Goal: Task Accomplishment & Management: Manage account settings

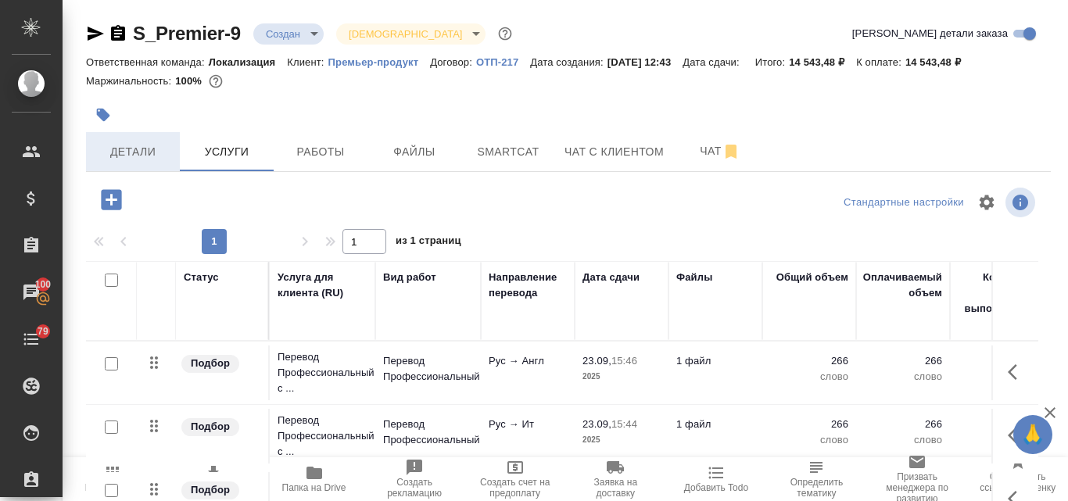
click at [132, 150] on span "Детали" at bounding box center [132, 152] width 75 height 20
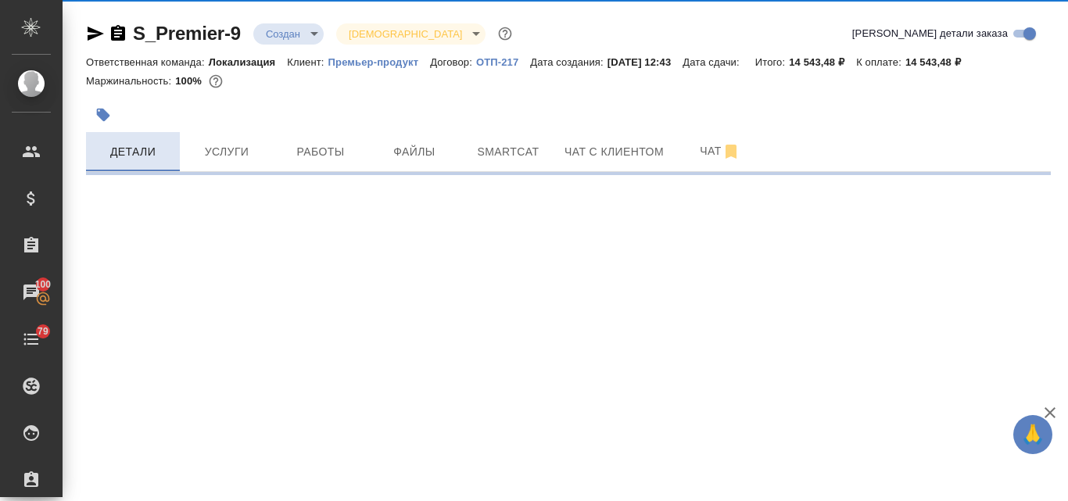
select select "RU"
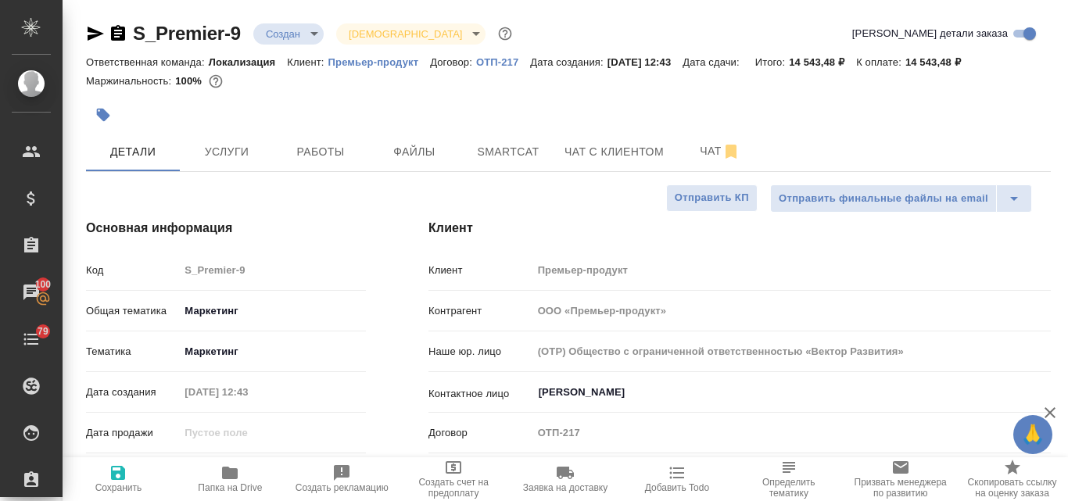
type textarea "x"
type input "[PERSON_NAME]"
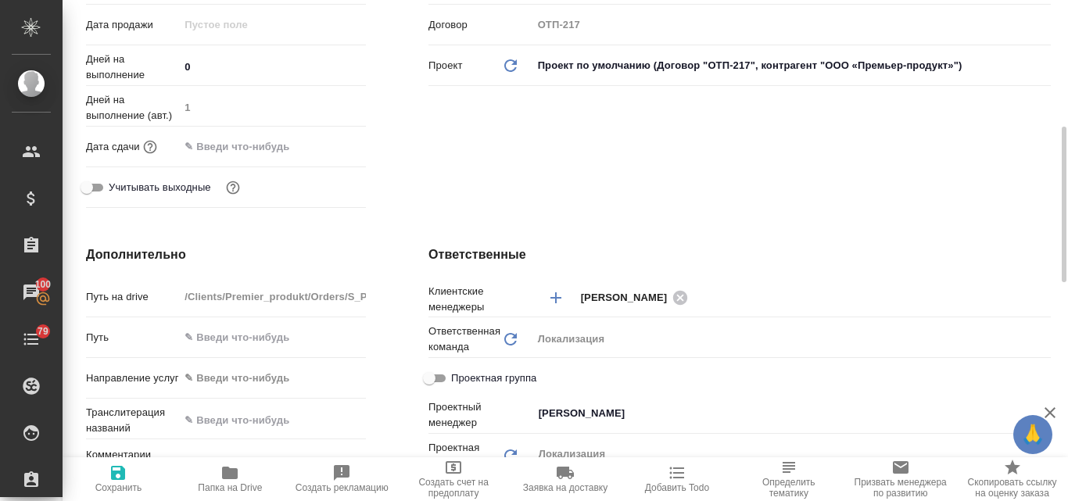
scroll to position [330, 0]
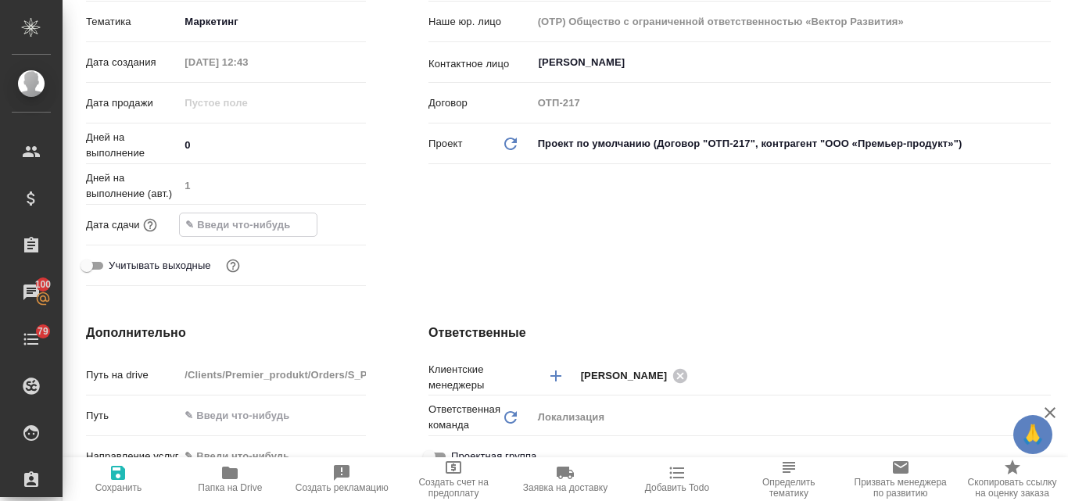
click at [233, 227] on input "text" at bounding box center [248, 224] width 137 height 23
click at [313, 227] on icon "button" at bounding box center [320, 224] width 19 height 19
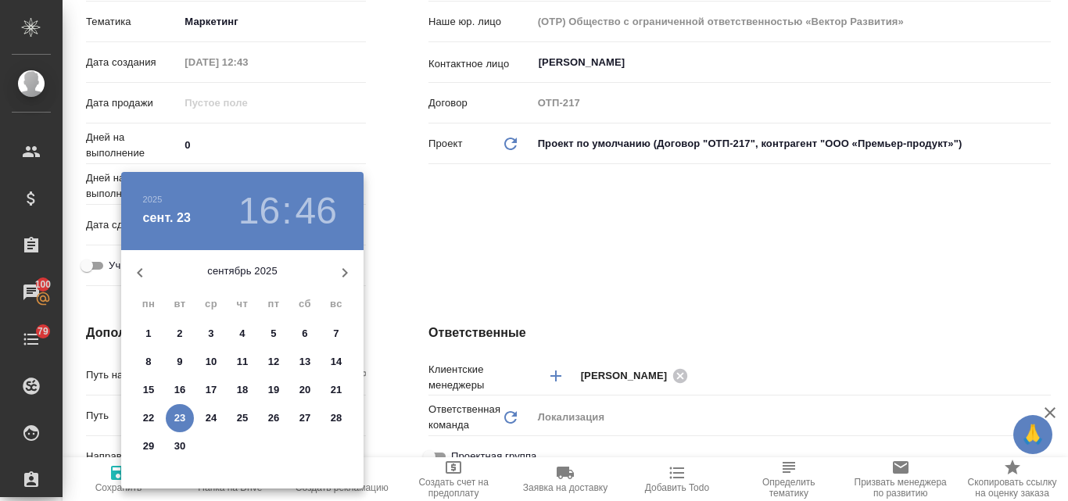
click at [272, 416] on p "26" at bounding box center [274, 418] width 12 height 16
type input "26.09.2025 16:46"
type textarea "x"
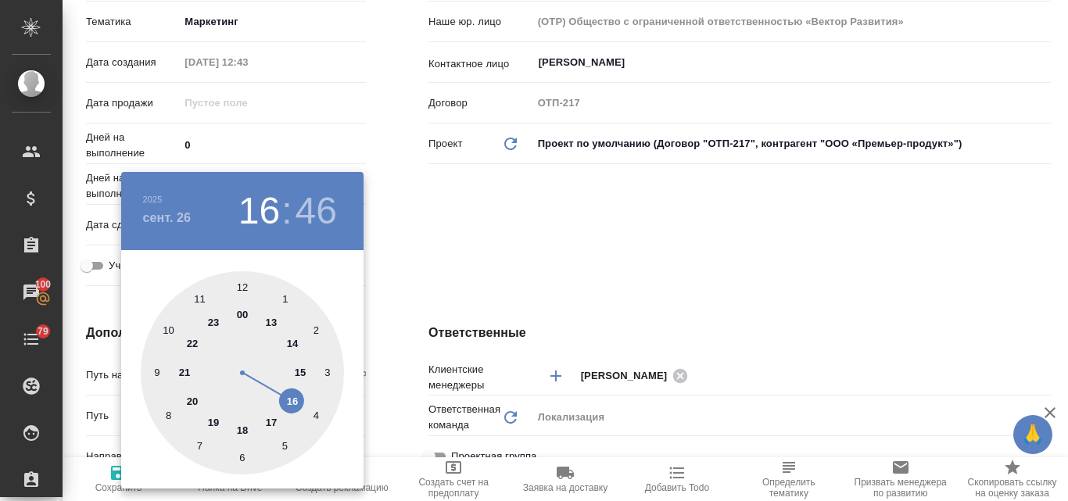
click at [274, 424] on div at bounding box center [242, 372] width 203 height 203
type input "26.09.2025 17:46"
type textarea "x"
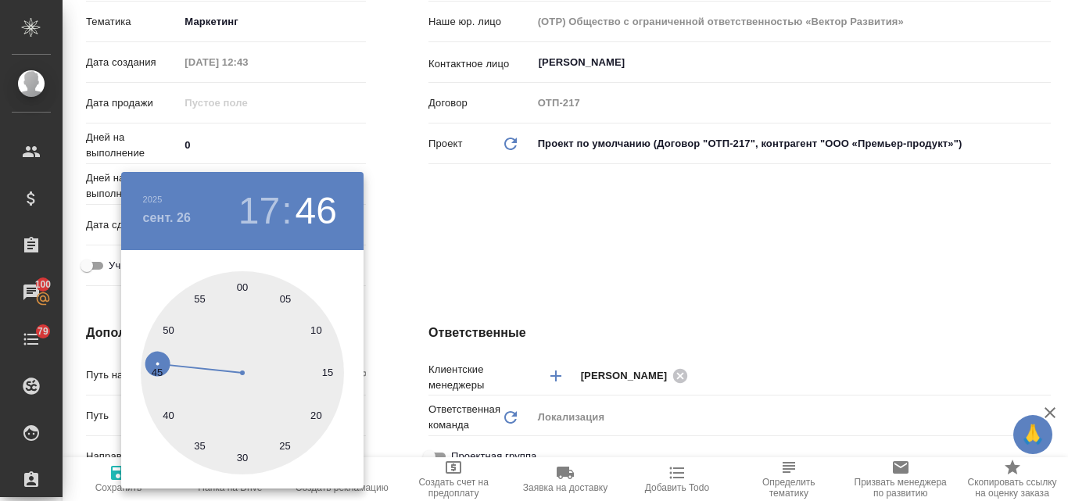
click at [240, 288] on div at bounding box center [242, 372] width 203 height 203
type input "26.09.2025 17:00"
type textarea "x"
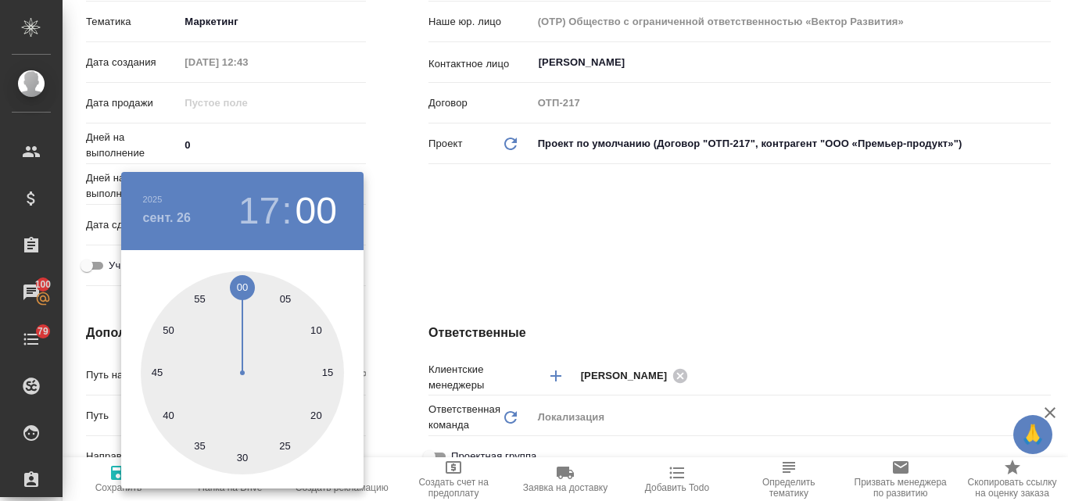
click at [622, 237] on div at bounding box center [534, 250] width 1068 height 501
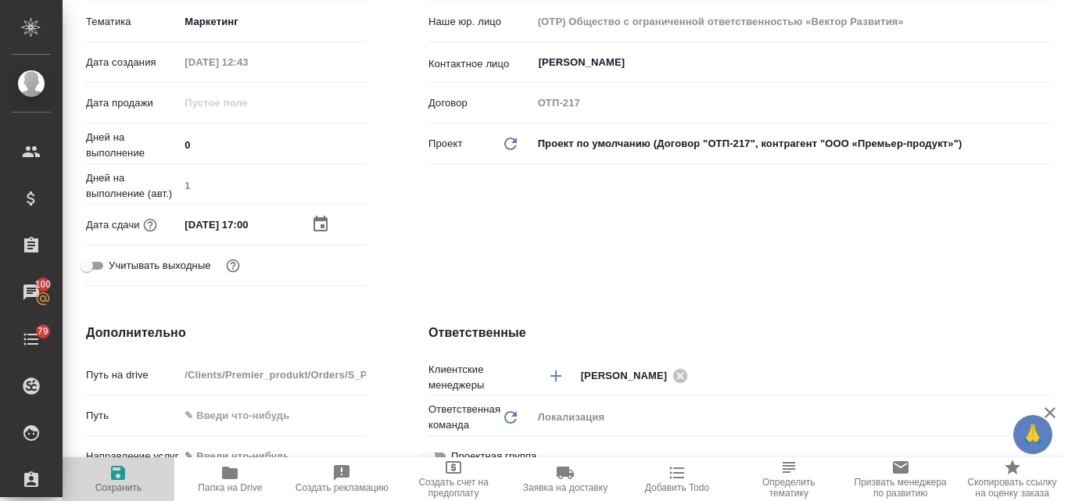
click at [124, 481] on icon "button" at bounding box center [118, 473] width 19 height 19
type textarea "x"
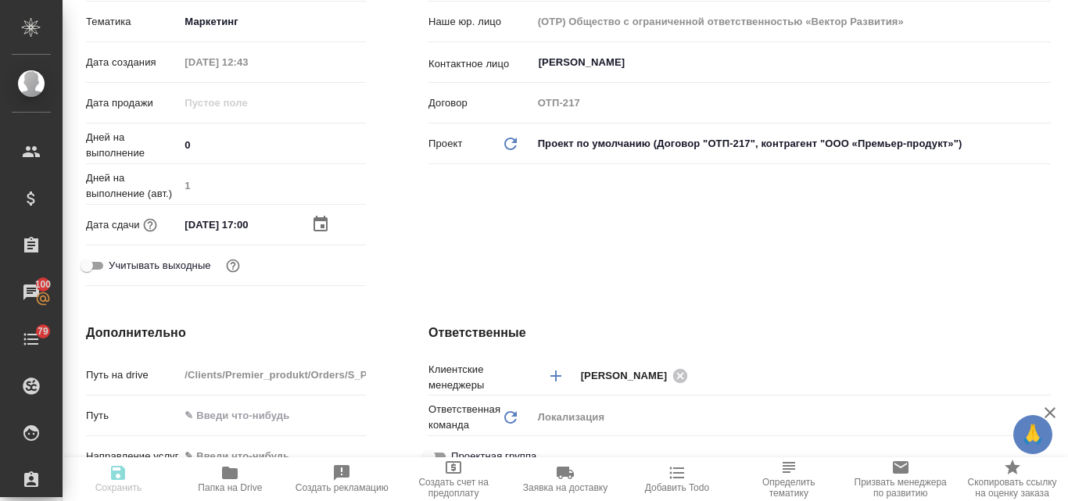
type textarea "x"
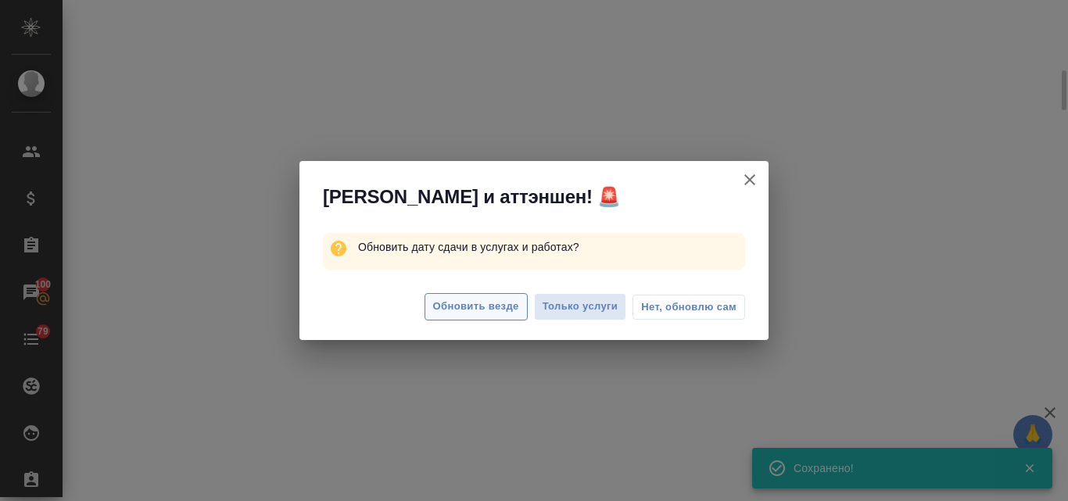
select select "RU"
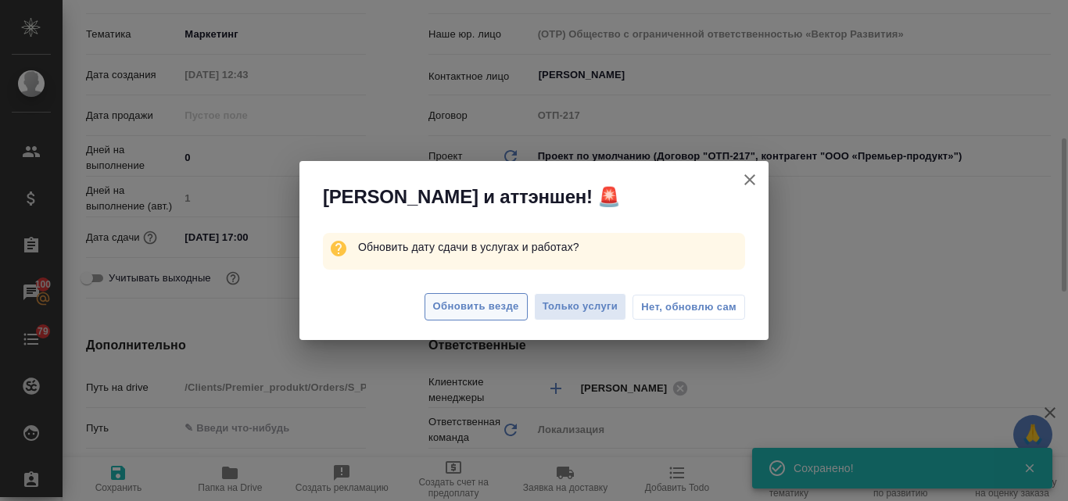
scroll to position [349, 0]
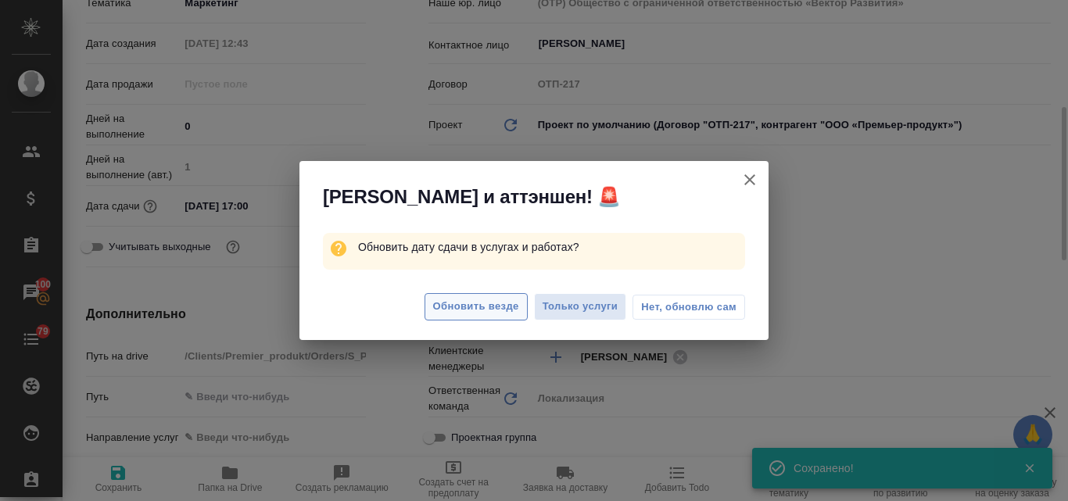
type textarea "x"
click at [489, 310] on span "Обновить везде" at bounding box center [476, 307] width 86 height 18
type textarea "x"
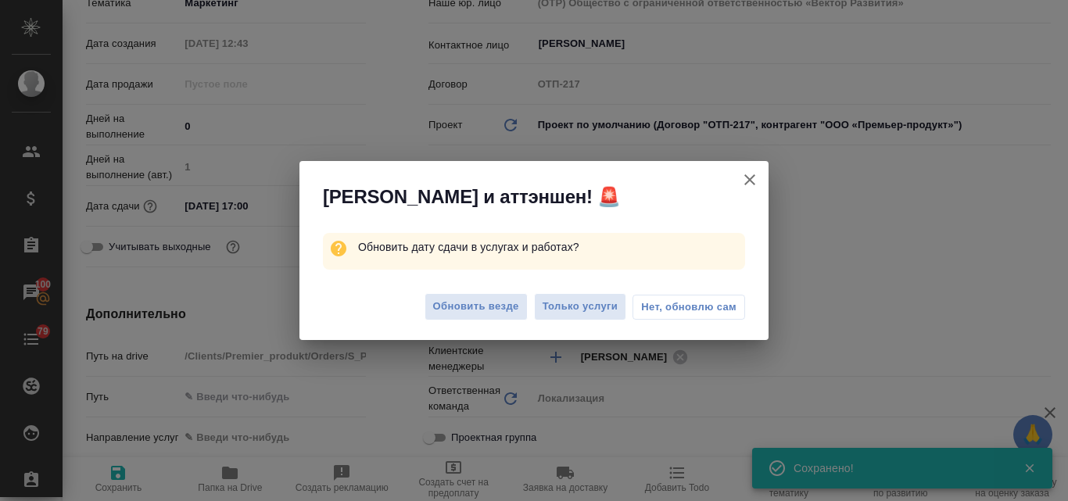
type textarea "x"
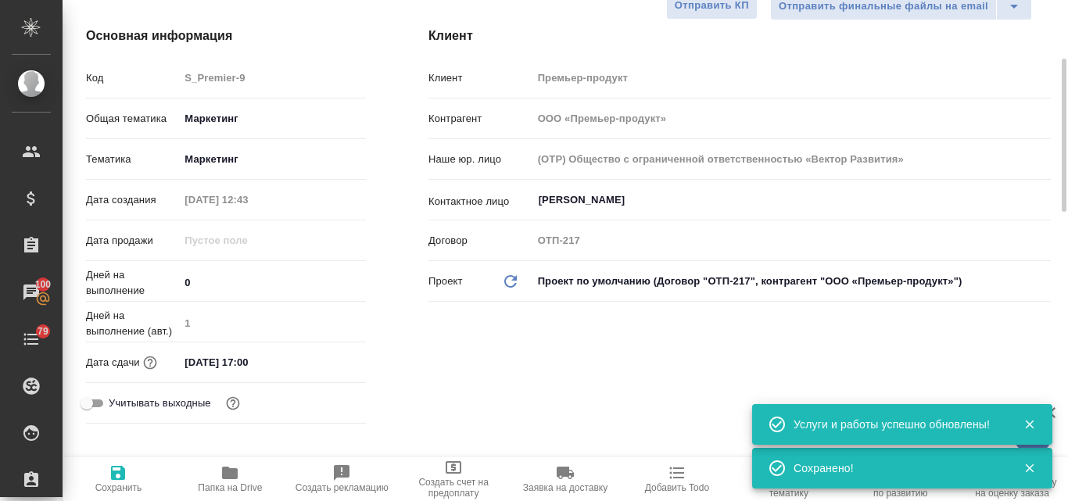
scroll to position [0, 0]
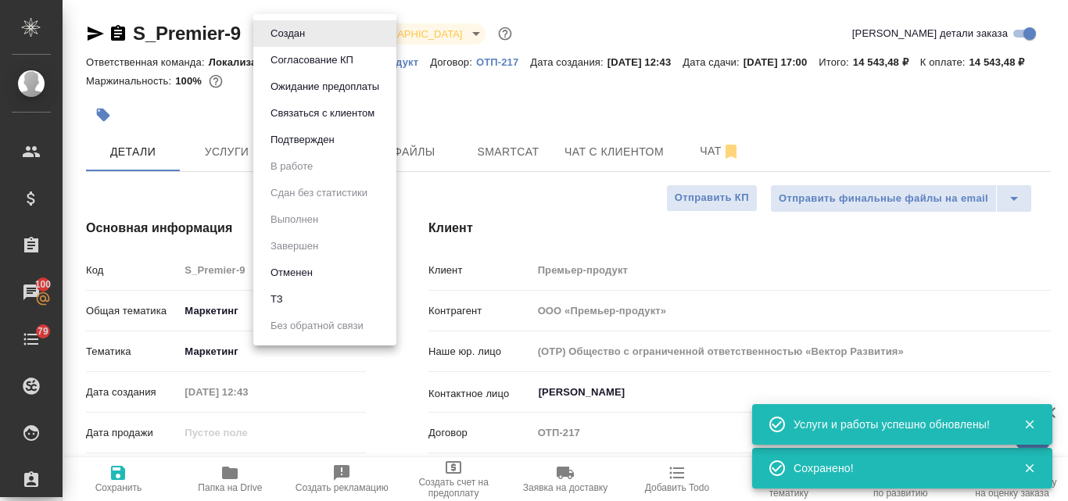
click at [317, 38] on body "🙏 .cls-1 fill:#fff; AWATERA Valyaeva Anna Клиенты Спецификации Заказы 100 Чаты …" at bounding box center [534, 250] width 1068 height 501
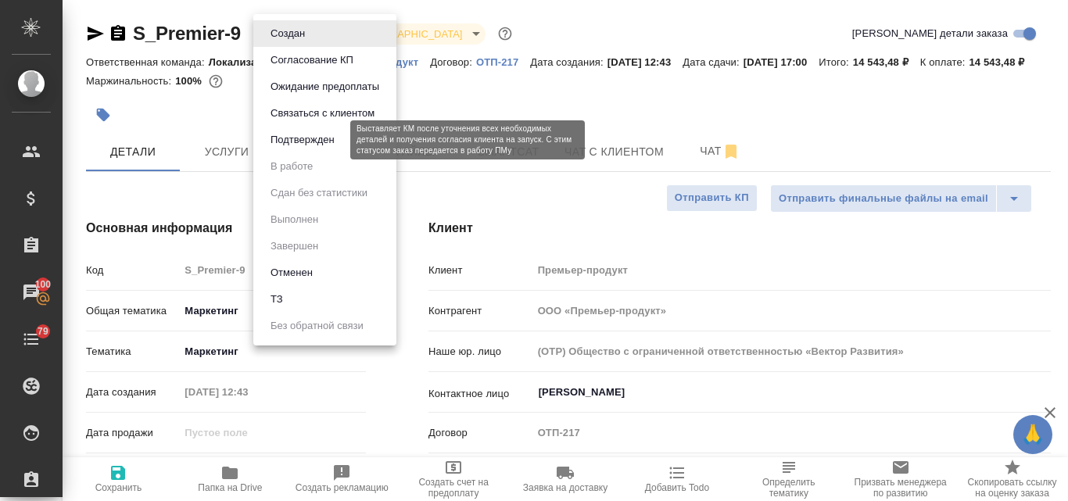
click at [313, 139] on button "Подтвержден" at bounding box center [302, 139] width 73 height 17
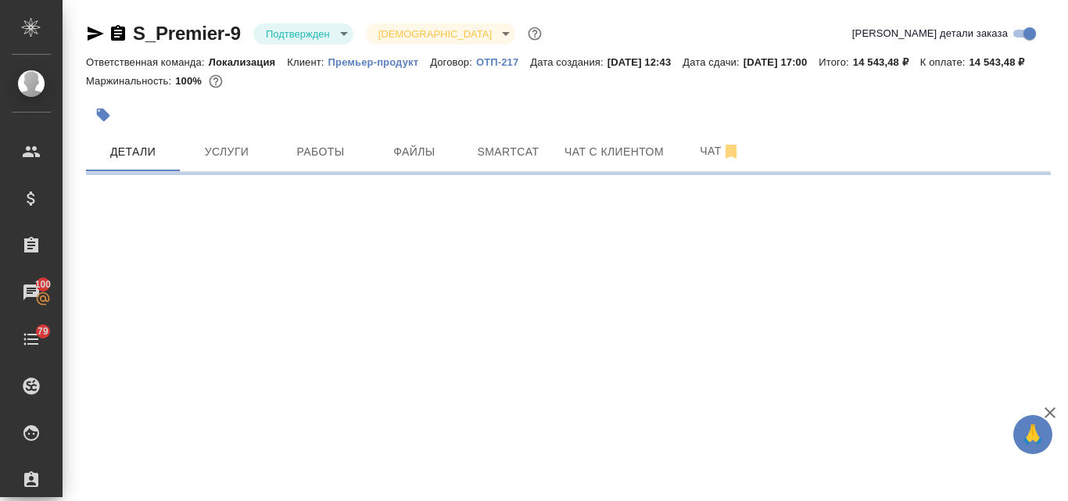
select select "RU"
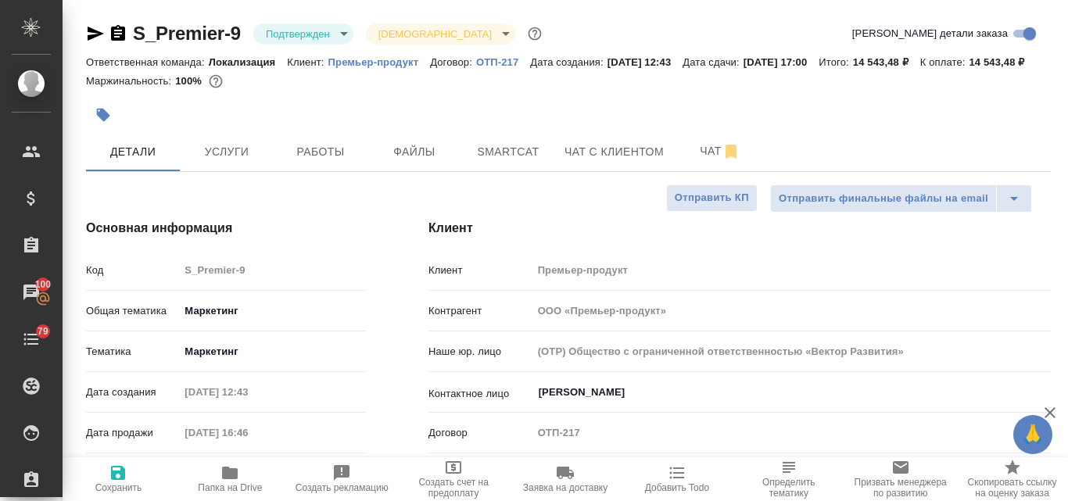
type textarea "x"
click at [87, 30] on icon "button" at bounding box center [95, 33] width 19 height 19
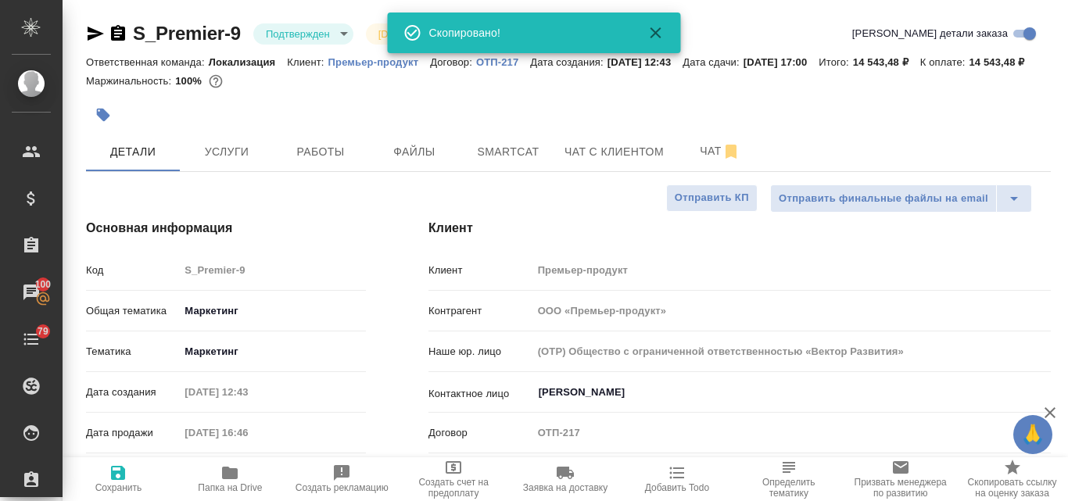
type textarea "x"
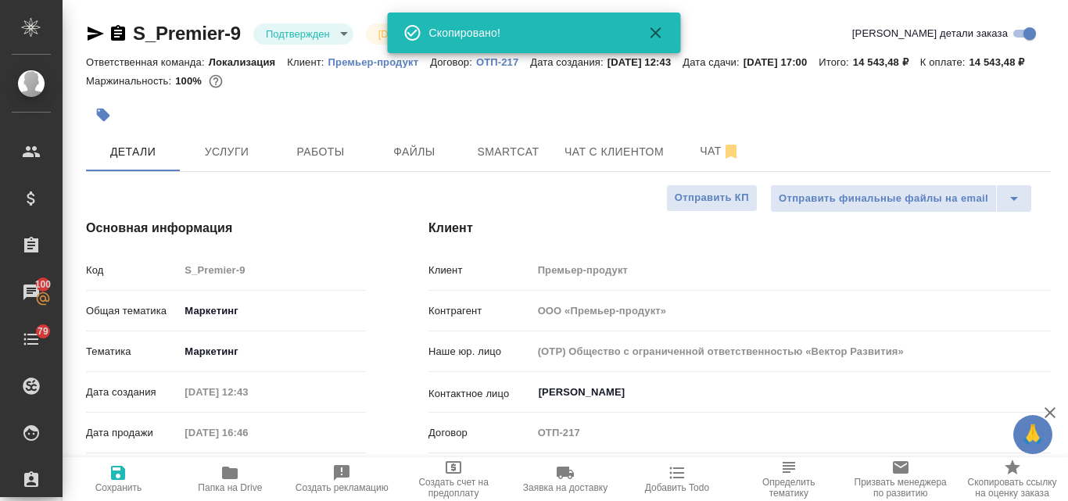
type textarea "x"
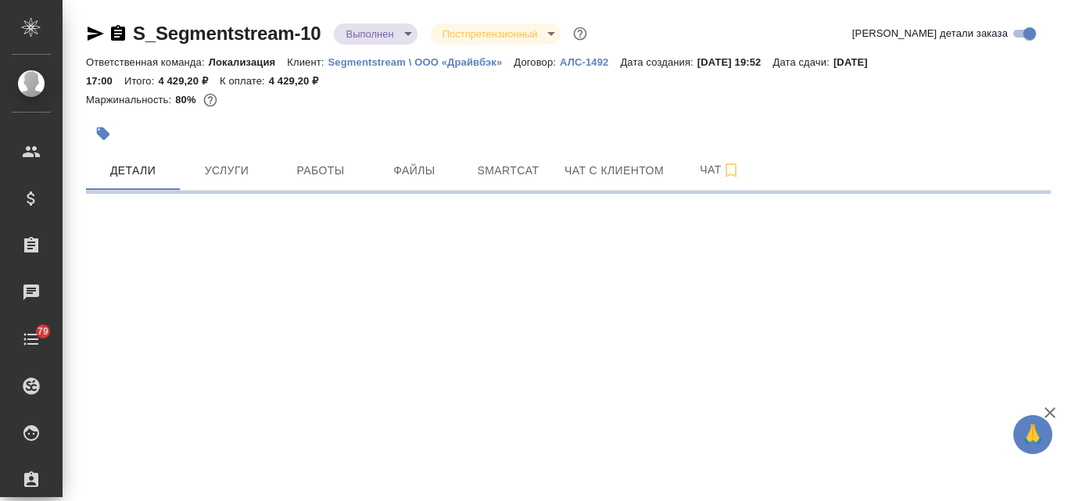
select select "RU"
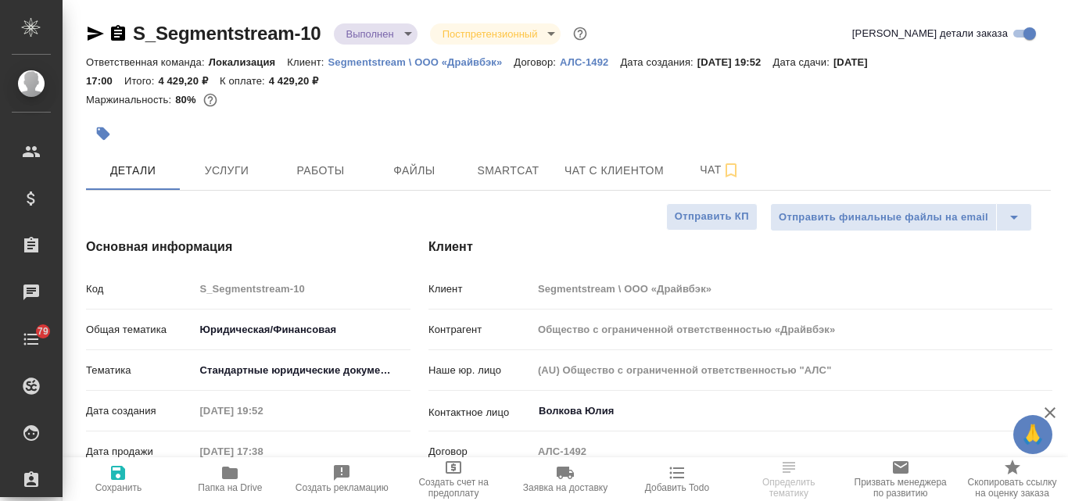
type textarea "x"
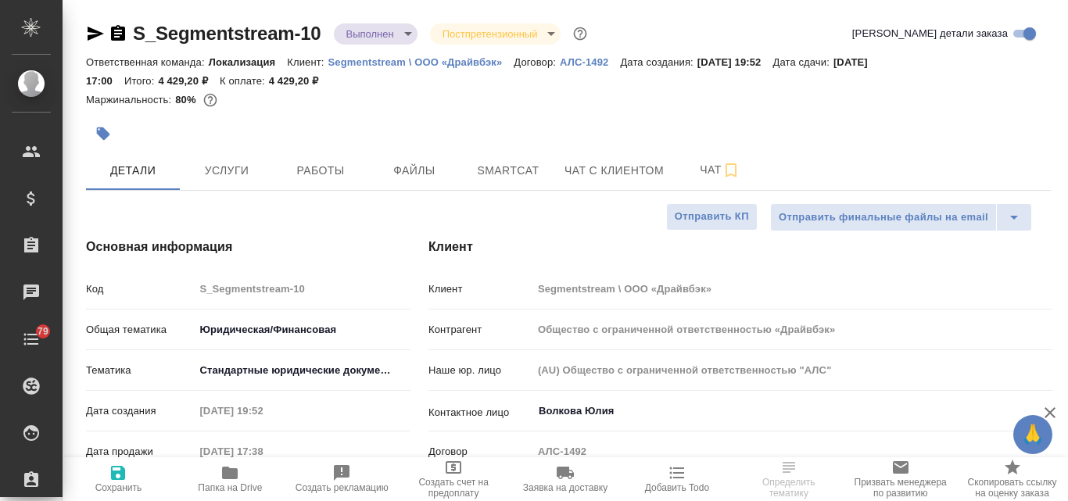
type textarea "x"
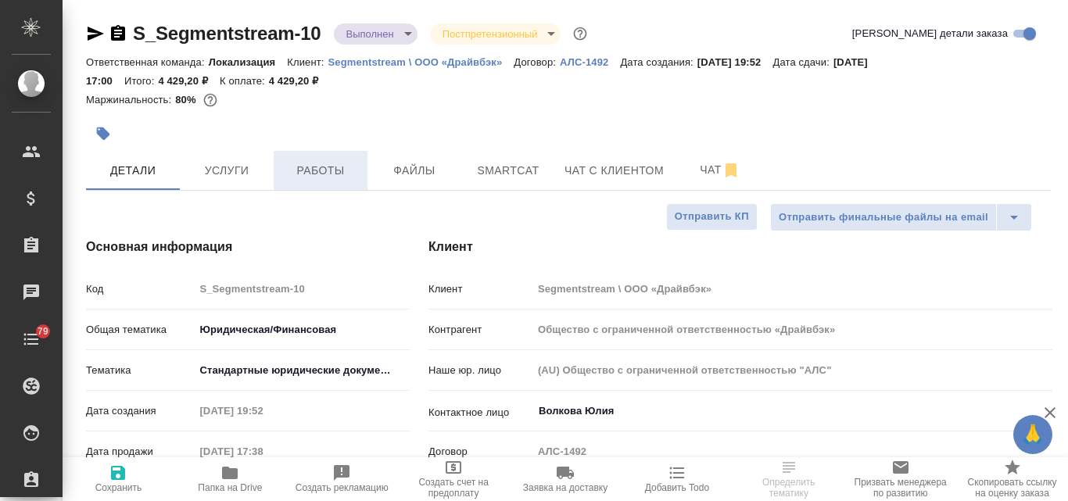
type textarea "x"
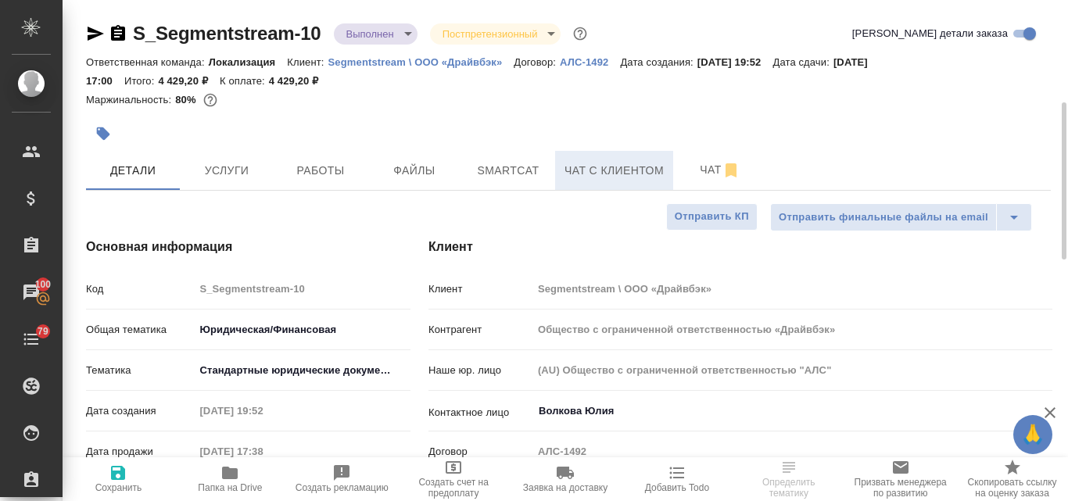
scroll to position [156, 0]
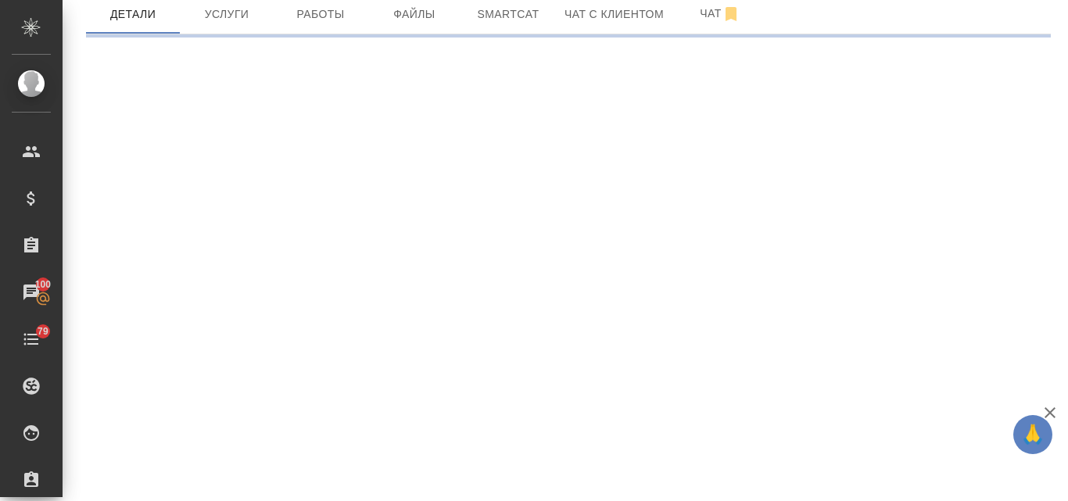
select select "RU"
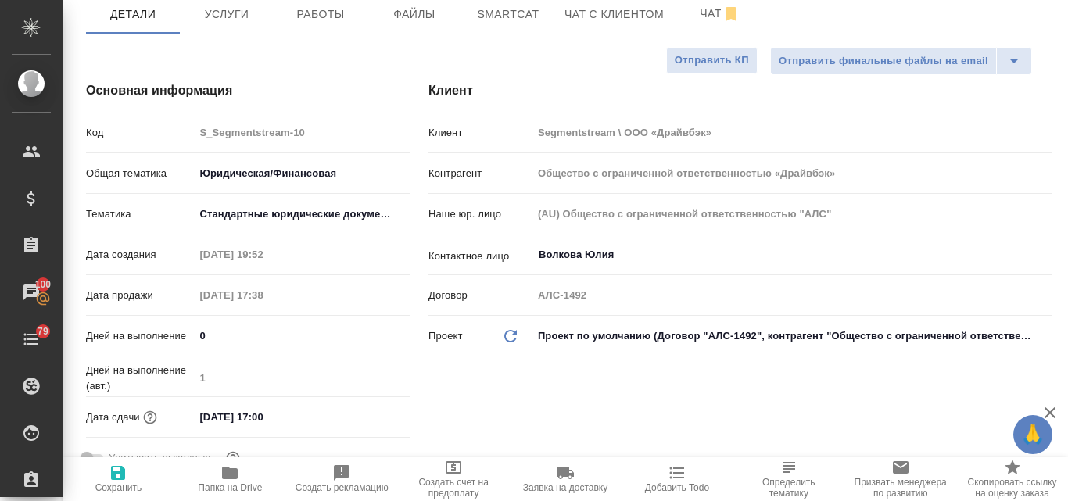
type textarea "x"
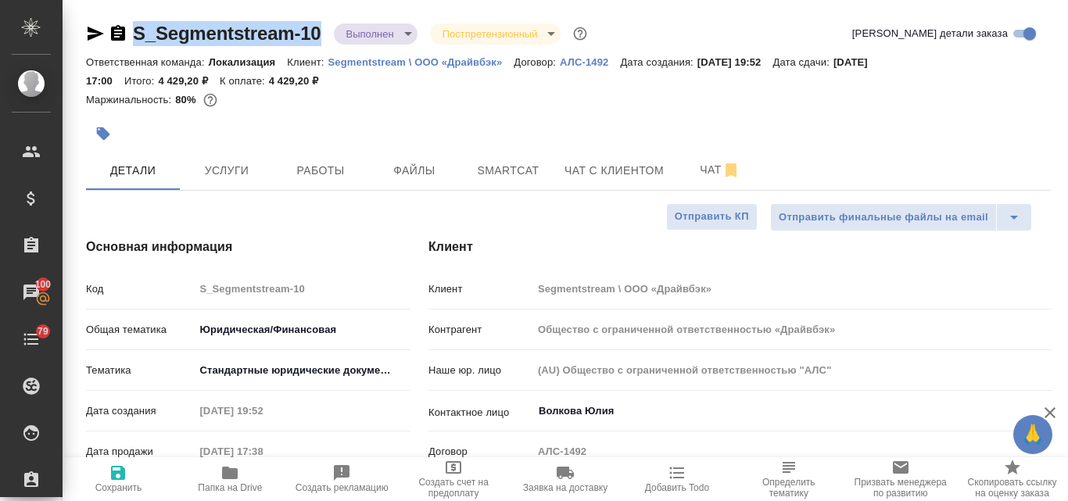
drag, startPoint x: 324, startPoint y: 33, endPoint x: 134, endPoint y: 34, distance: 190.0
click at [134, 34] on div "S_Segmentstream-10 Выполнен completed Постпретензионный postClaim" at bounding box center [338, 33] width 504 height 25
copy link "S_Segmentstream-10"
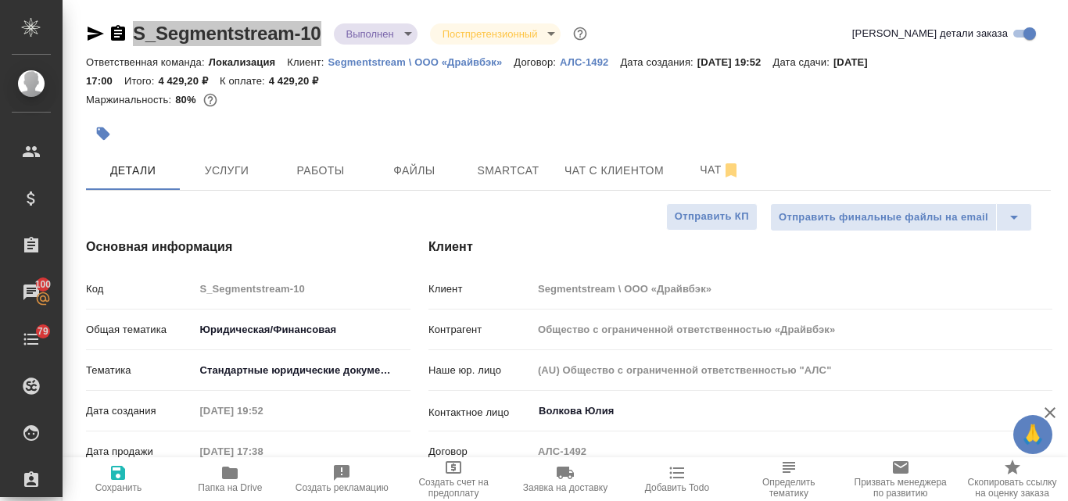
type textarea "x"
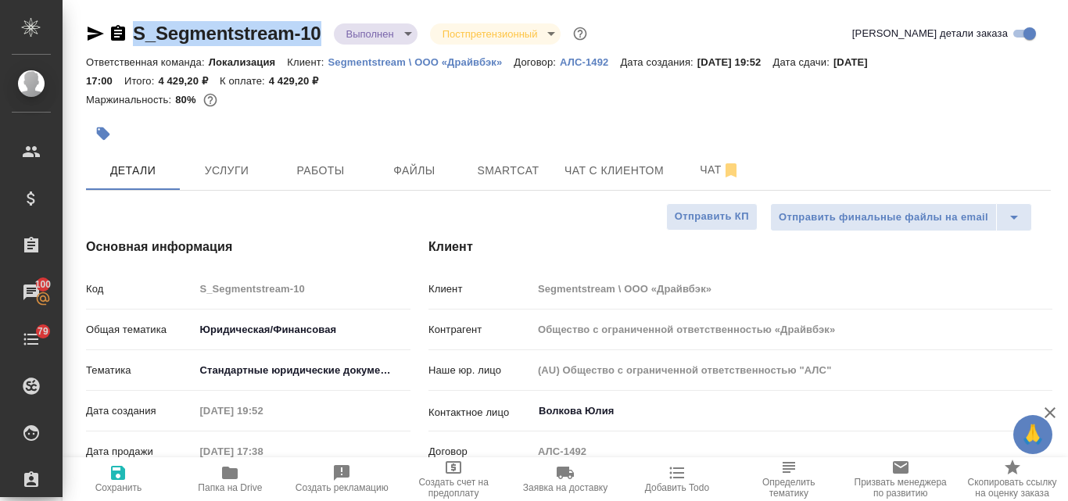
type textarea "x"
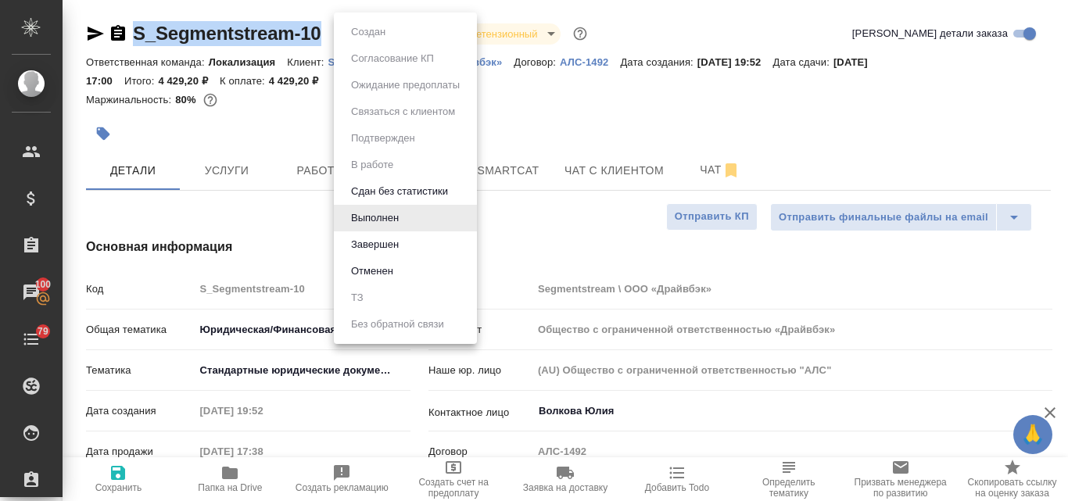
click at [409, 34] on body "🙏 .cls-1 fill:#fff; AWATERA Valyaeva Anna Клиенты Спецификации Заказы 100 Чаты …" at bounding box center [534, 250] width 1068 height 501
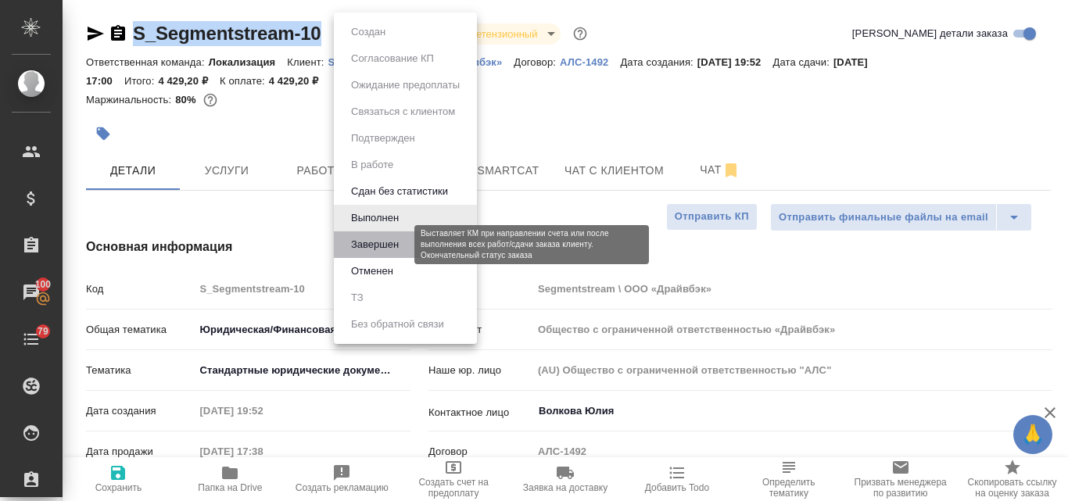
click at [382, 245] on button "Завершен" at bounding box center [374, 244] width 57 height 17
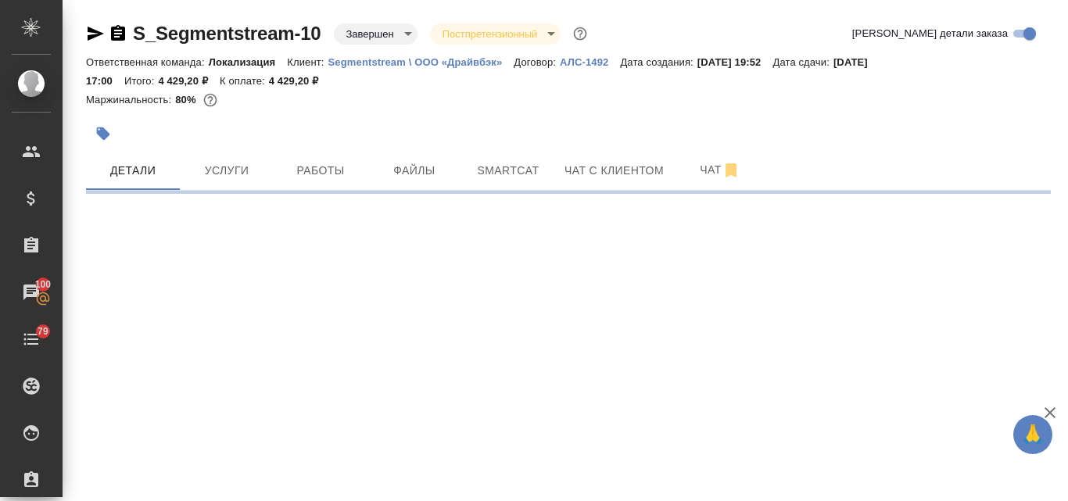
select select "RU"
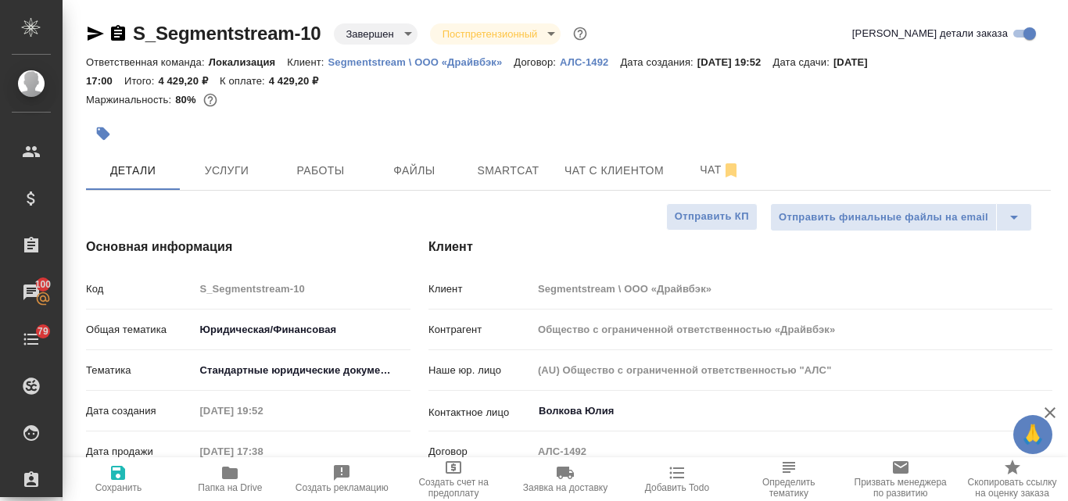
type textarea "x"
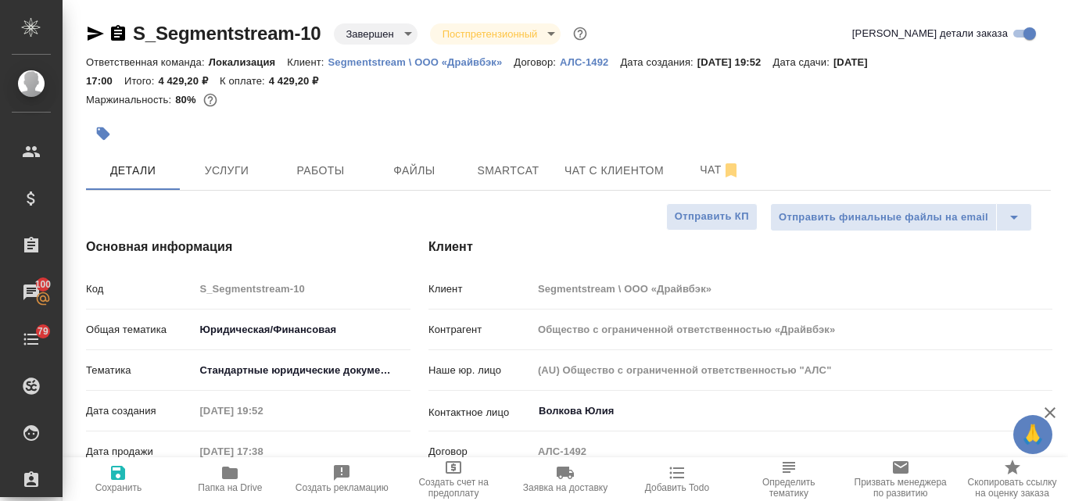
type textarea "x"
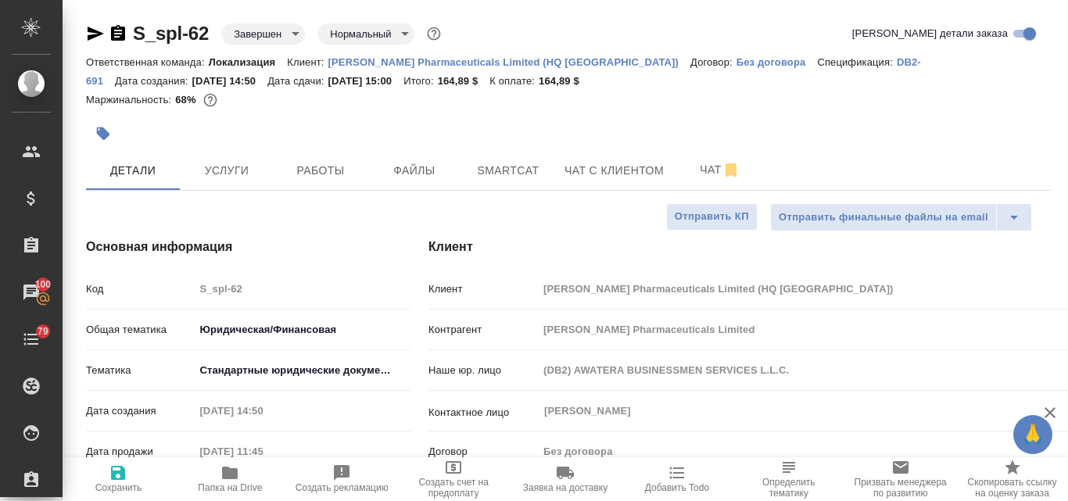
select select "RU"
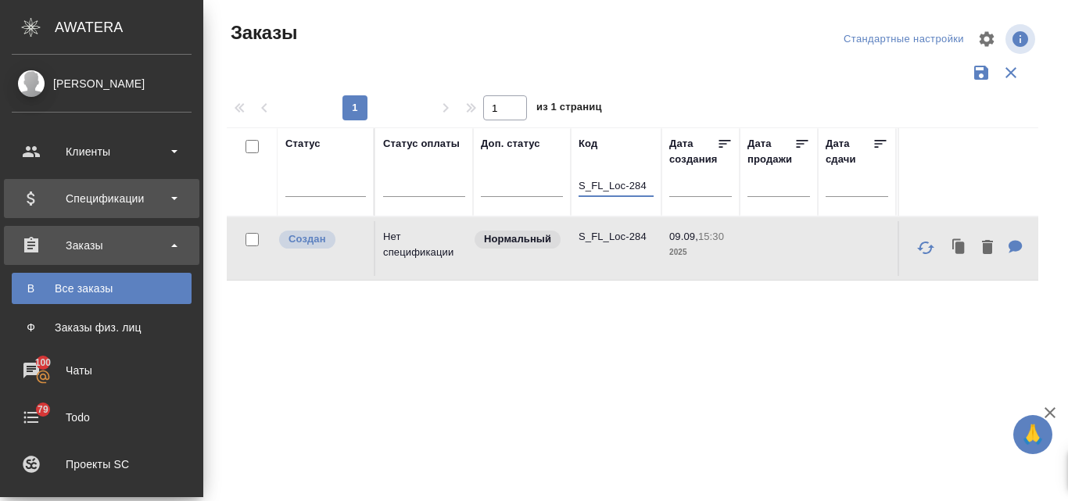
click at [136, 191] on div "Спецификации" at bounding box center [102, 198] width 180 height 23
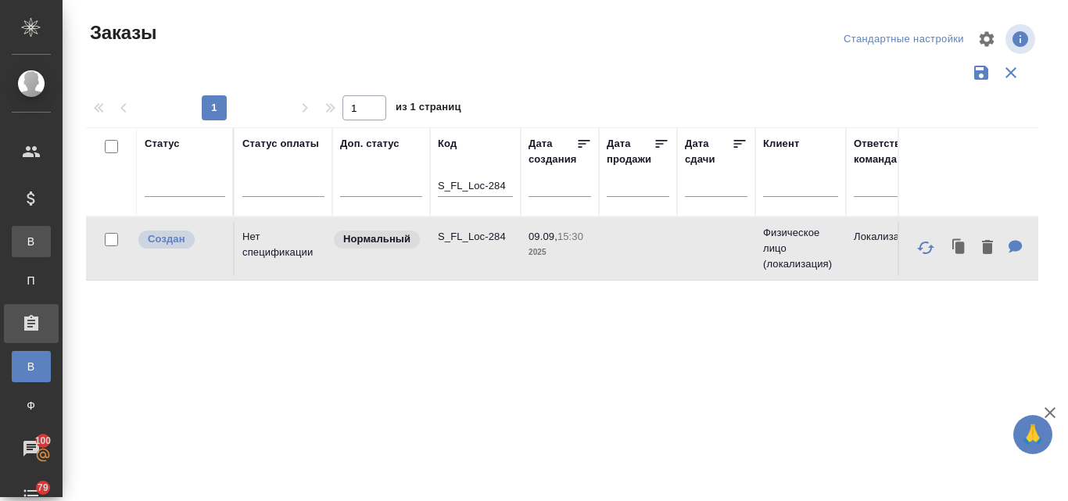
click at [110, 236] on div ".cls-1 fill:#fff; AWATERA Valyaeva Anna Клиенты Спецификации В Все спецификации…" at bounding box center [534, 250] width 1068 height 501
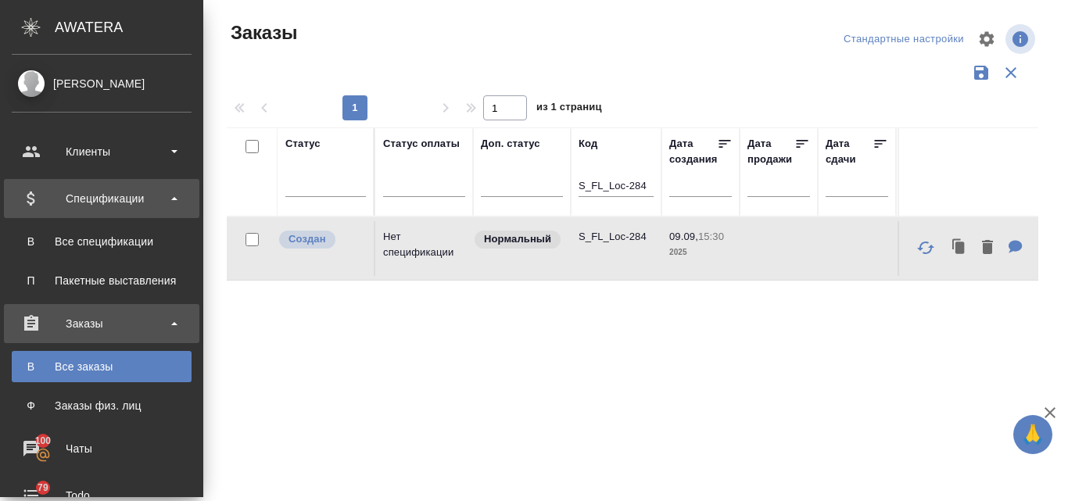
click at [96, 203] on div "Спецификации" at bounding box center [102, 198] width 180 height 23
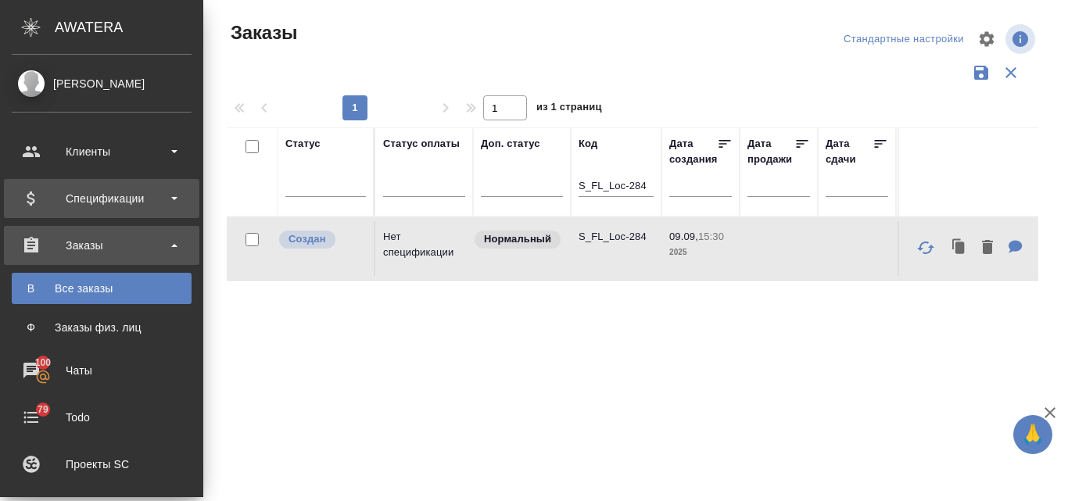
click at [72, 195] on div "Спецификации" at bounding box center [102, 198] width 180 height 23
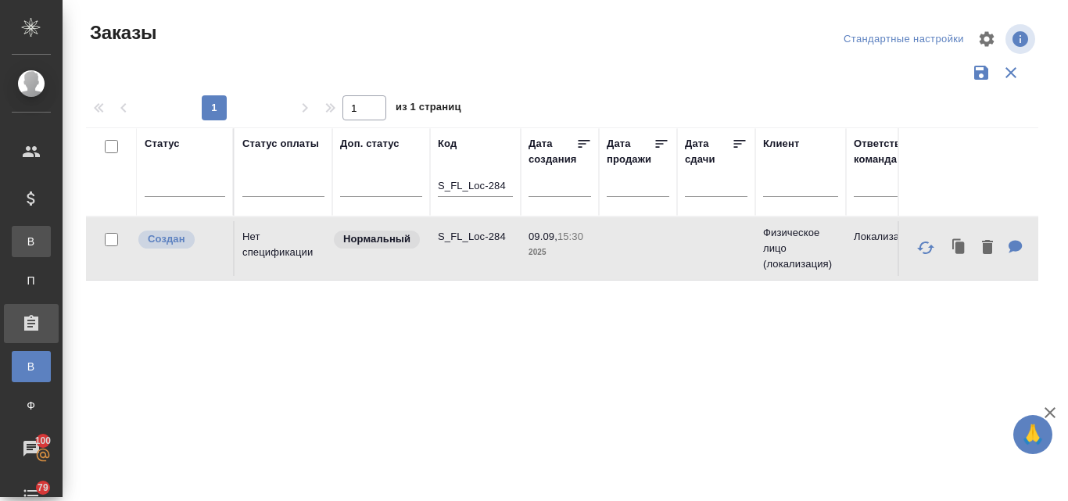
click at [23, 240] on div "Все спецификации" at bounding box center [11, 242] width 23 height 16
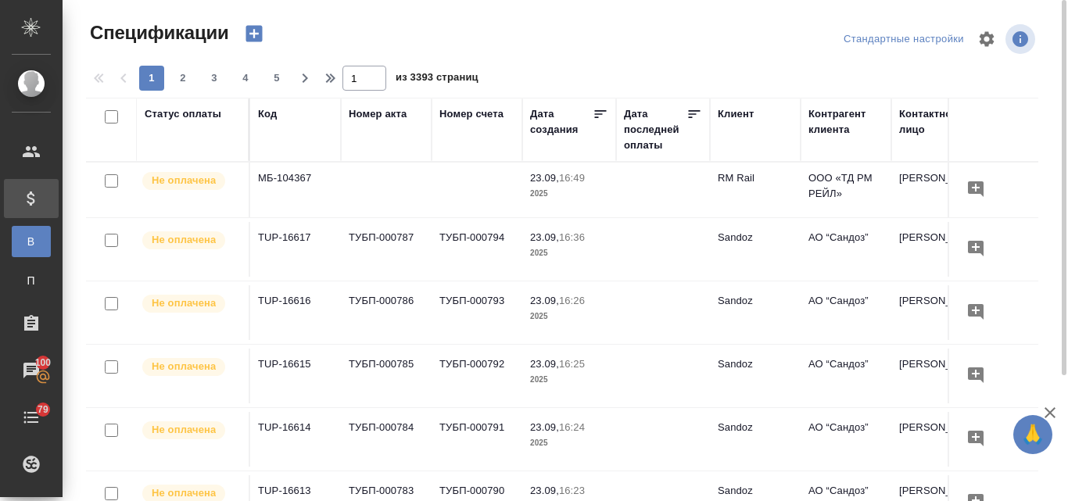
click at [248, 32] on icon "button" at bounding box center [253, 34] width 16 height 16
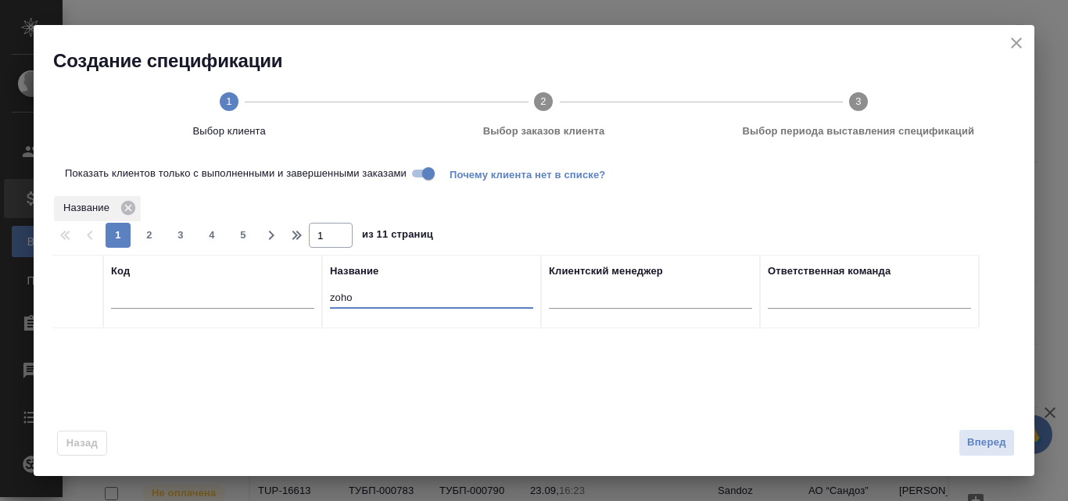
click at [355, 296] on input "zoho" at bounding box center [431, 299] width 203 height 20
type input "z"
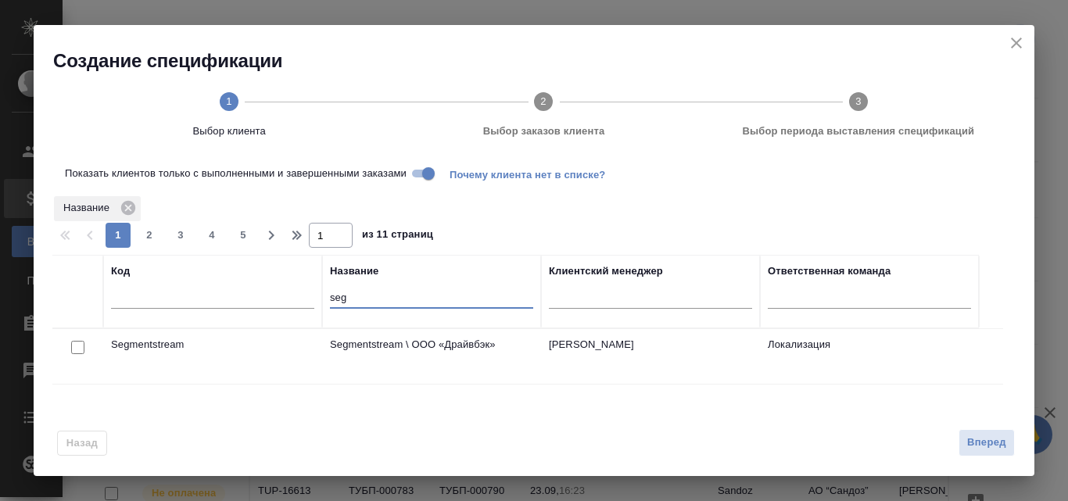
type input "seg"
click at [77, 347] on input "checkbox" at bounding box center [77, 347] width 13 height 13
checkbox input "true"
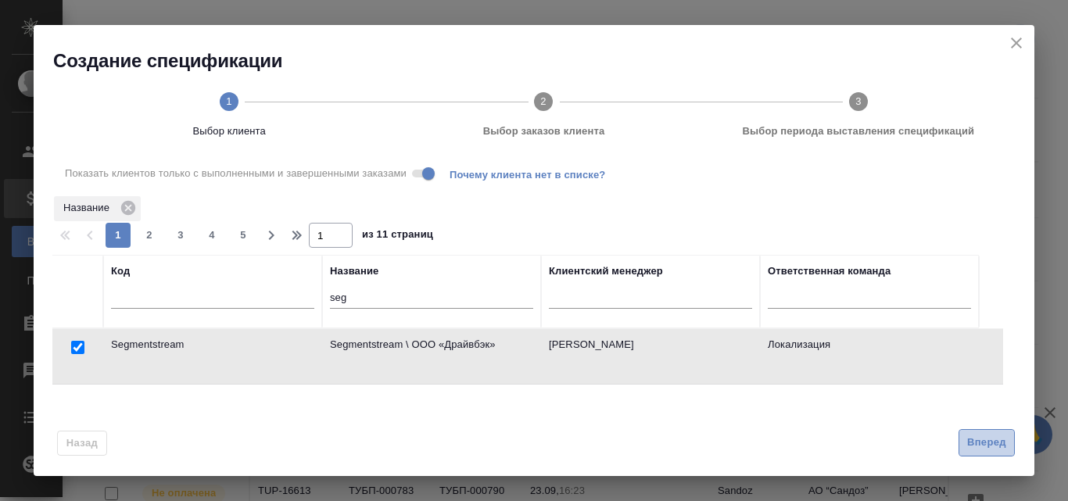
click at [988, 439] on span "Вперед" at bounding box center [986, 443] width 39 height 18
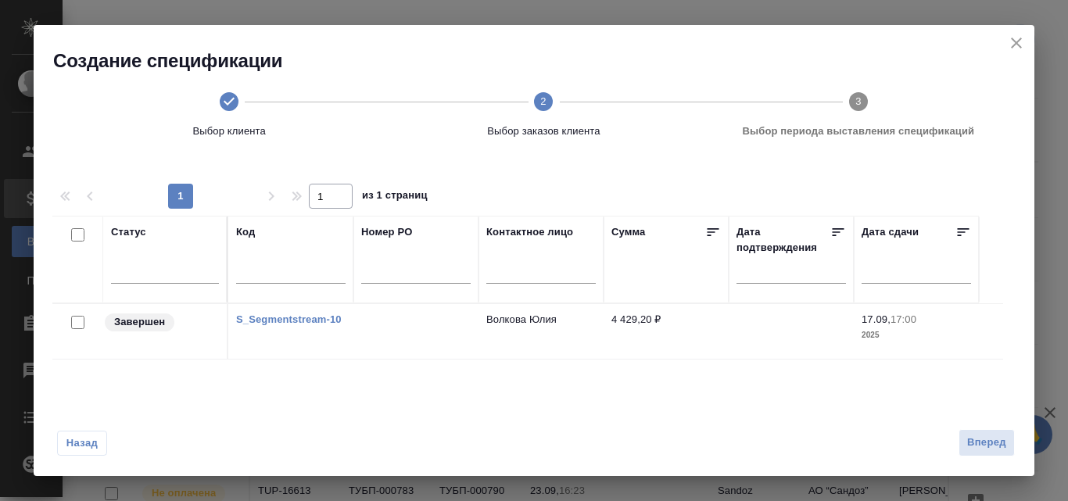
click at [77, 323] on input "checkbox" at bounding box center [77, 322] width 13 height 13
checkbox input "true"
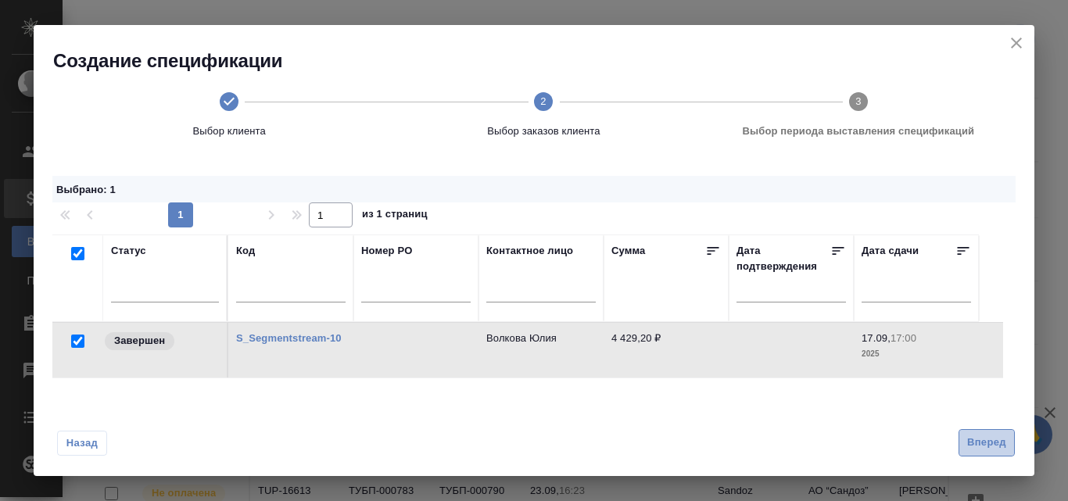
click at [987, 437] on span "Вперед" at bounding box center [986, 443] width 39 height 18
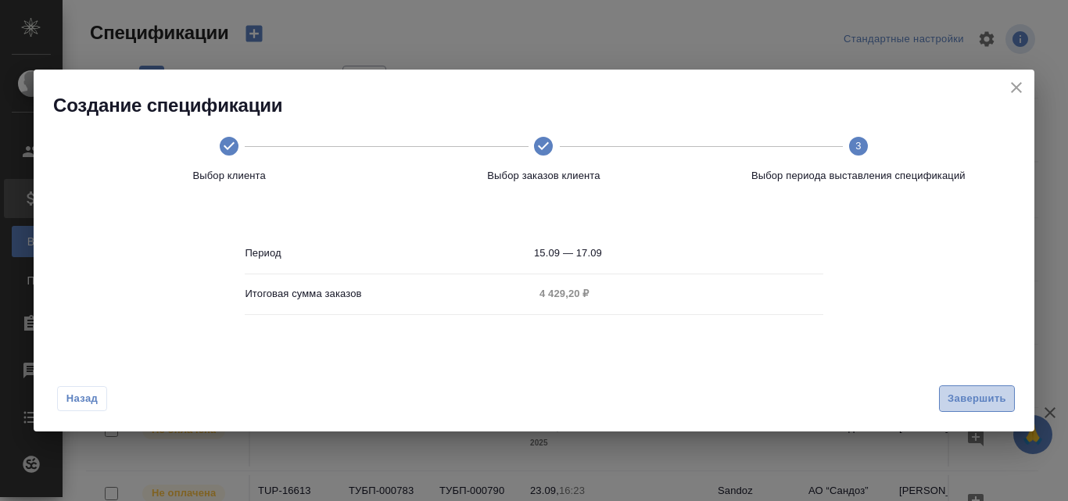
click at [965, 396] on span "Завершить" at bounding box center [977, 399] width 59 height 18
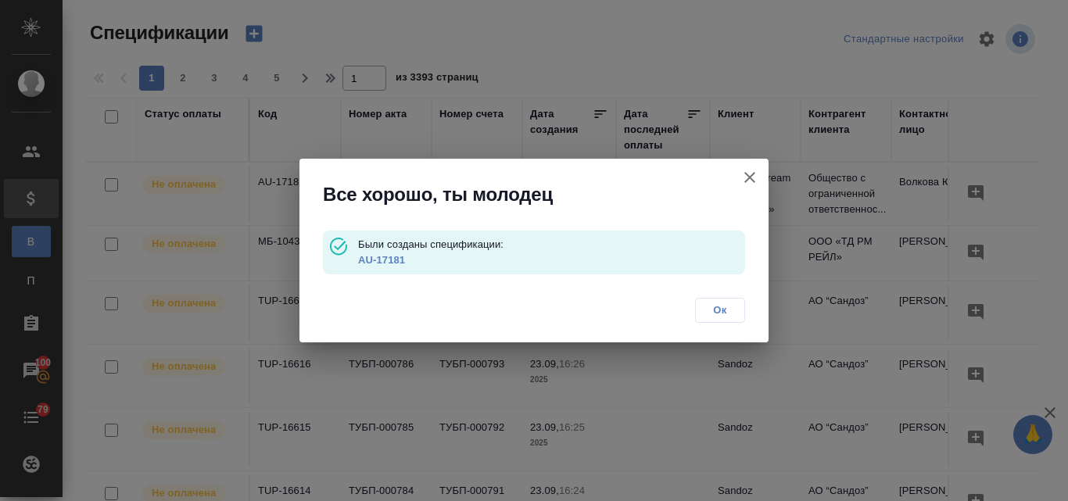
click at [371, 260] on link "AU-17181" at bounding box center [381, 260] width 47 height 12
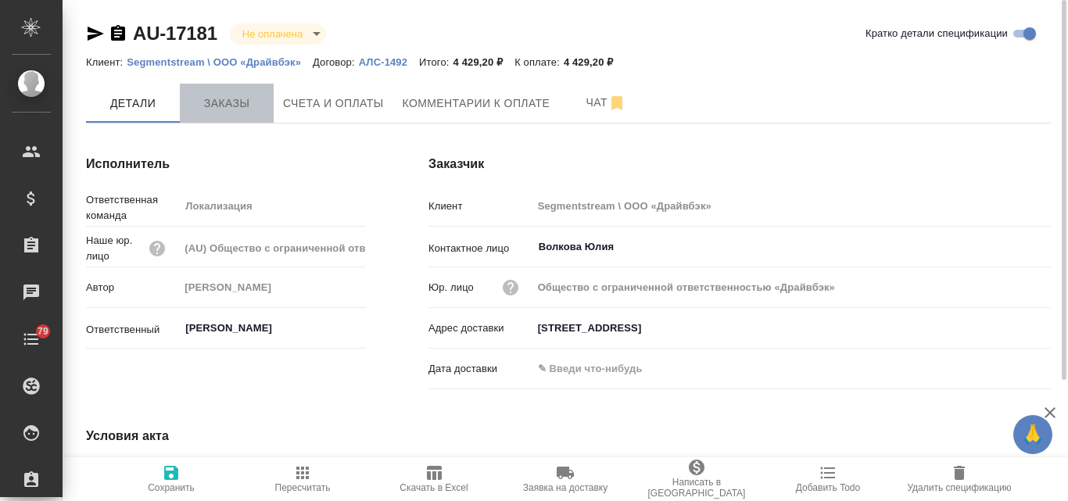
click at [228, 94] on span "Заказы" at bounding box center [226, 104] width 75 height 20
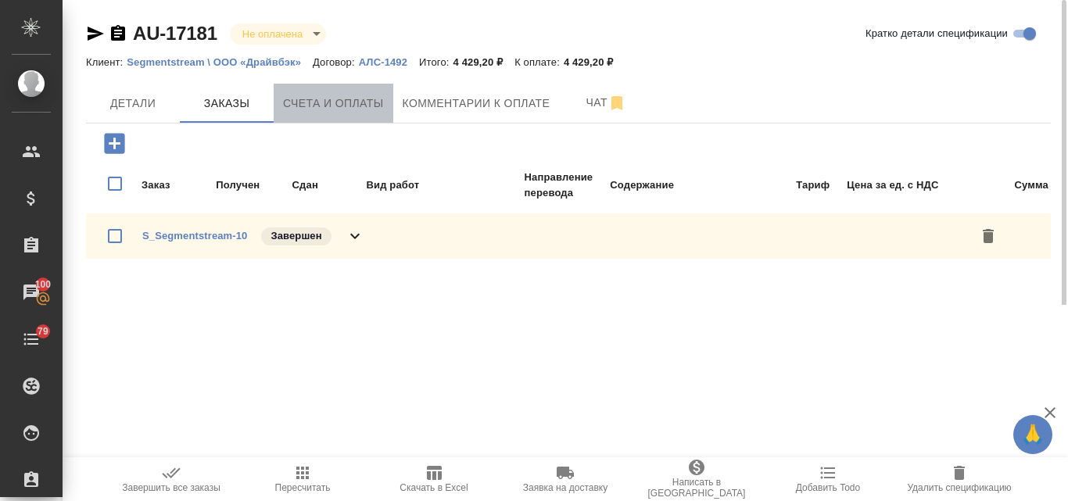
click at [336, 95] on span "Счета и оплаты" at bounding box center [333, 104] width 101 height 20
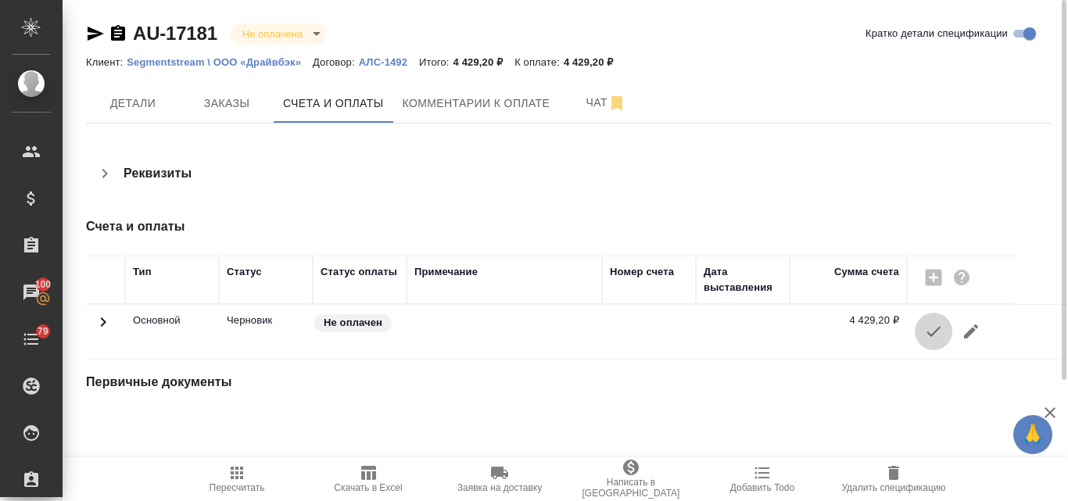
click at [931, 337] on icon "button" at bounding box center [933, 332] width 14 height 10
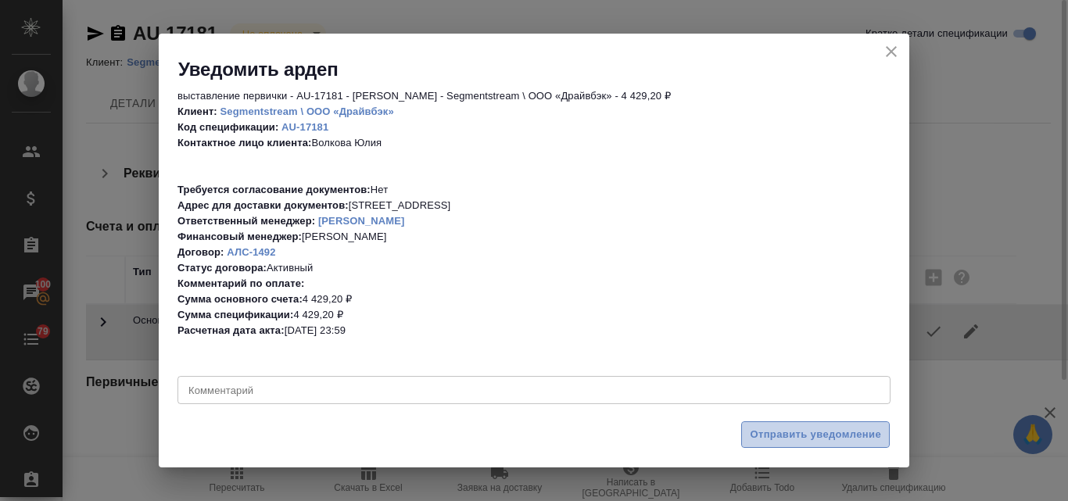
click at [780, 435] on span "Отправить уведомление" at bounding box center [815, 435] width 131 height 18
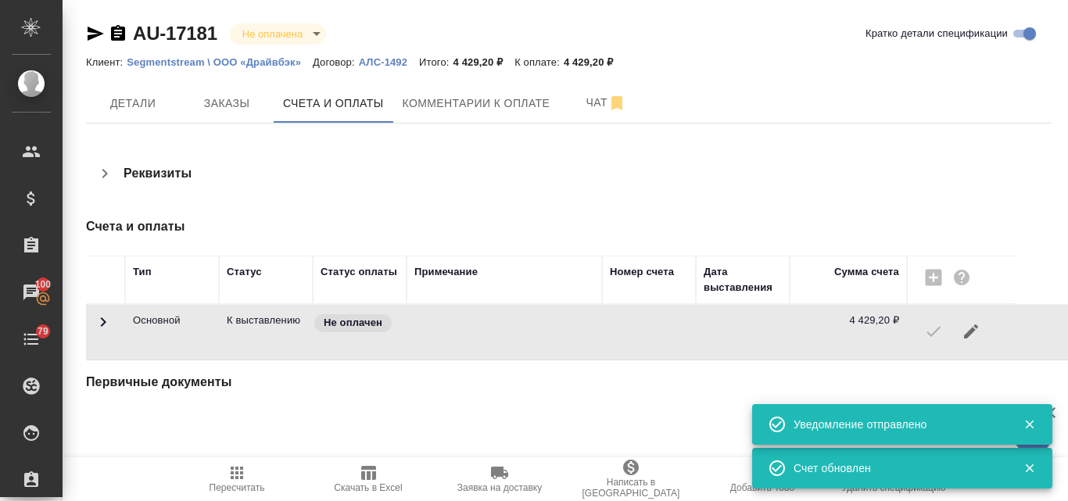
click at [95, 34] on icon "button" at bounding box center [95, 33] width 19 height 19
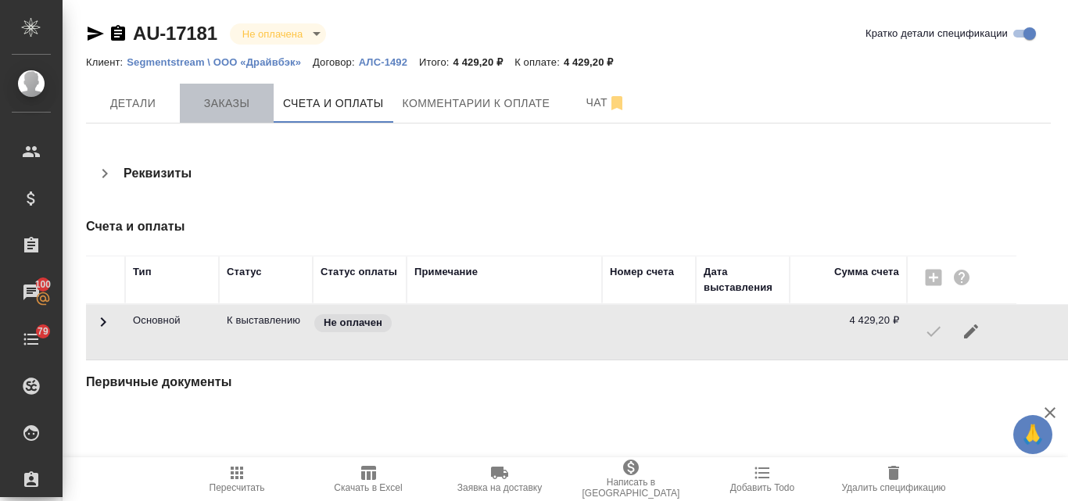
click at [232, 106] on span "Заказы" at bounding box center [226, 104] width 75 height 20
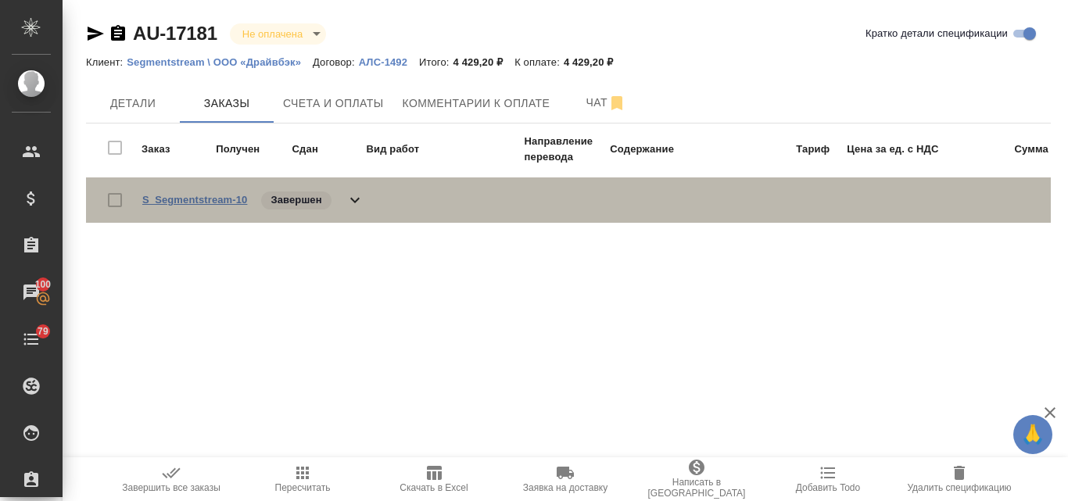
click at [185, 202] on link "S_Segmentstream-10" at bounding box center [194, 200] width 105 height 12
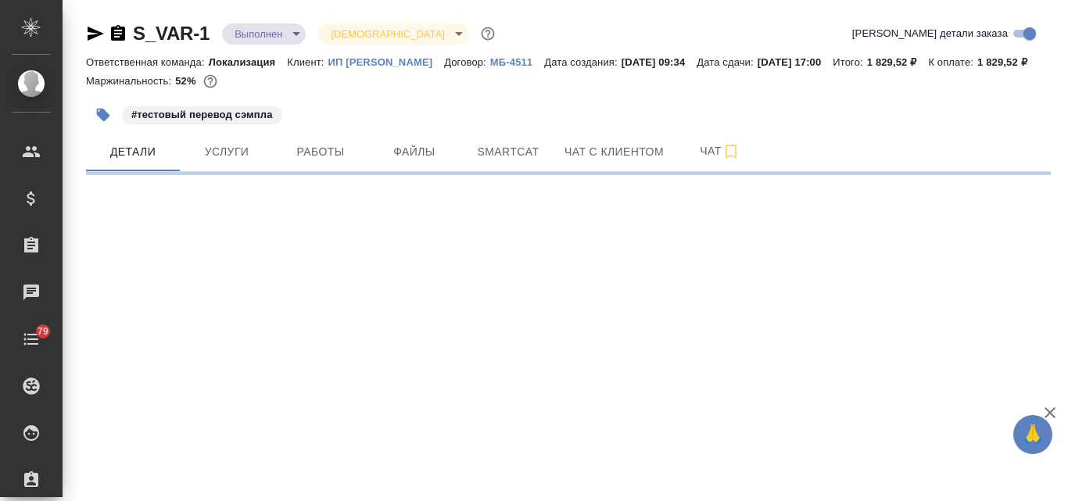
select select "RU"
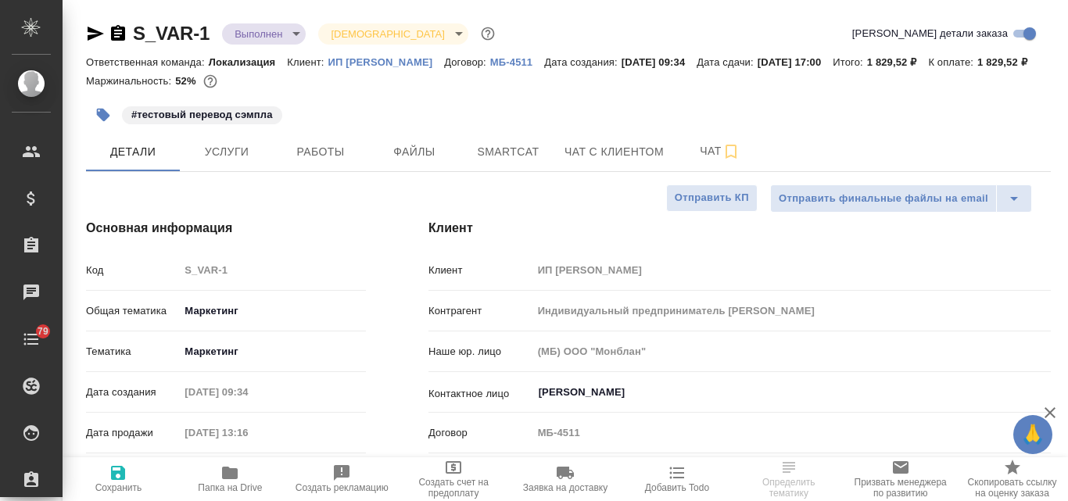
type input "Индивидуальный предприниматель [PERSON_NAME]"
type textarea "x"
type input "Индивидуальный предприниматель [PERSON_NAME]"
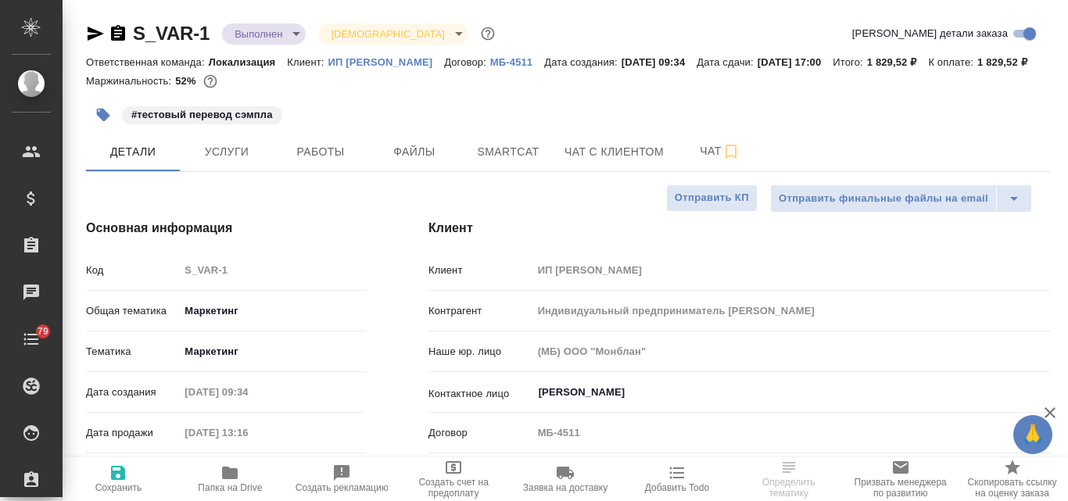
type textarea "x"
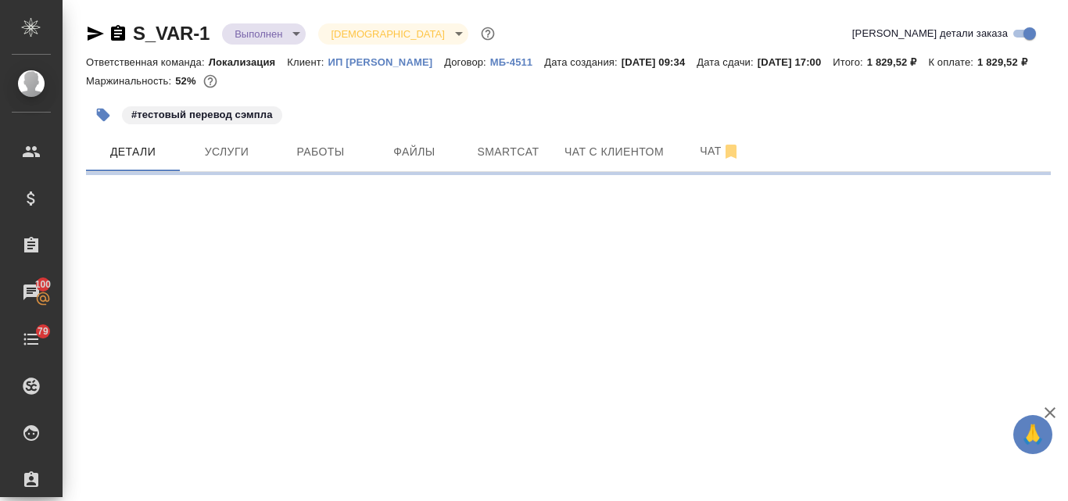
select select "RU"
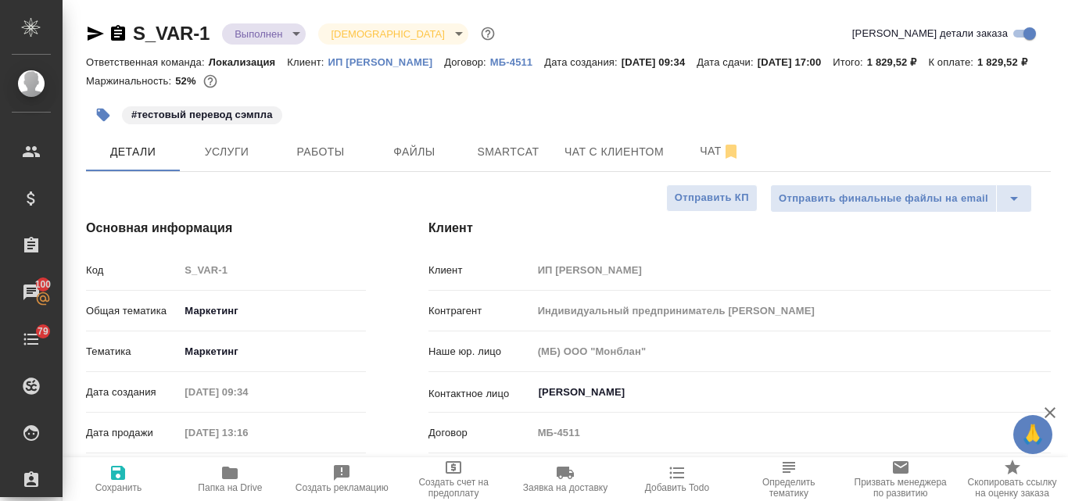
type textarea "x"
click at [89, 35] on icon "button" at bounding box center [96, 34] width 16 height 14
type input "Индивидуальный предприниматель [PERSON_NAME]"
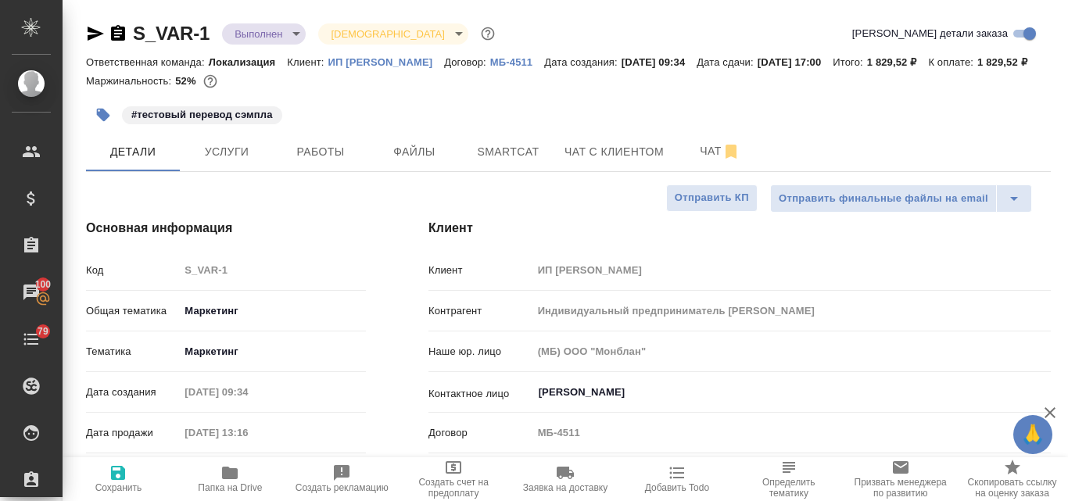
type textarea "x"
type input "Индивидуальный предприниматель [PERSON_NAME]"
type textarea "x"
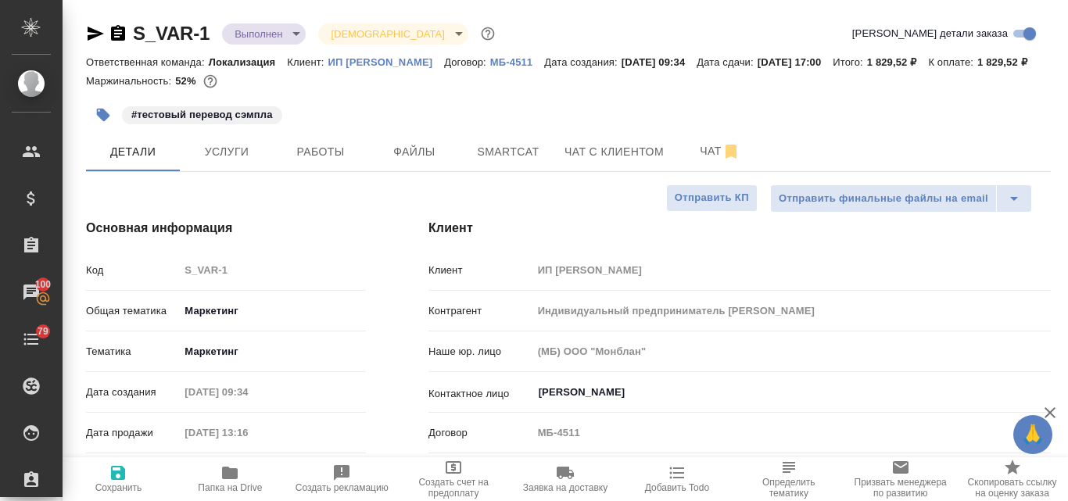
type textarea "x"
type input "Индивидуальный предприниматель [PERSON_NAME]"
type textarea "x"
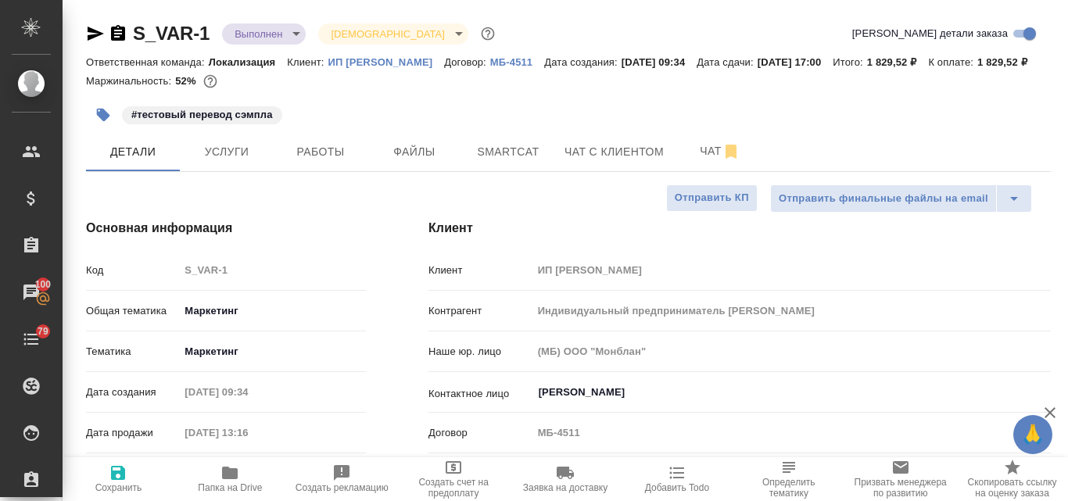
type textarea "x"
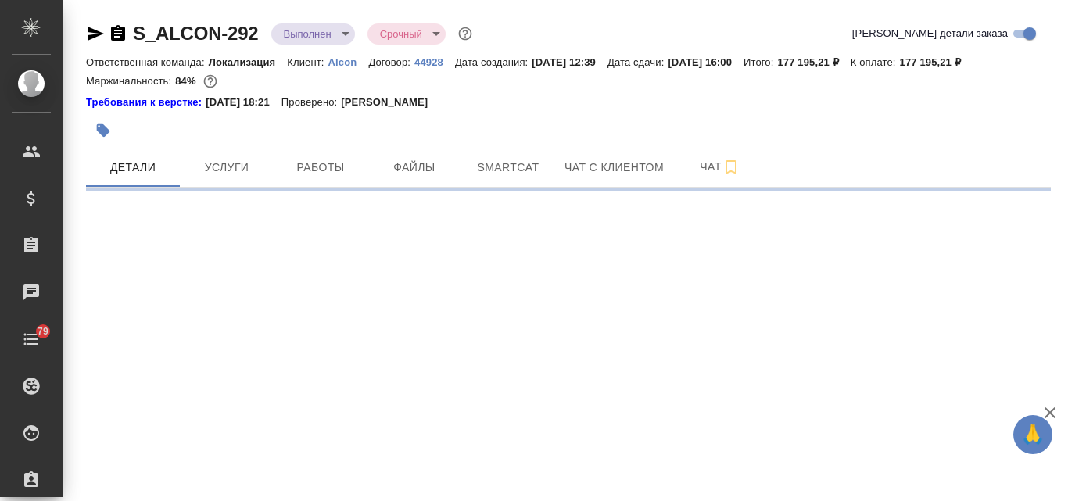
select select "RU"
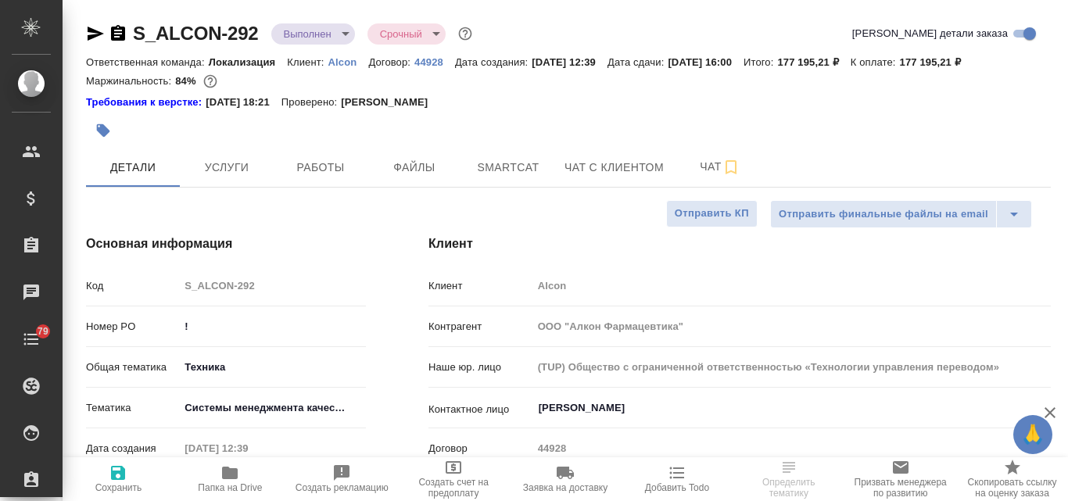
type textarea "x"
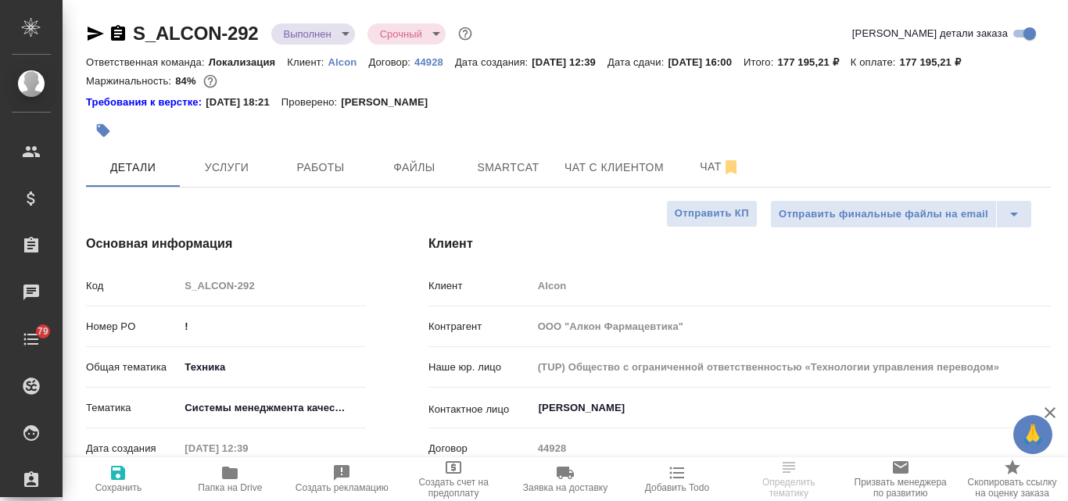
type textarea "x"
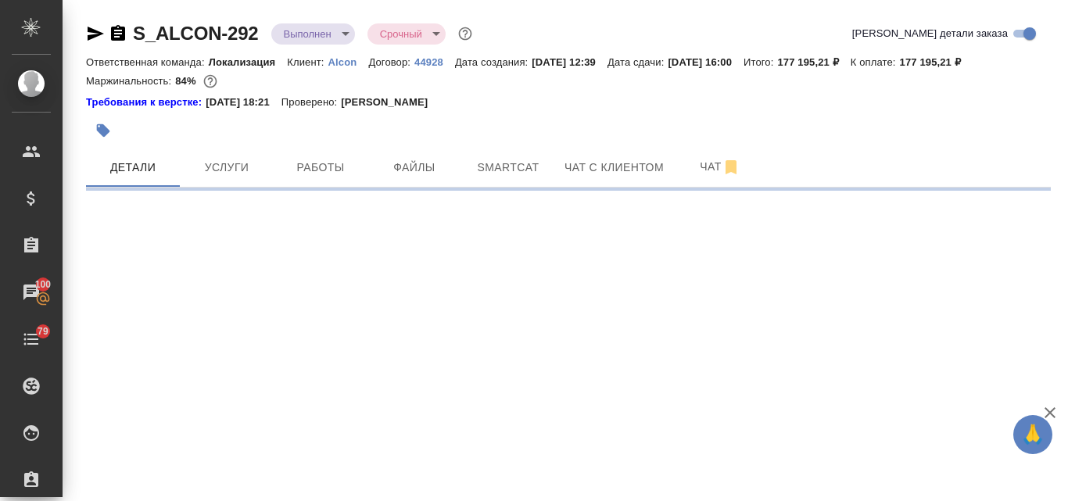
select select "RU"
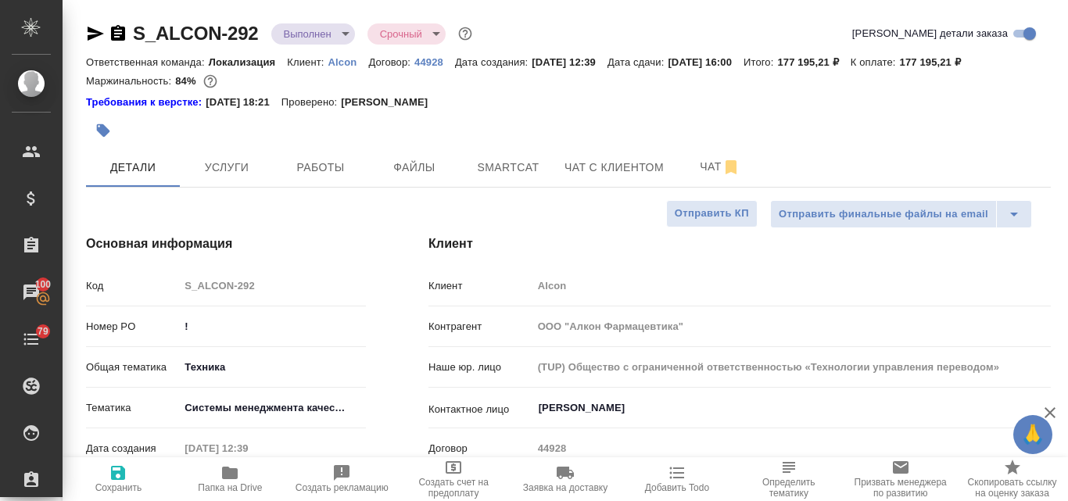
type textarea "x"
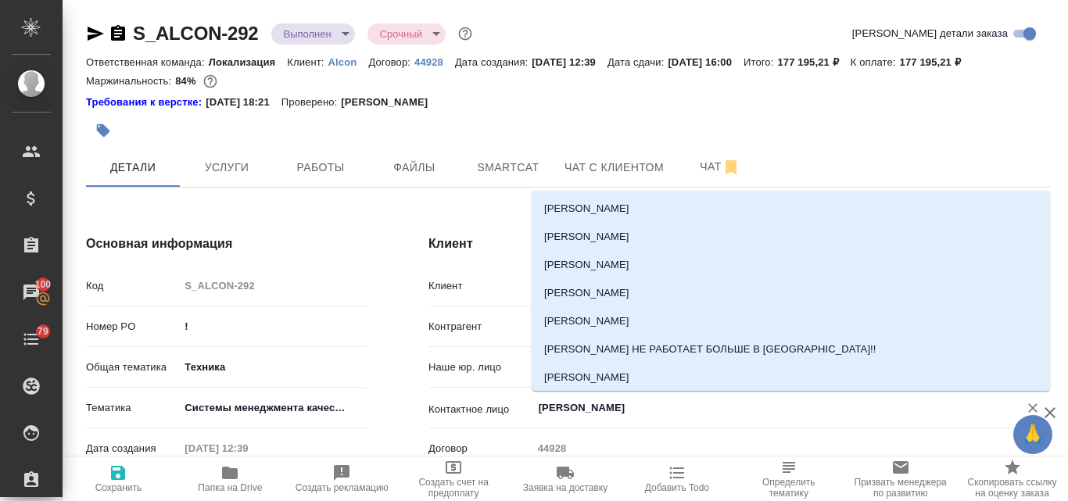
drag, startPoint x: 636, startPoint y: 402, endPoint x: 534, endPoint y: 410, distance: 102.7
click at [534, 410] on div "Потапова Ирина ​" at bounding box center [791, 408] width 518 height 28
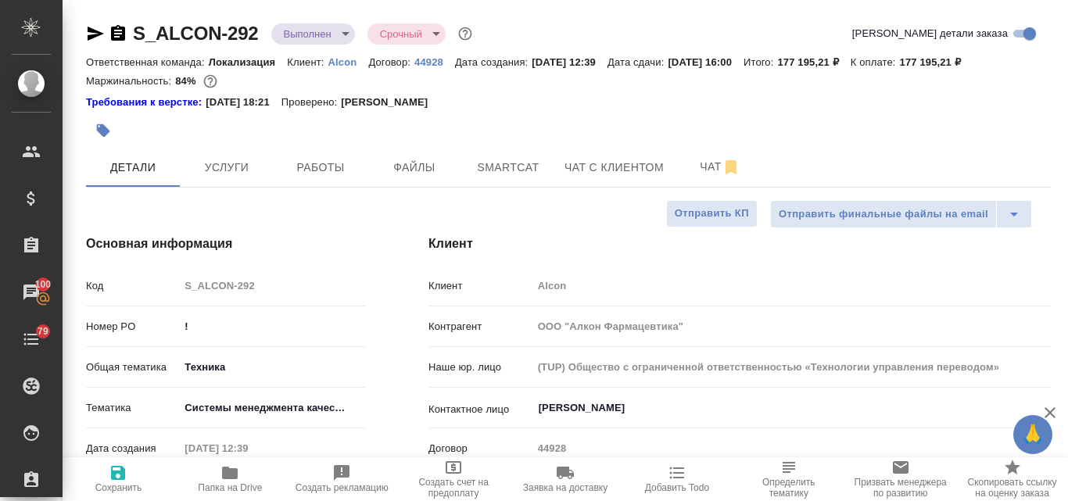
type textarea "x"
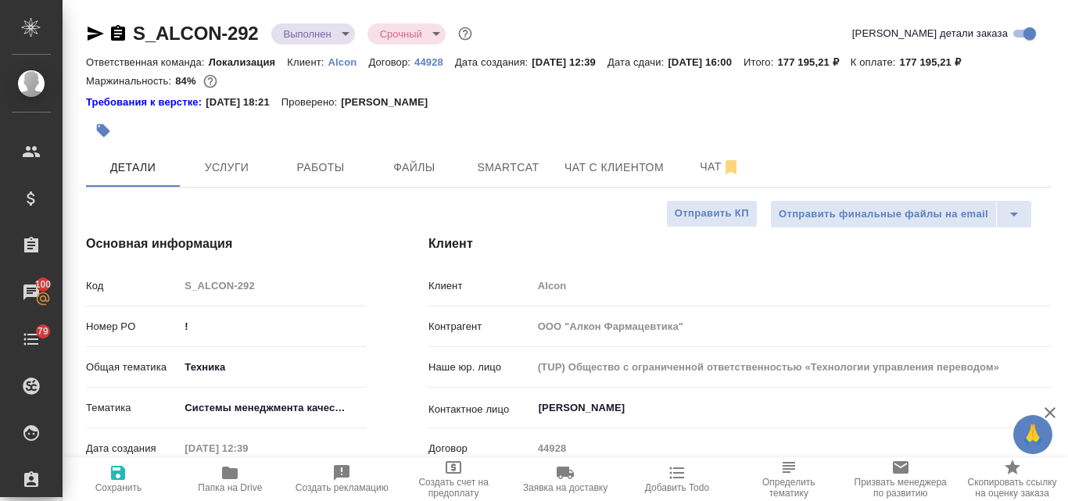
type textarea "x"
click at [98, 32] on icon "button" at bounding box center [96, 34] width 16 height 14
type textarea "x"
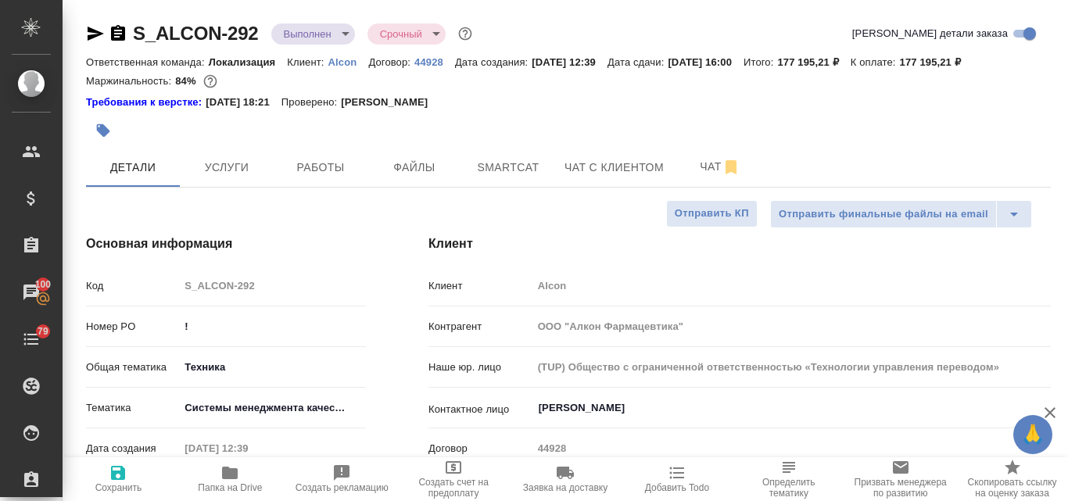
type textarea "x"
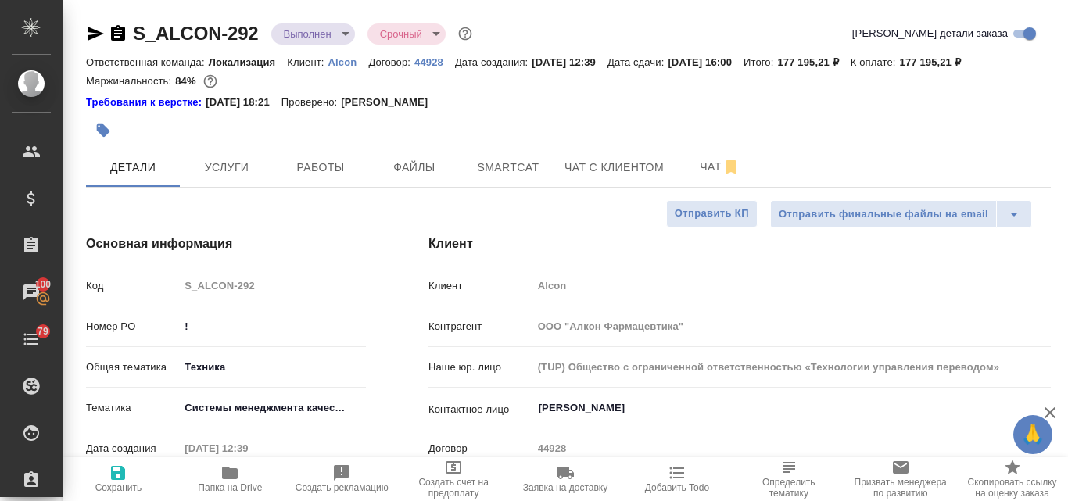
type textarea "x"
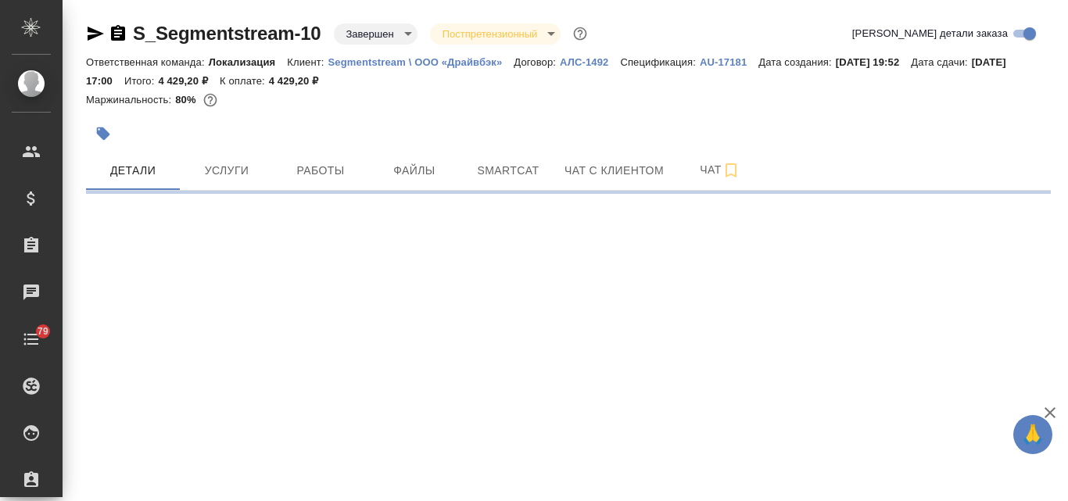
select select "RU"
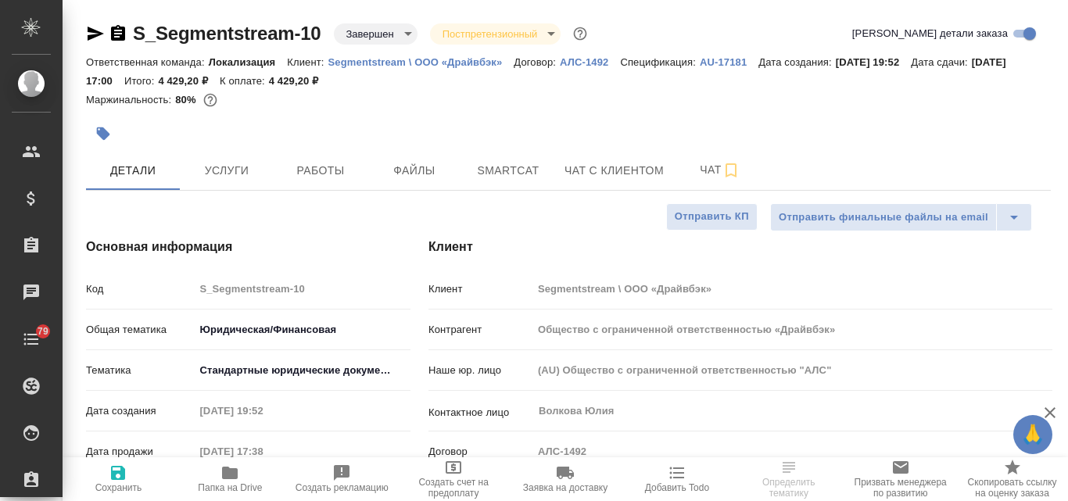
type textarea "x"
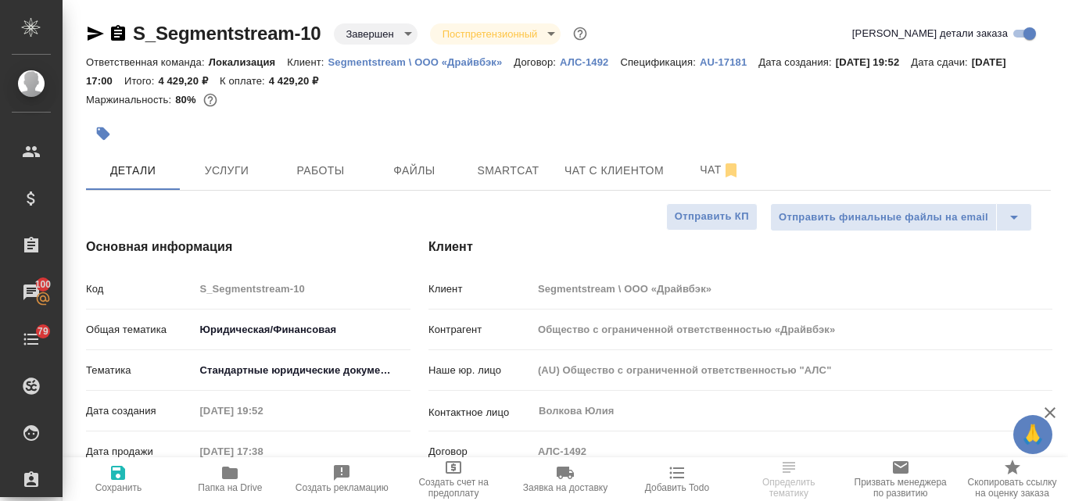
type textarea "x"
select select "RU"
type textarea "x"
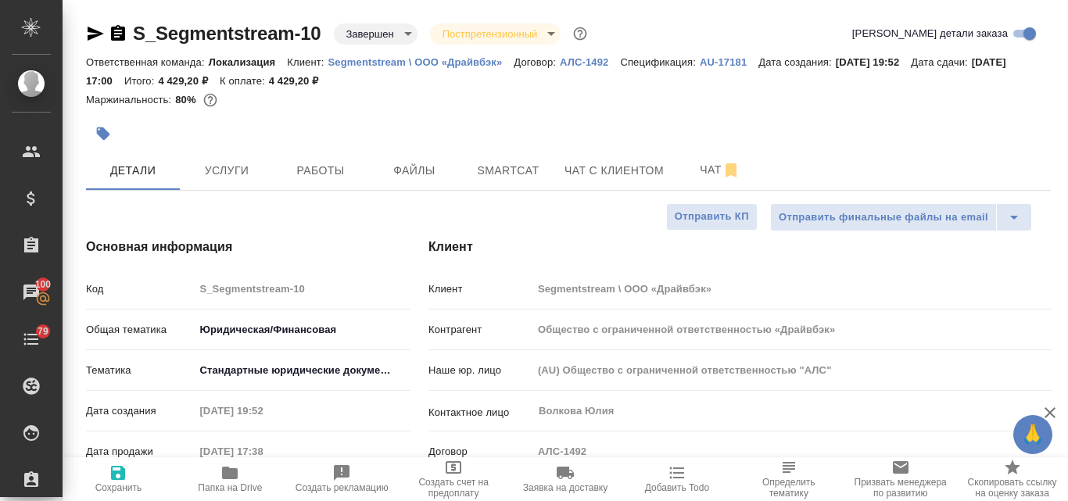
type textarea "x"
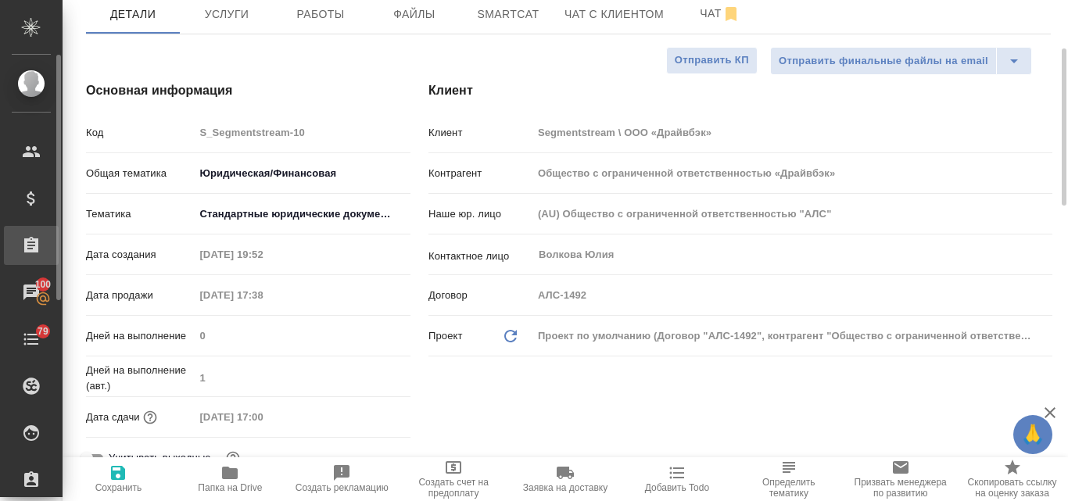
type textarea "x"
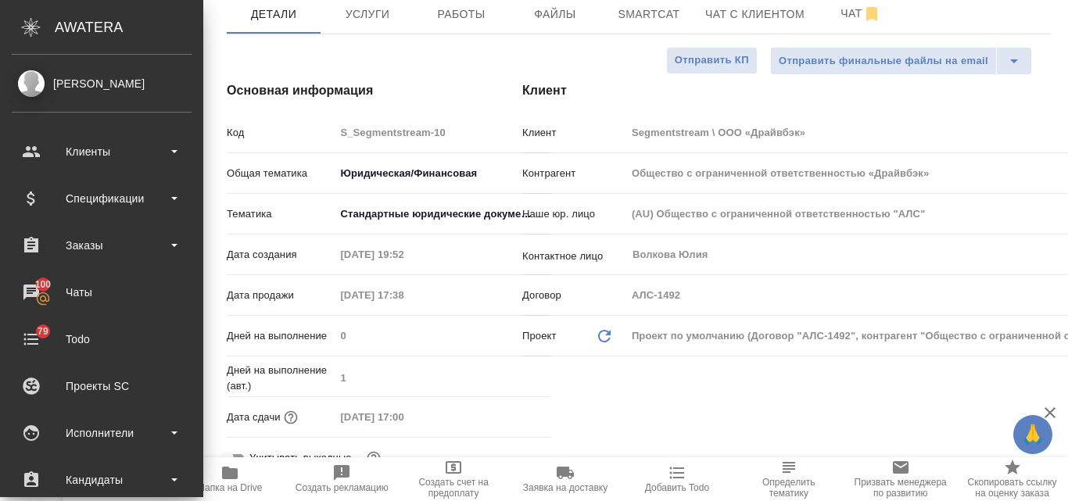
type textarea "x"
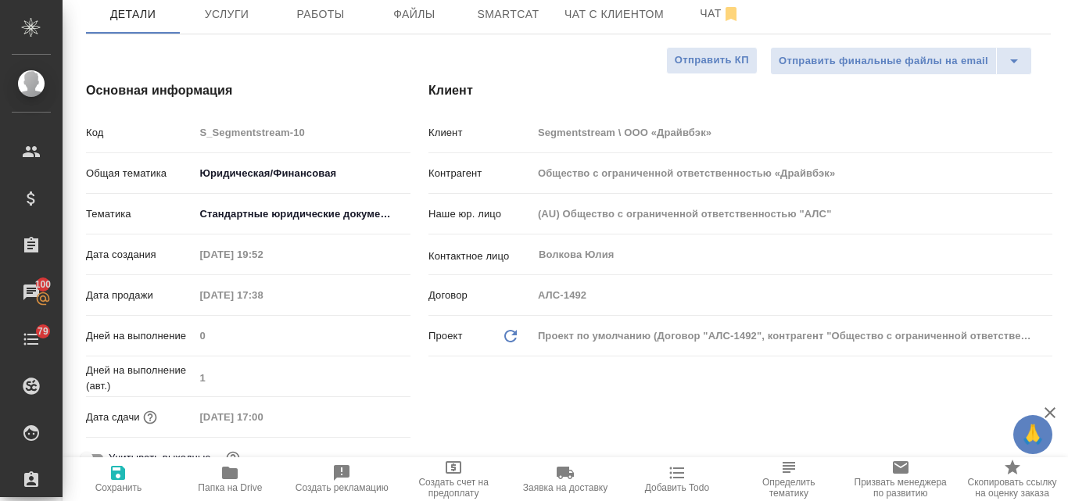
type textarea "x"
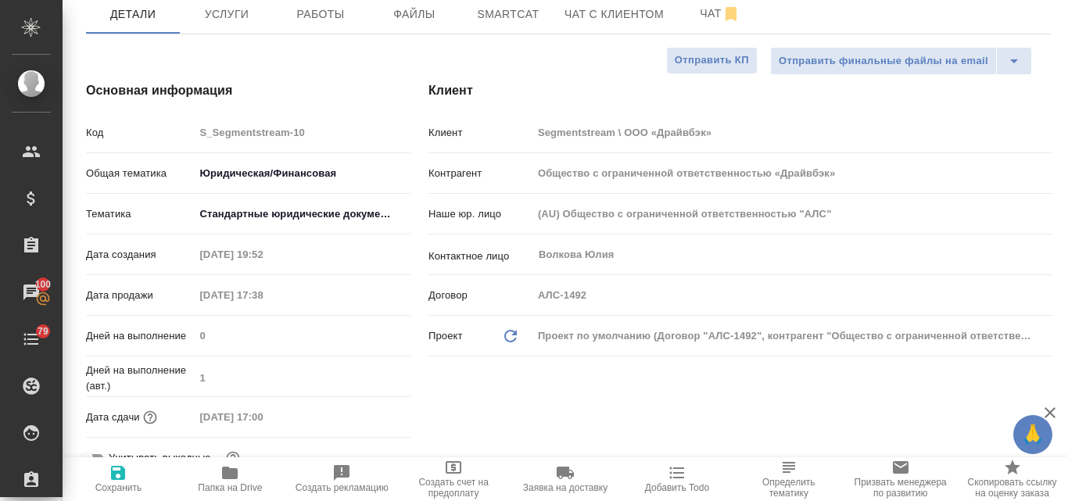
type textarea "x"
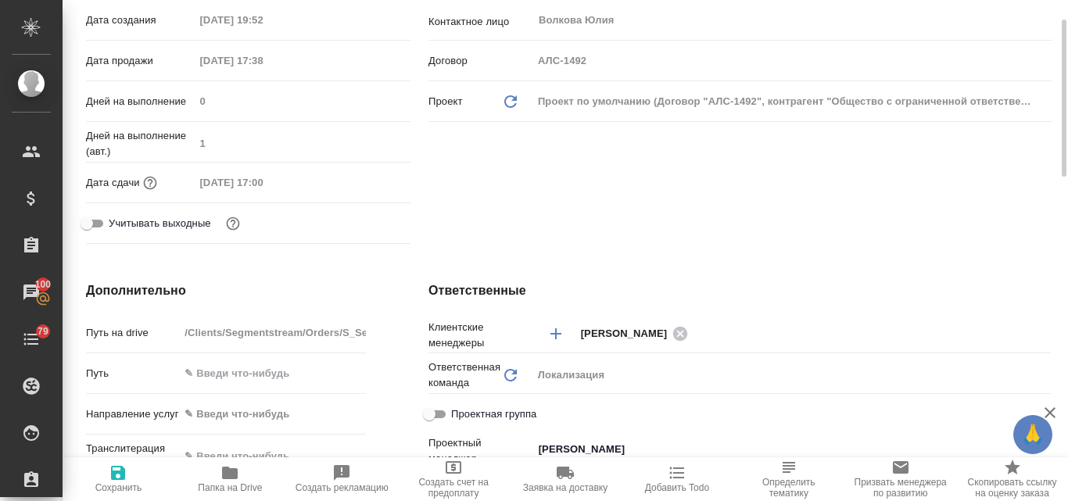
scroll to position [0, 0]
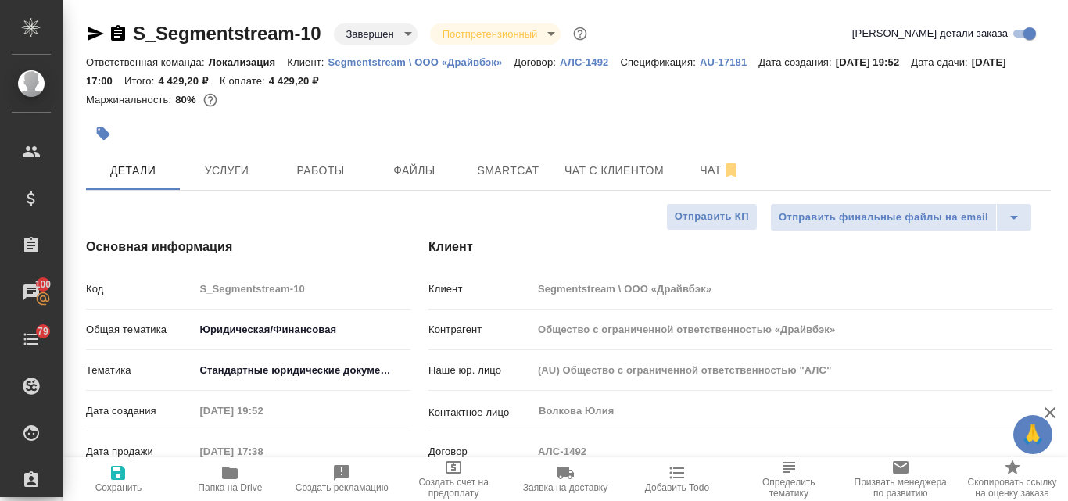
type textarea "x"
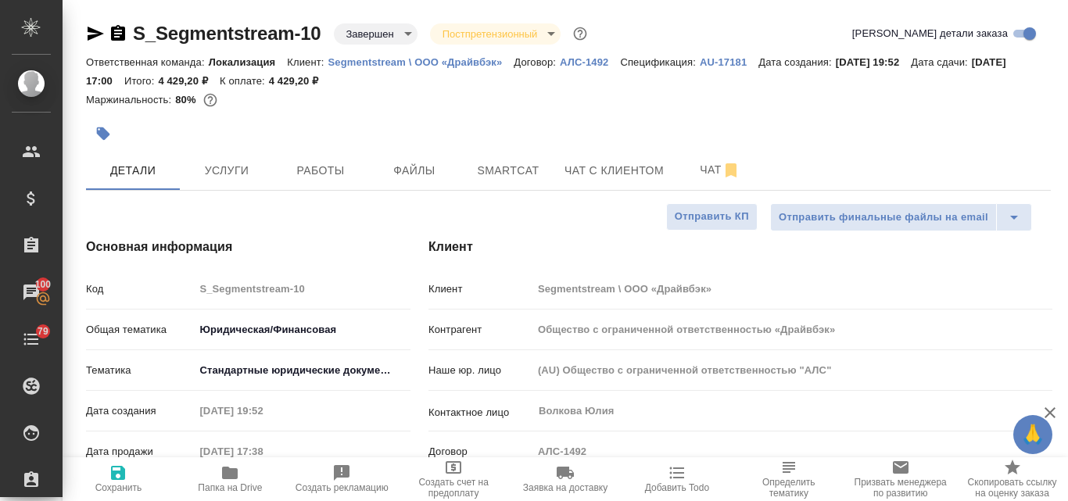
type textarea "x"
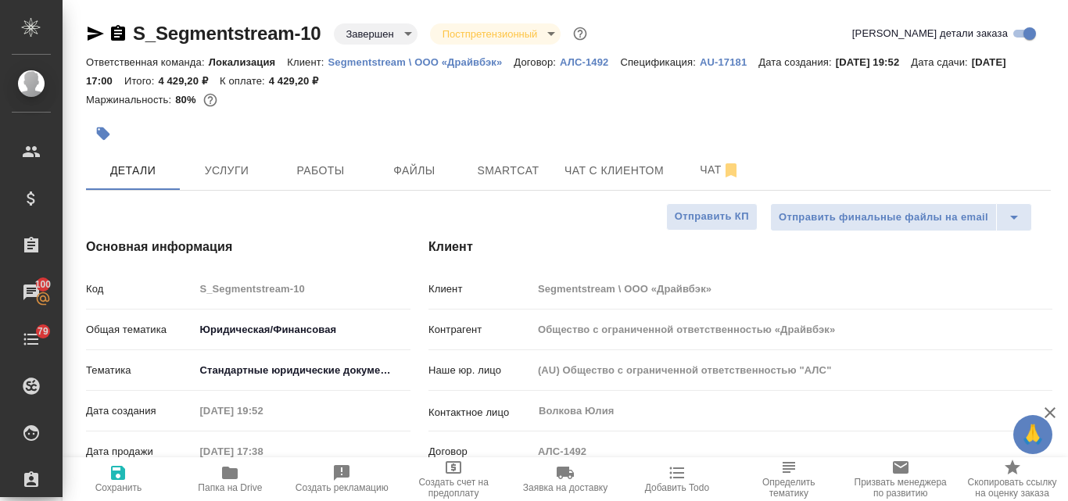
type textarea "x"
click at [359, 63] on p "Segmentstream \ ООО «Драйвбэк»" at bounding box center [421, 62] width 186 height 12
type textarea "x"
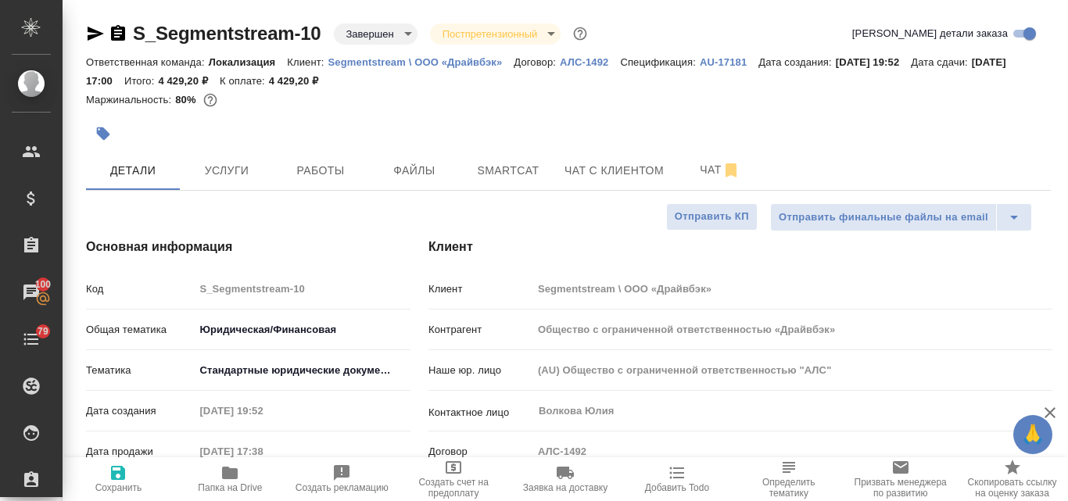
type textarea "x"
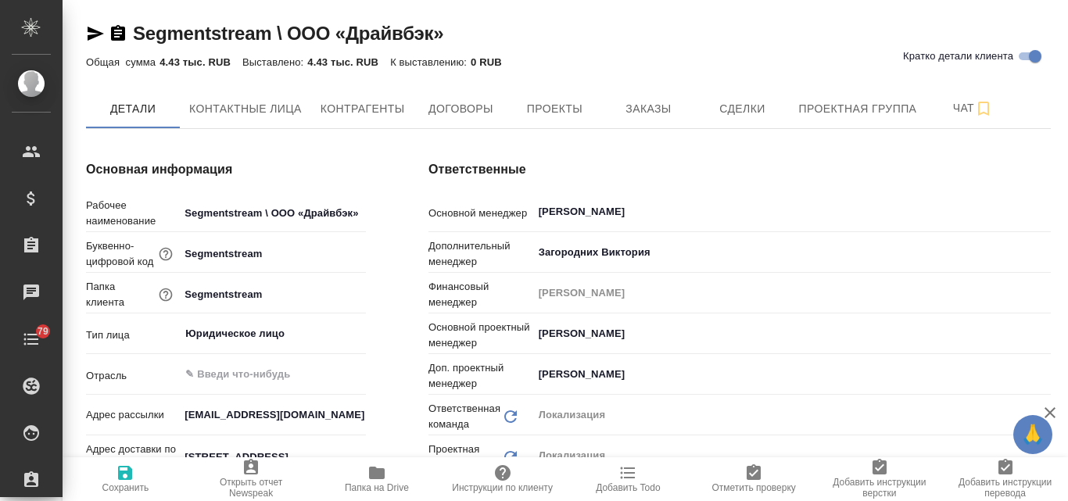
type textarea "x"
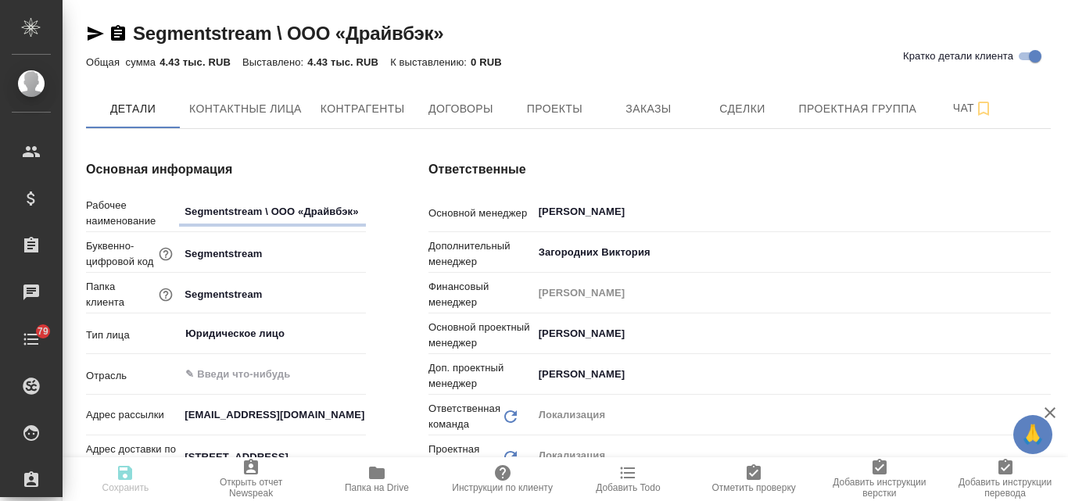
type textarea "x"
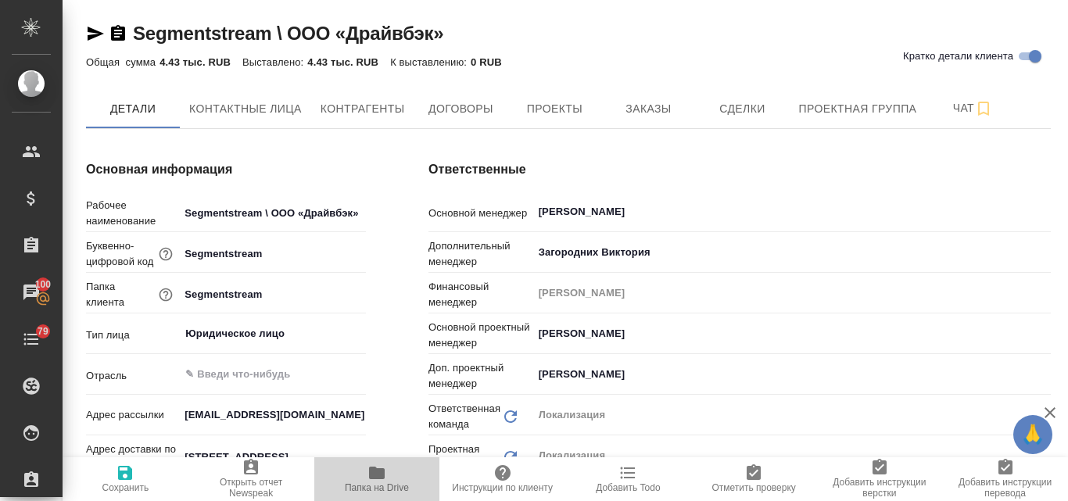
click at [386, 479] on span "Папка на Drive" at bounding box center [377, 479] width 107 height 30
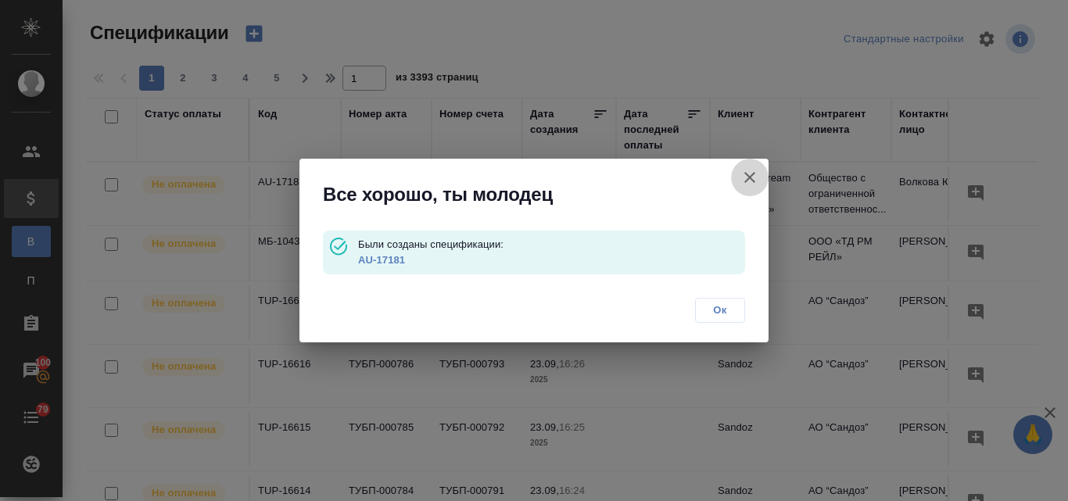
click at [747, 177] on icon "button" at bounding box center [749, 177] width 19 height 19
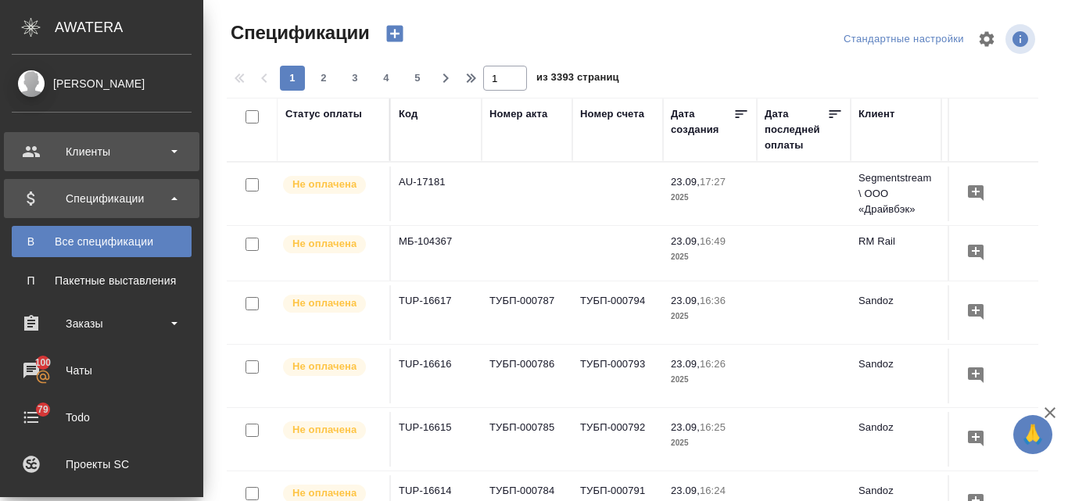
click at [81, 164] on div "Клиенты" at bounding box center [101, 151] width 195 height 39
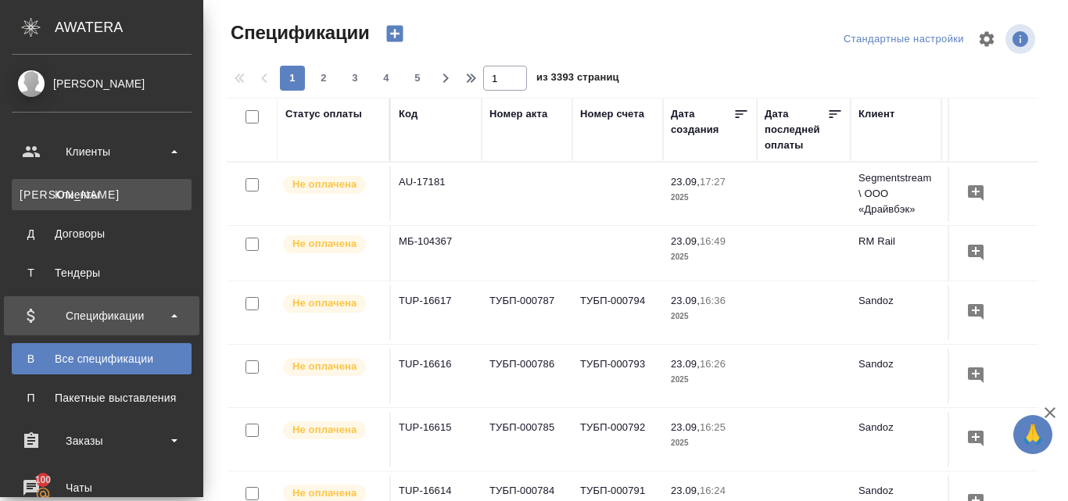
click at [83, 188] on div "Клиенты" at bounding box center [102, 195] width 164 height 16
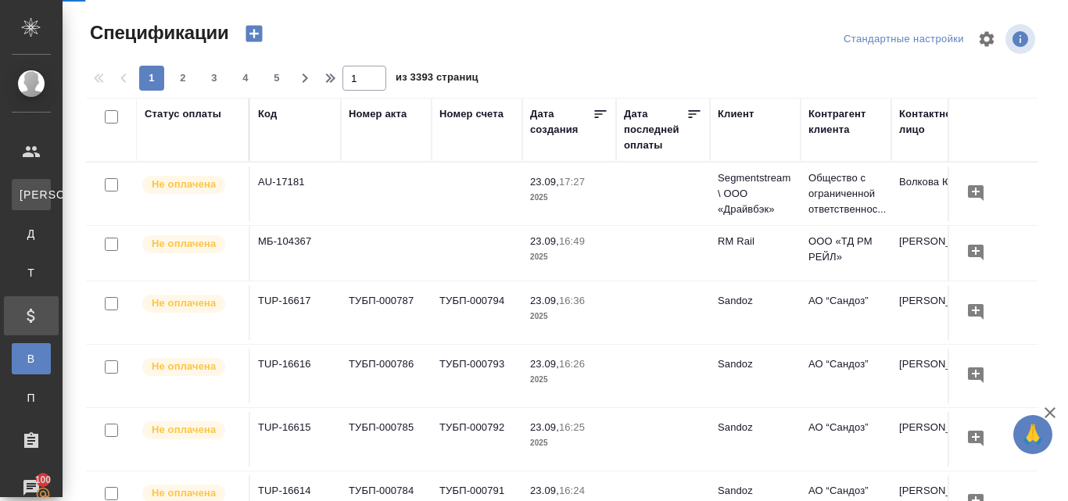
select select "RU"
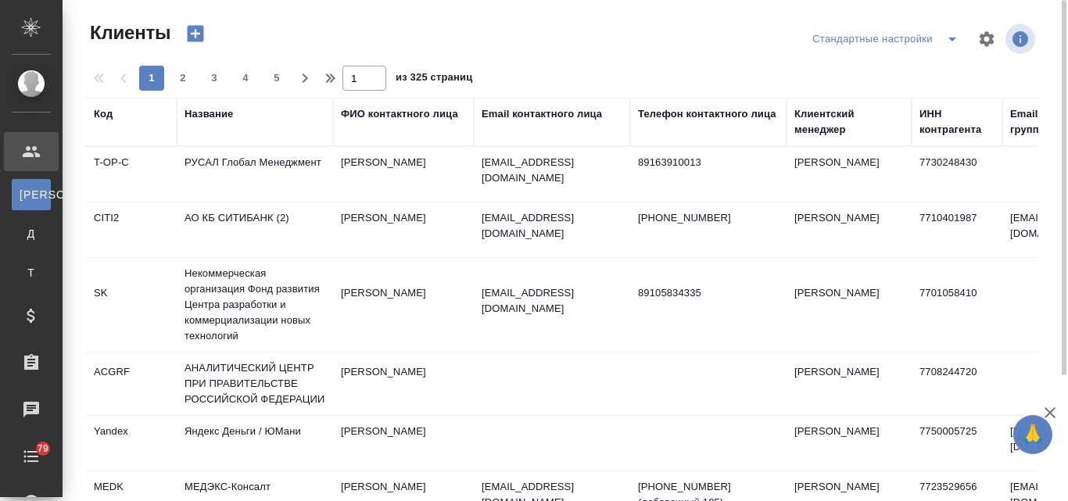
click at [206, 112] on div "Название" at bounding box center [208, 114] width 48 height 16
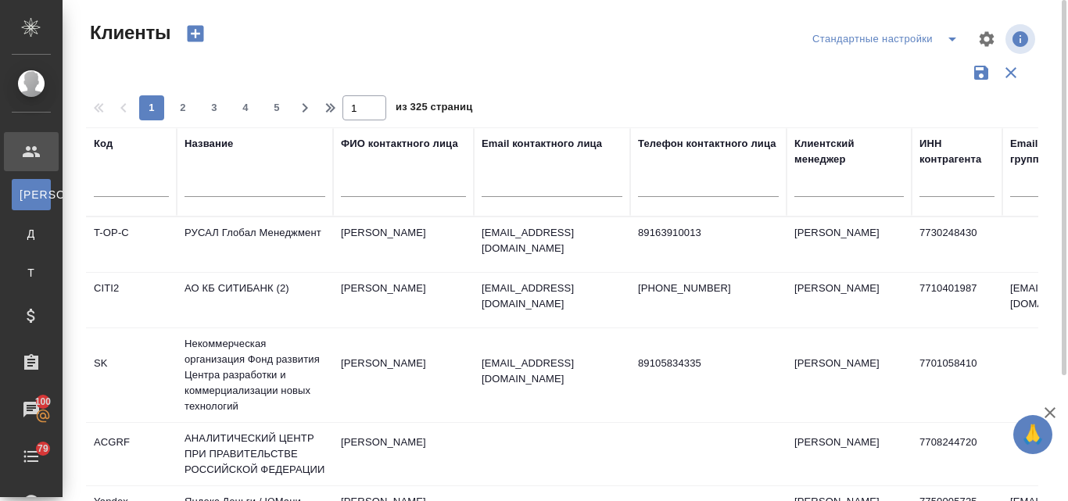
click at [210, 186] on input "text" at bounding box center [254, 187] width 141 height 20
type input "д"
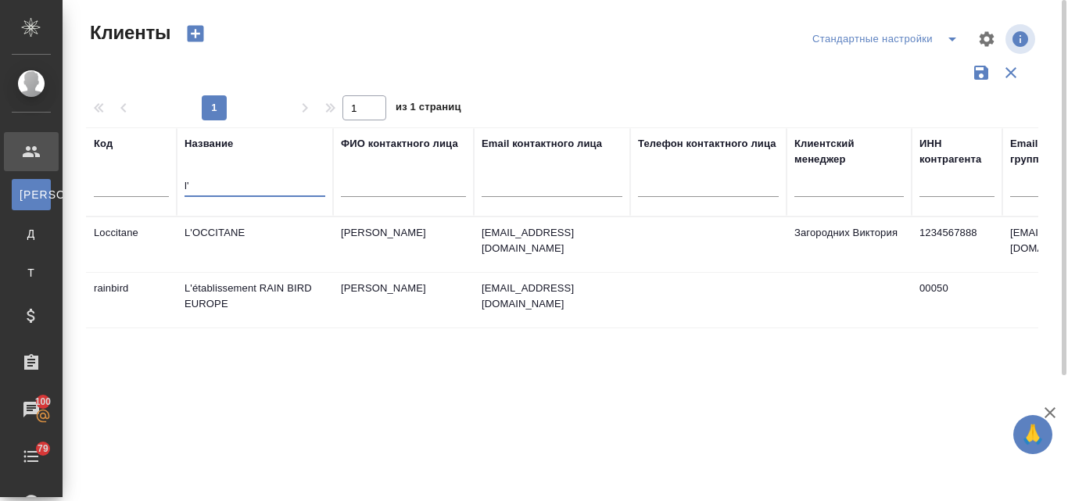
type input "l'"
click at [210, 230] on td "L'OCCITANE" at bounding box center [255, 244] width 156 height 55
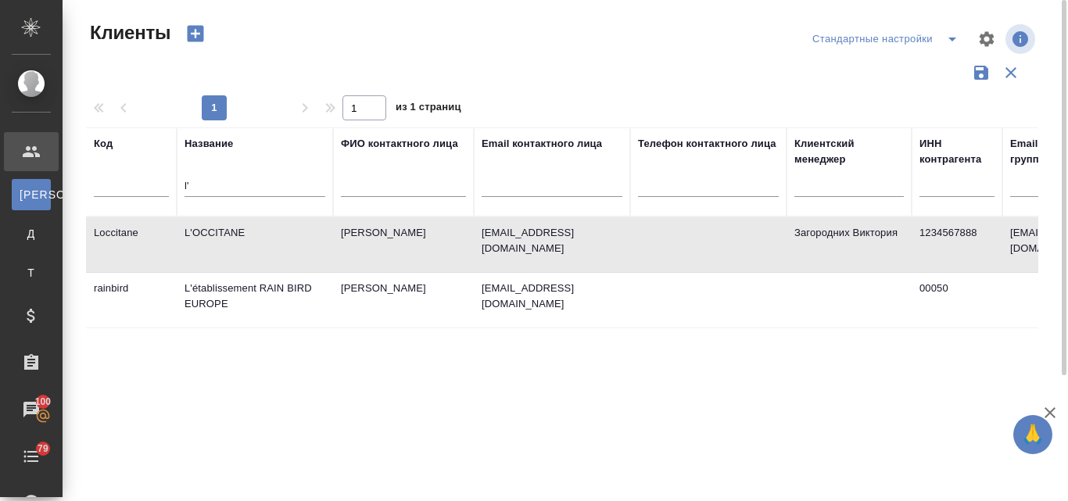
click at [210, 230] on td "L'OCCITANE" at bounding box center [255, 244] width 156 height 55
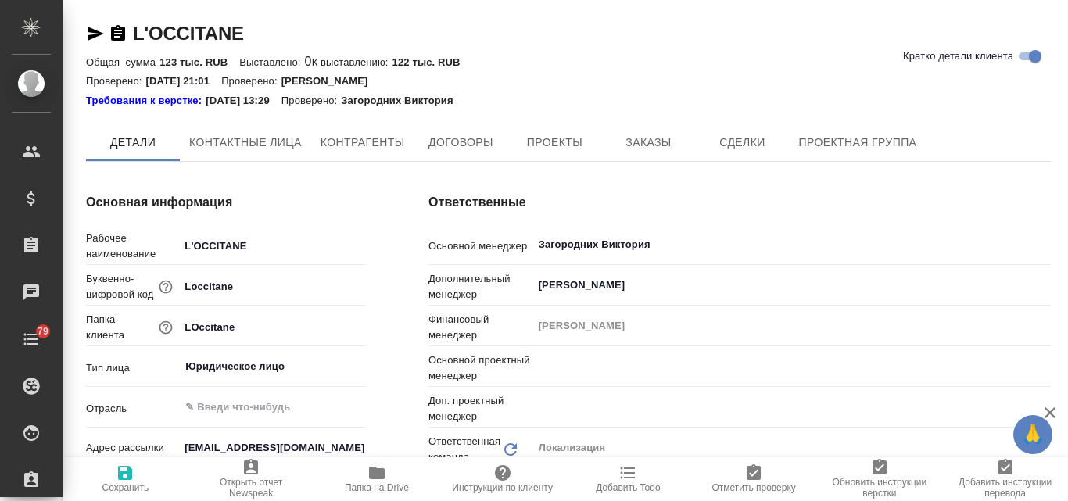
type textarea "x"
type input "Третьякова Ольга"
type input "Муталимов Марк"
type textarea "x"
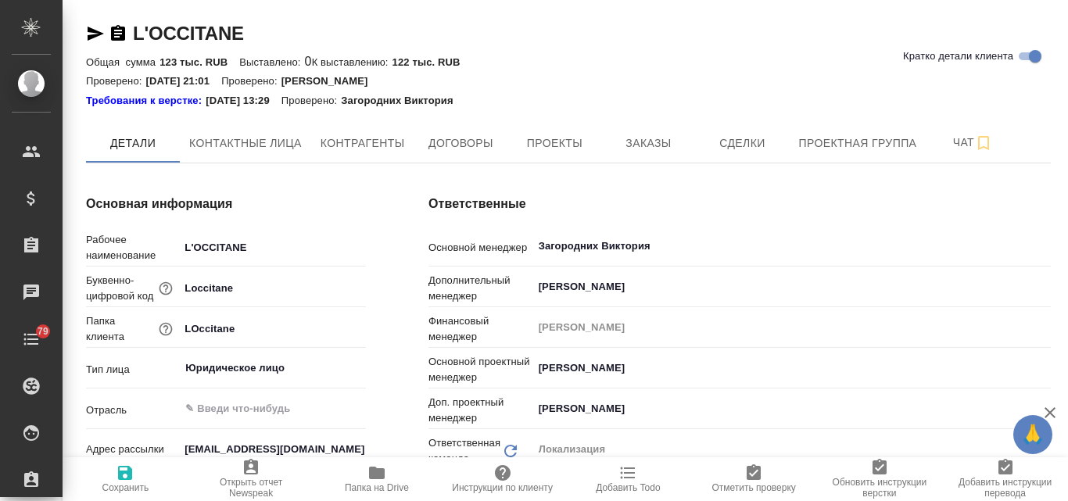
type textarea "x"
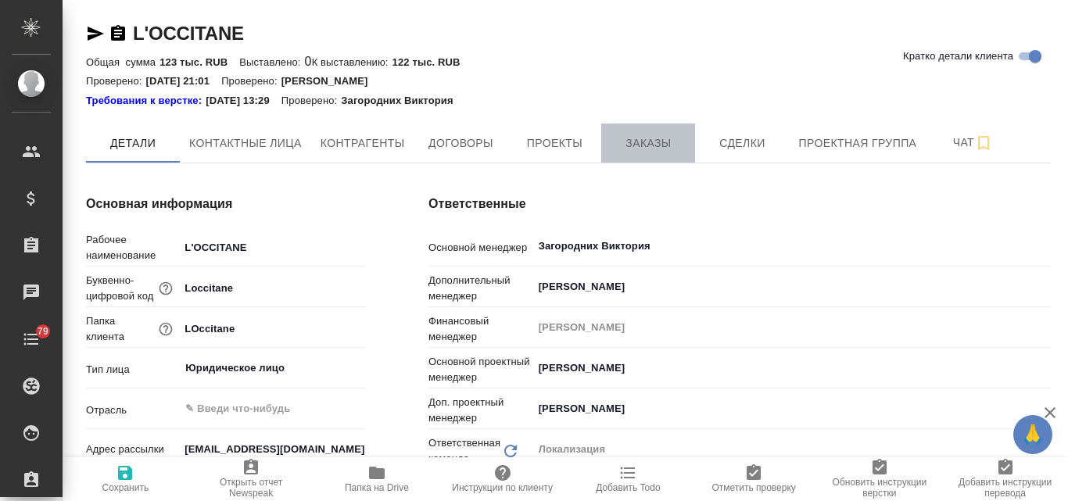
click at [662, 143] on span "Заказы" at bounding box center [648, 144] width 75 height 20
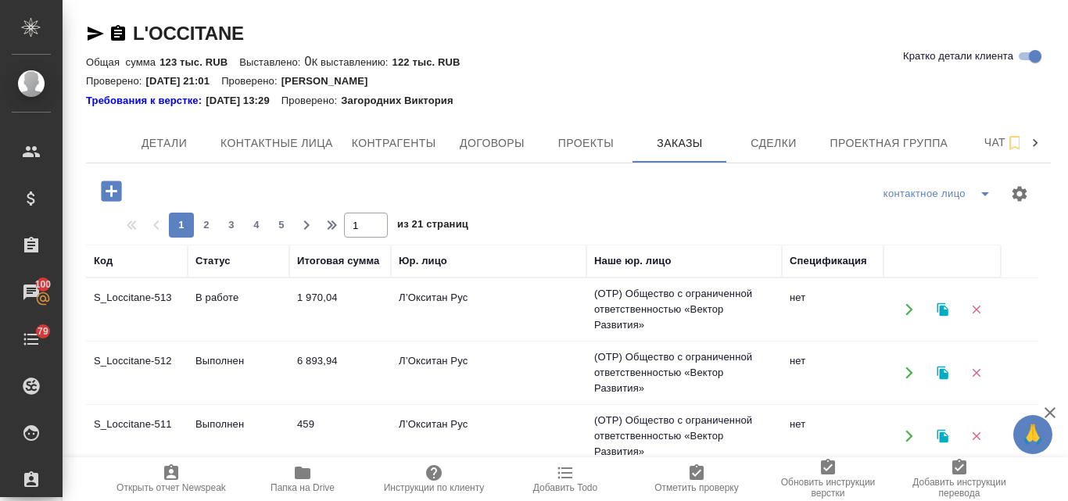
click at [168, 357] on td "S_Loccitane-512" at bounding box center [137, 373] width 102 height 55
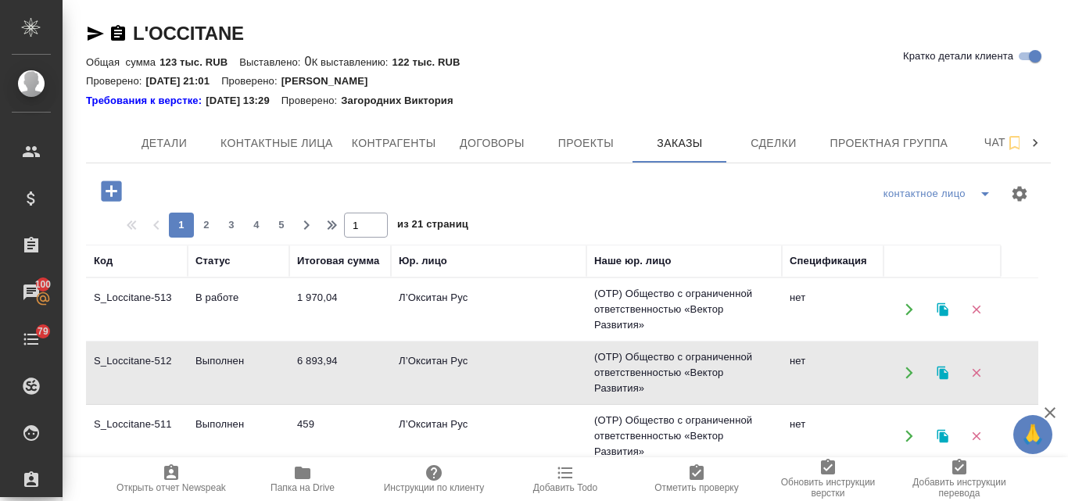
click at [168, 357] on td "S_Loccitane-512" at bounding box center [137, 373] width 102 height 55
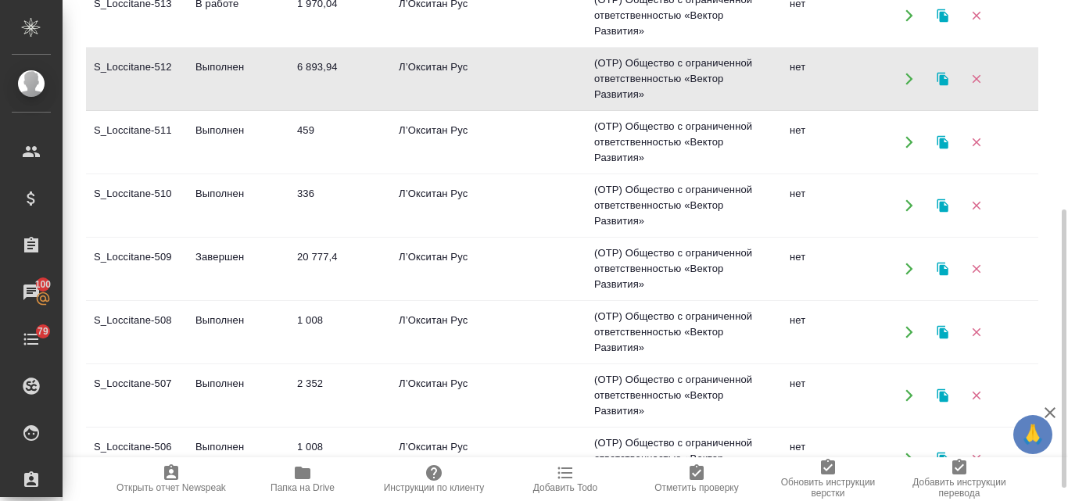
scroll to position [327, 0]
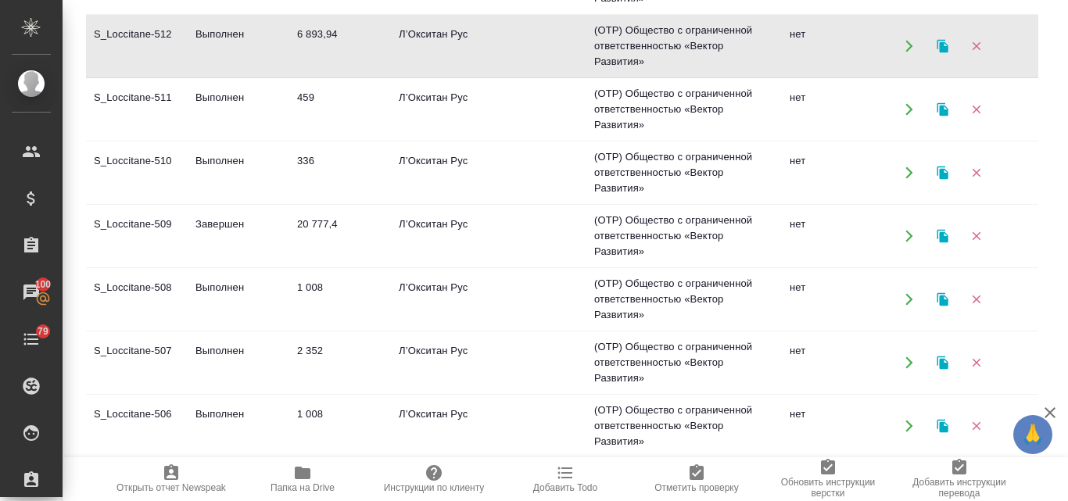
click at [320, 358] on td "2 352" at bounding box center [340, 362] width 102 height 55
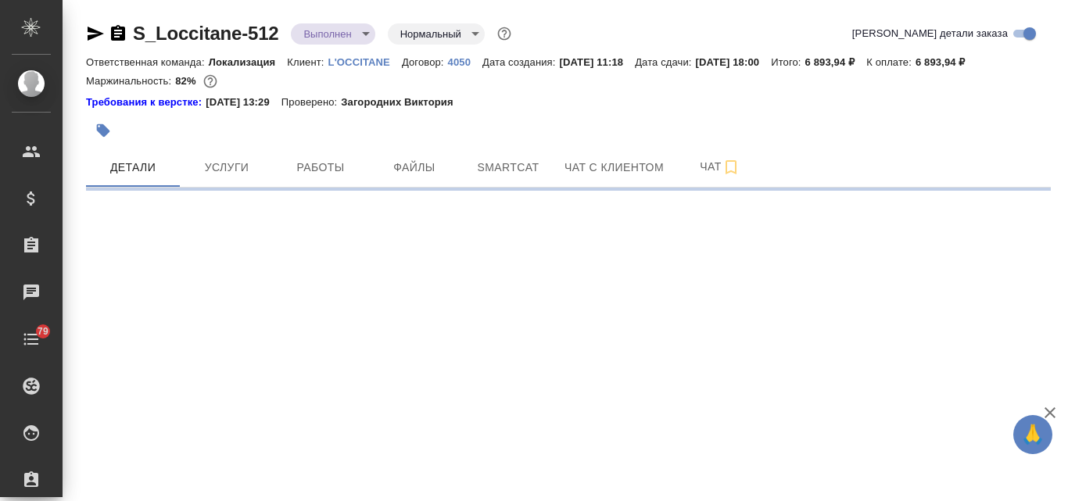
select select "RU"
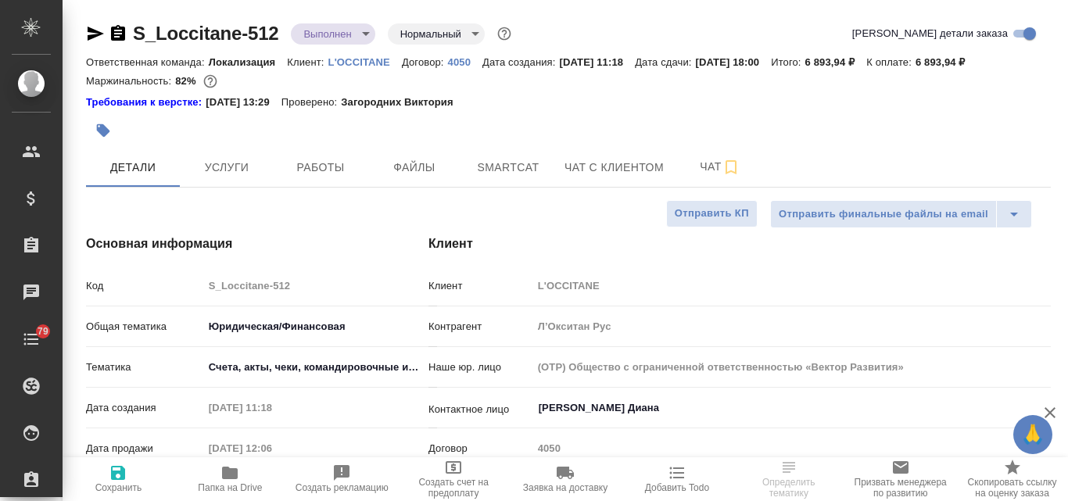
type textarea "x"
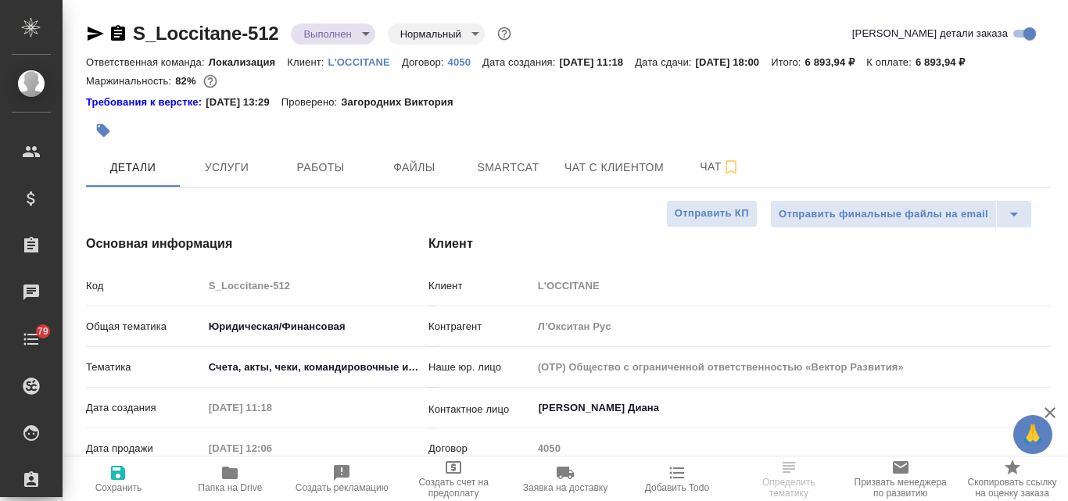
type textarea "x"
select select "RU"
type textarea "x"
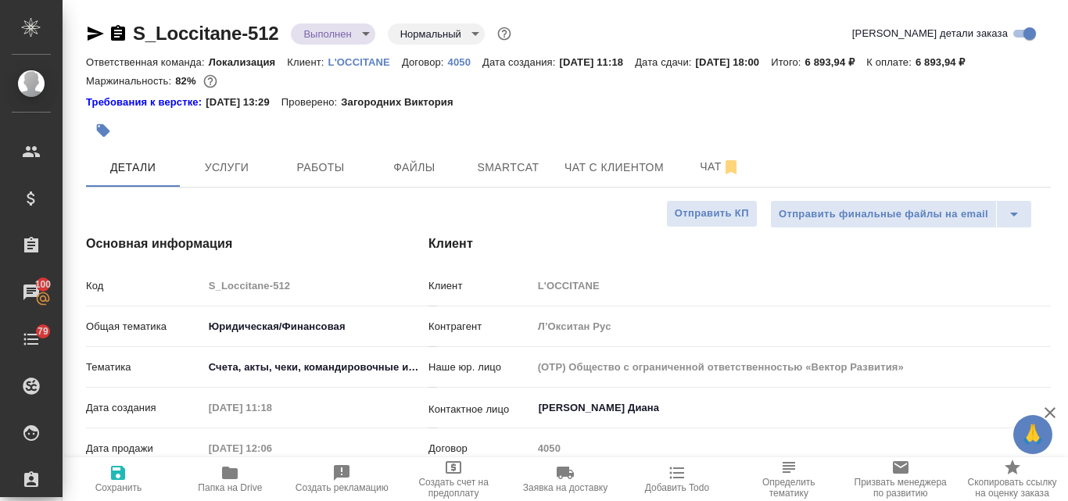
type textarea "x"
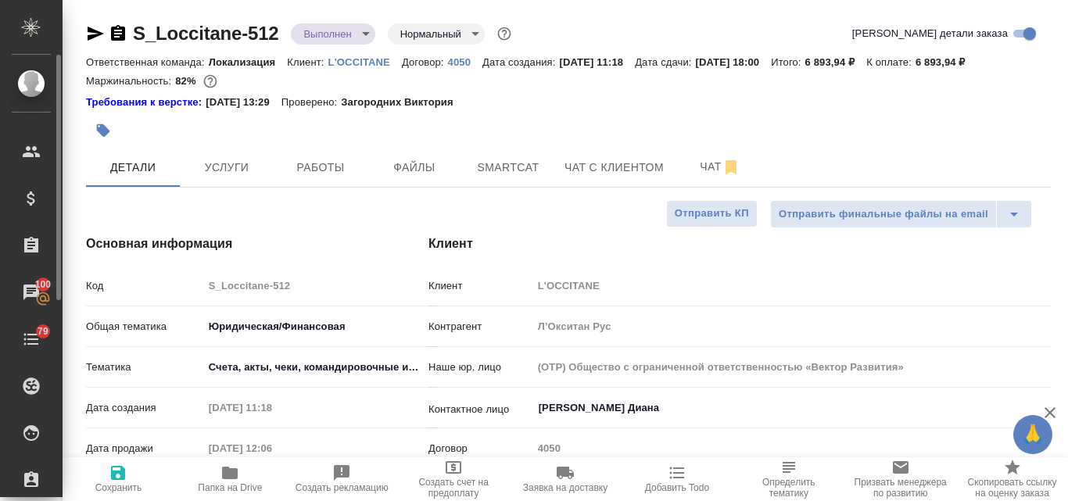
type textarea "x"
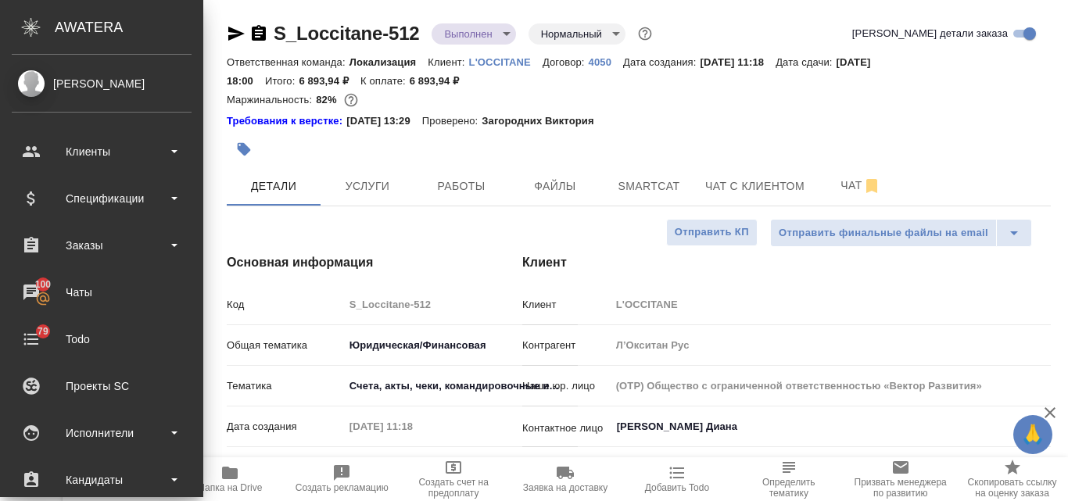
type textarea "x"
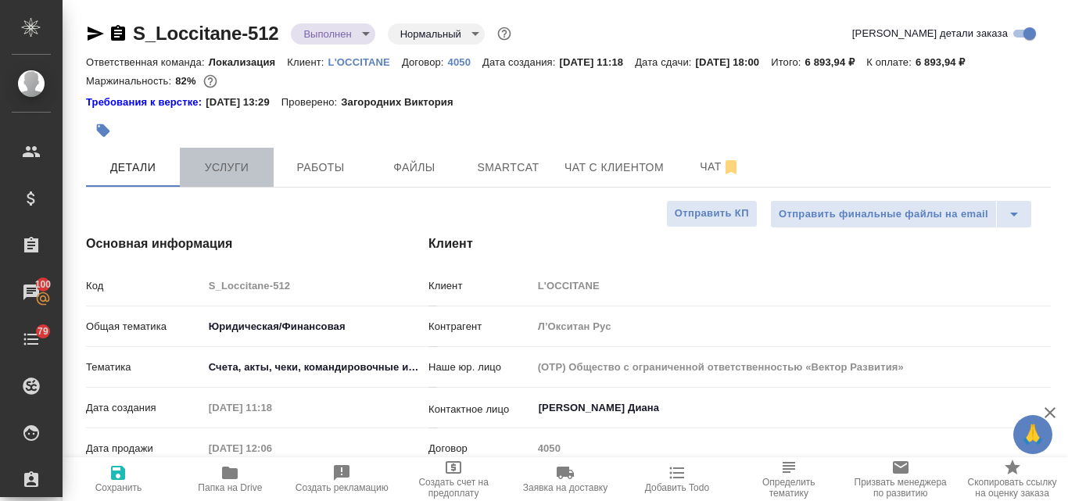
click at [231, 175] on span "Услуги" at bounding box center [226, 168] width 75 height 20
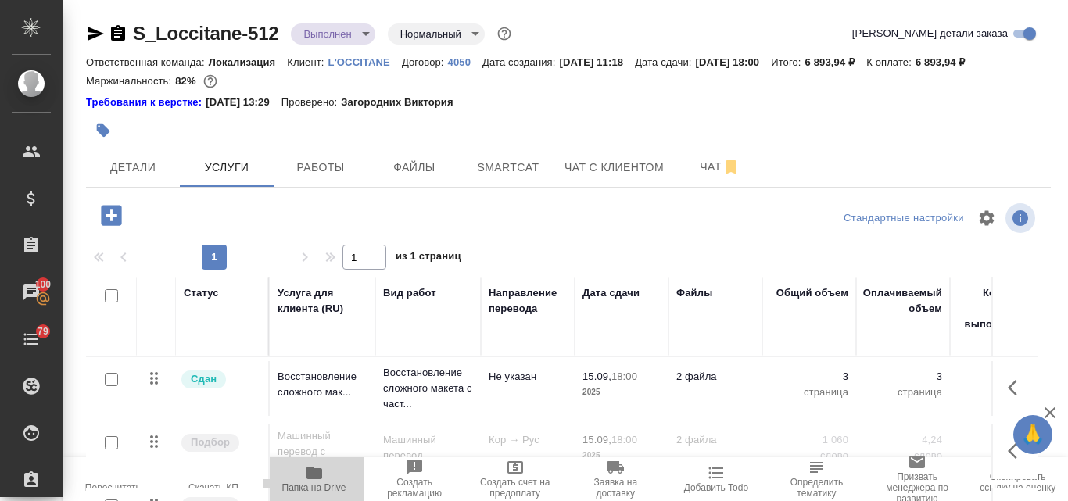
click at [317, 482] on icon "button" at bounding box center [314, 473] width 19 height 19
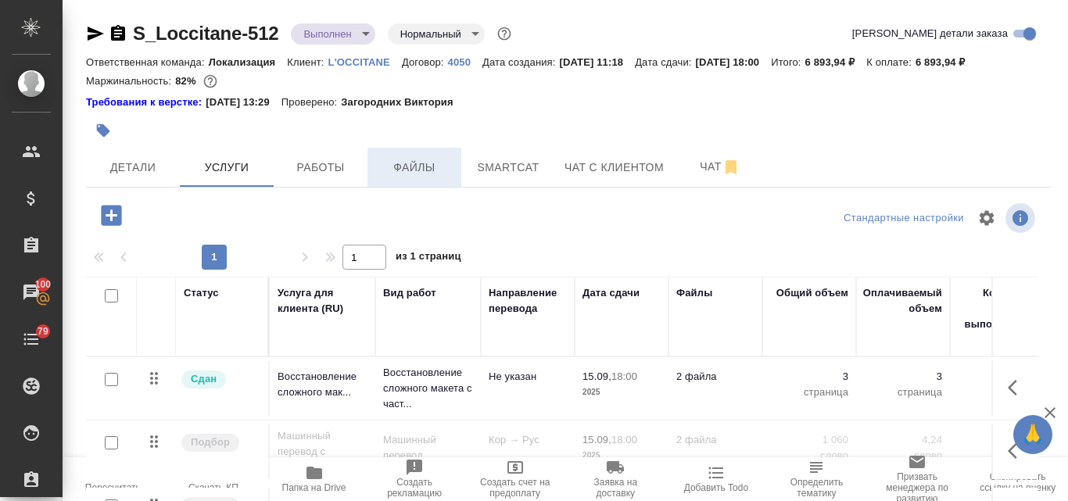
click at [419, 180] on button "Файлы" at bounding box center [414, 167] width 94 height 39
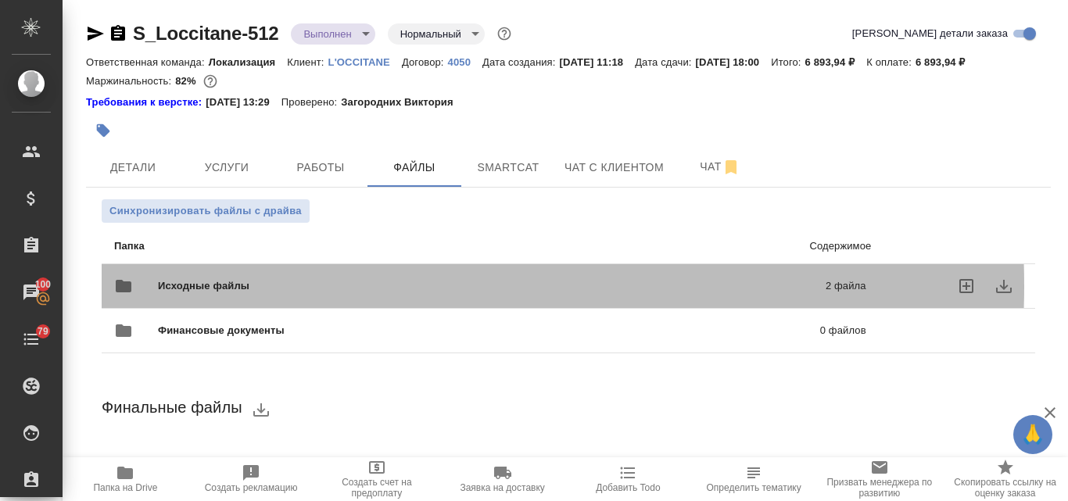
click at [319, 286] on span "Исходные файлы" at bounding box center [348, 286] width 380 height 16
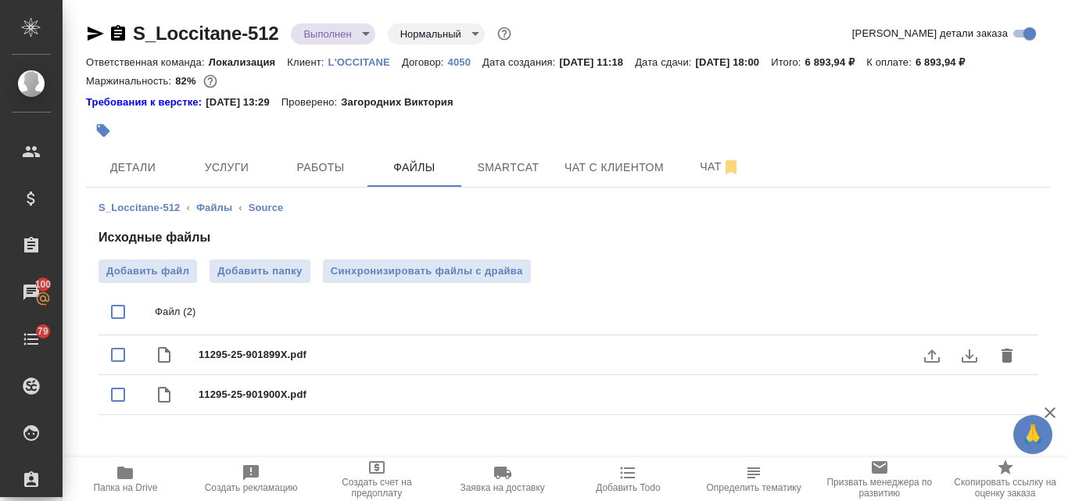
click at [960, 364] on icon "download" at bounding box center [969, 355] width 19 height 19
click at [962, 396] on icon "download" at bounding box center [970, 395] width 16 height 13
click at [139, 169] on span "Детали" at bounding box center [132, 168] width 75 height 20
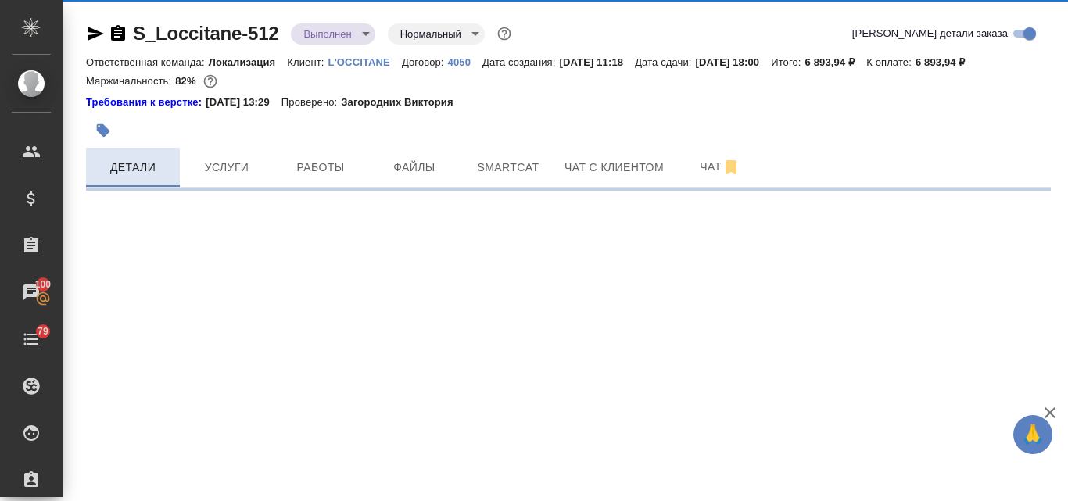
select select "RU"
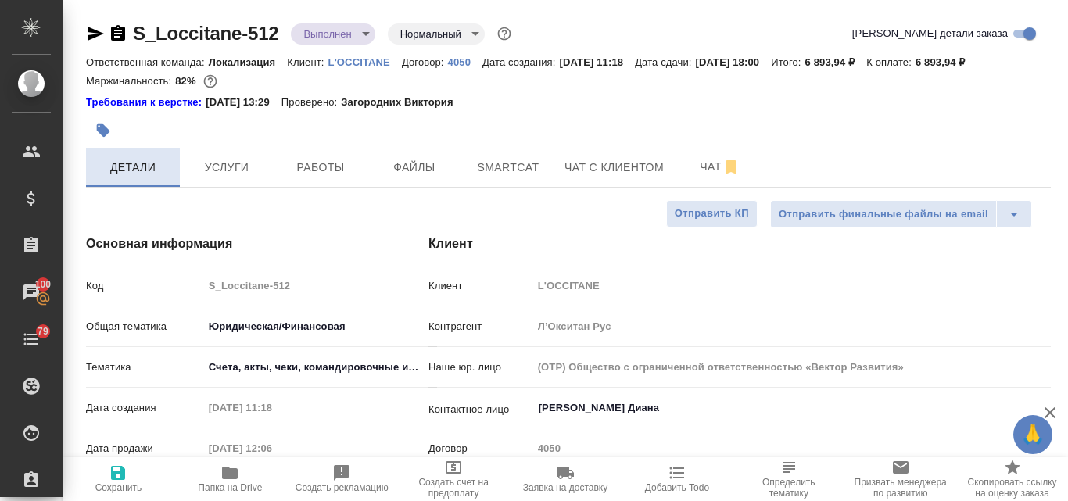
type textarea "x"
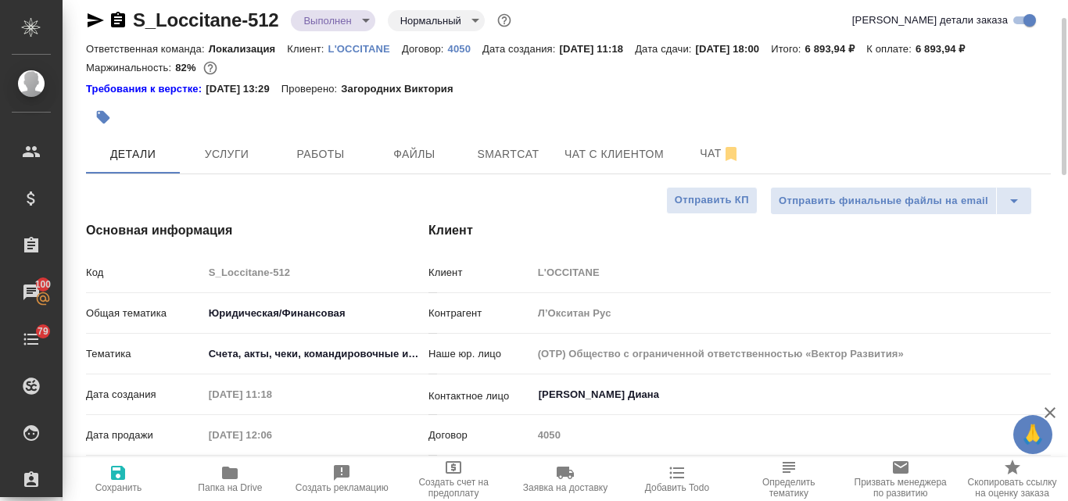
scroll to position [11, 0]
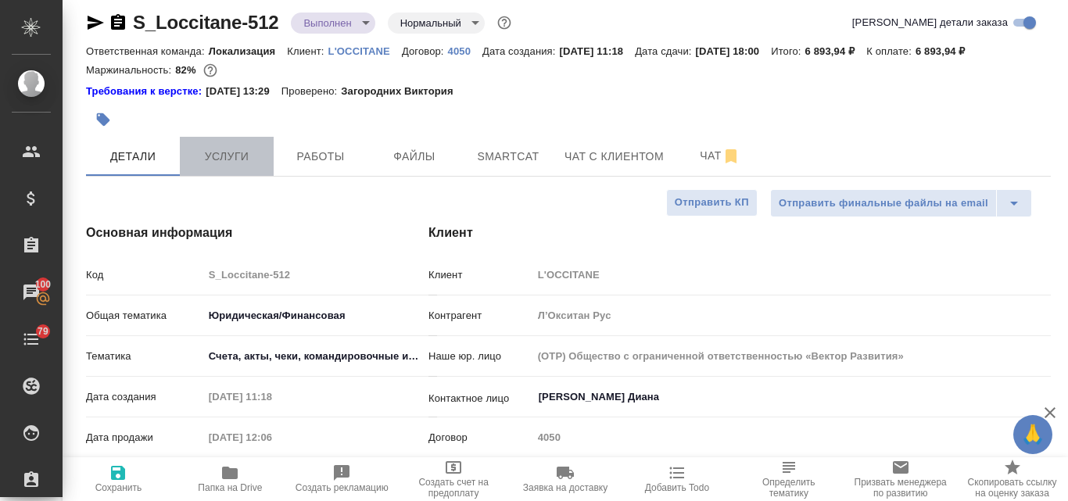
click at [263, 161] on span "Услуги" at bounding box center [226, 157] width 75 height 20
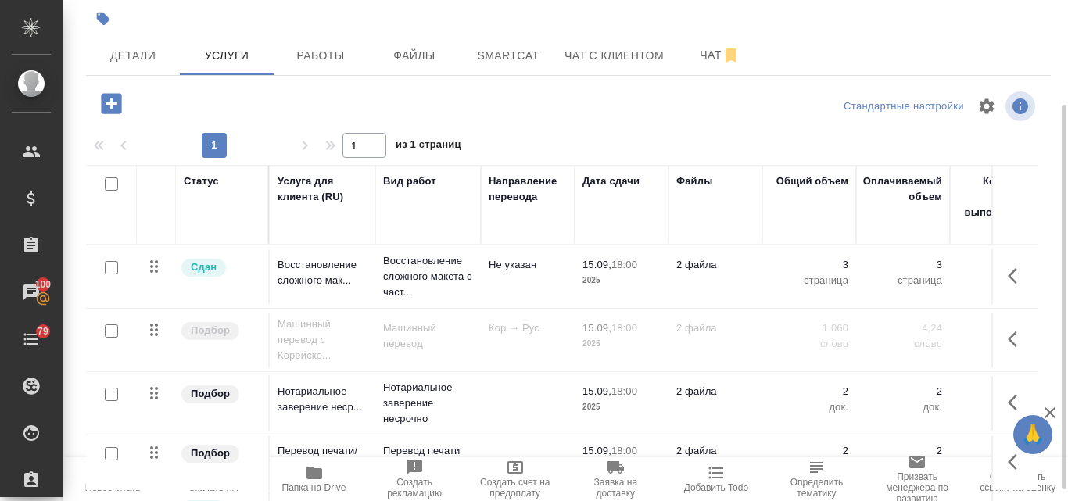
scroll to position [152, 0]
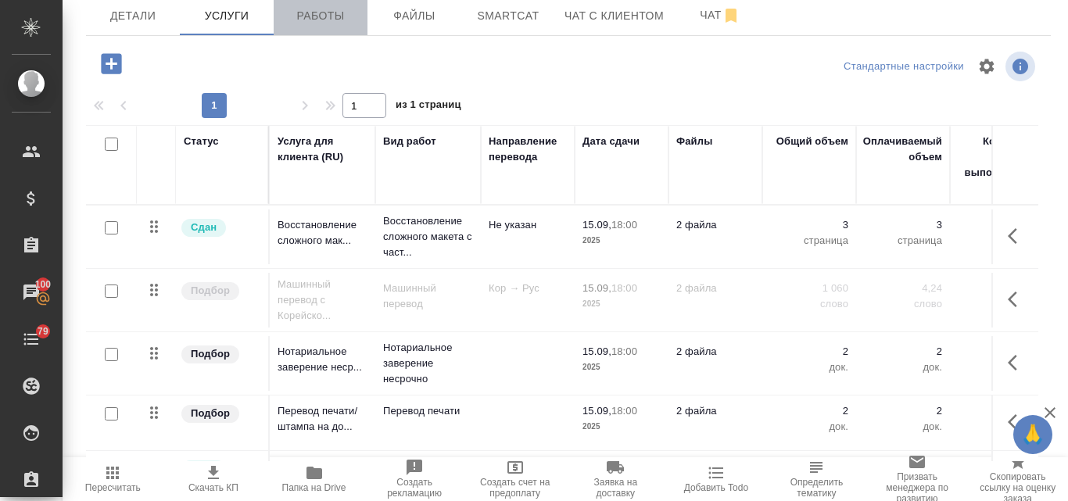
click at [321, 22] on span "Работы" at bounding box center [320, 16] width 75 height 20
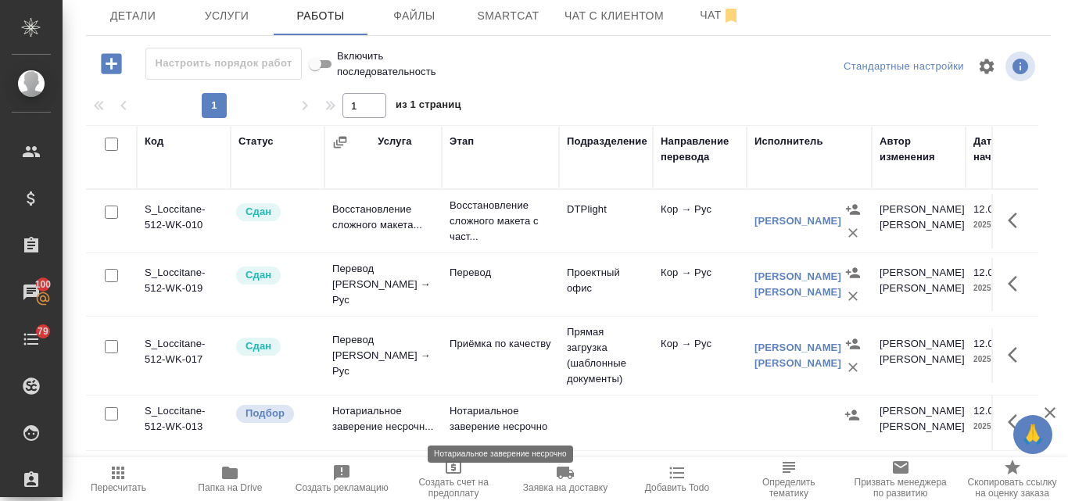
click at [502, 426] on p "Нотариальное заверение несрочно" at bounding box center [501, 418] width 102 height 31
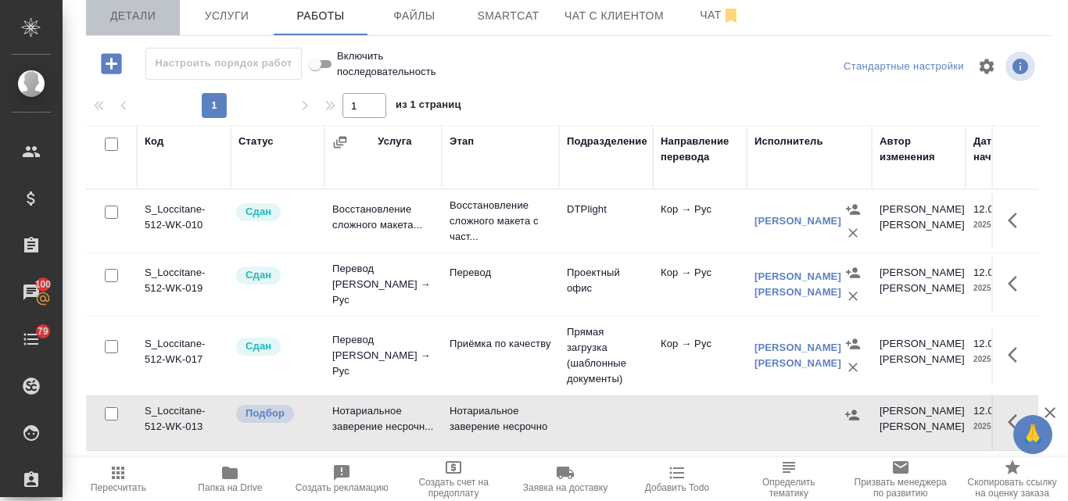
click at [142, 12] on span "Детали" at bounding box center [132, 16] width 75 height 20
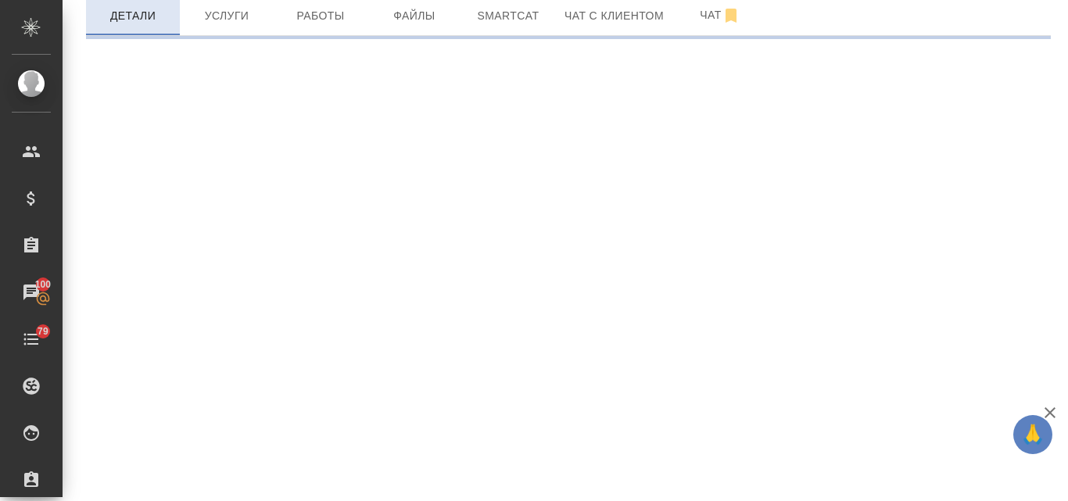
select select "RU"
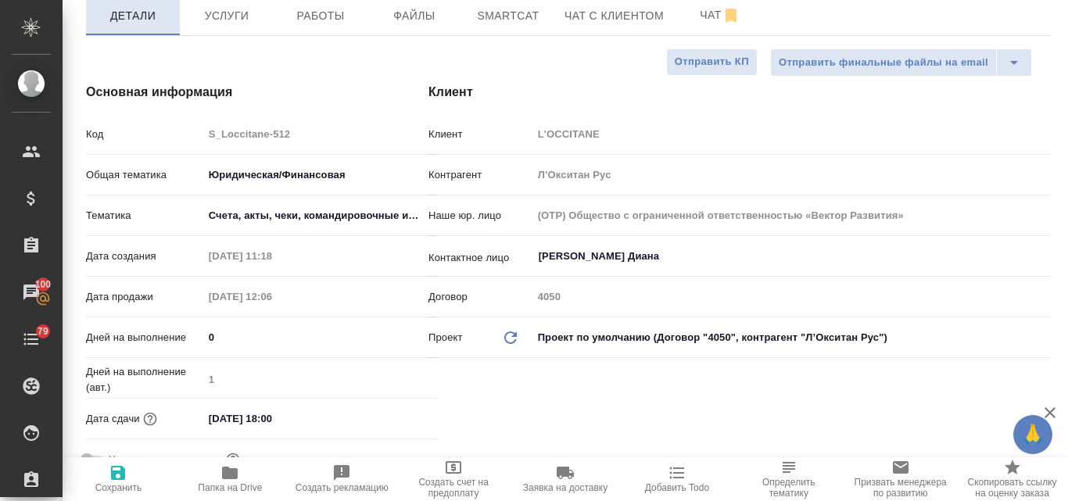
type textarea "x"
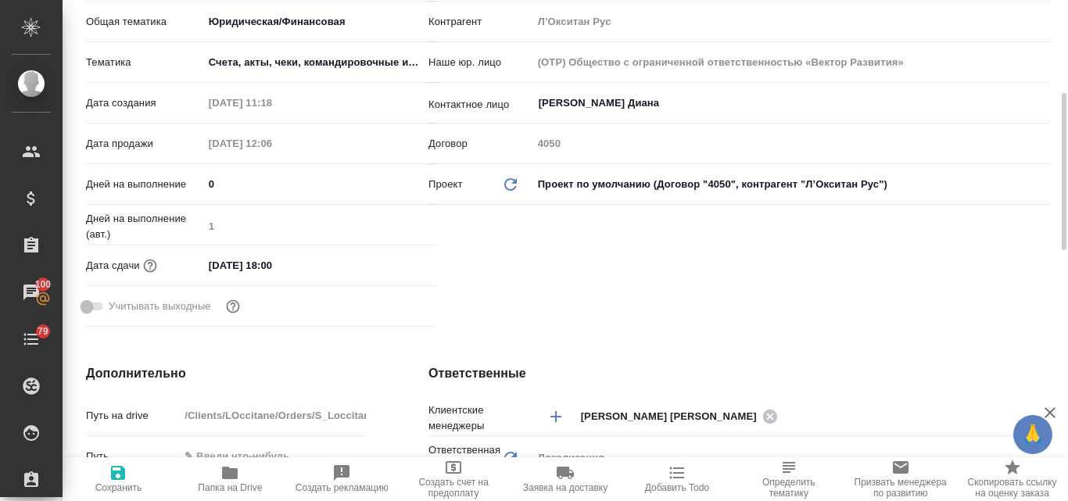
scroll to position [308, 0]
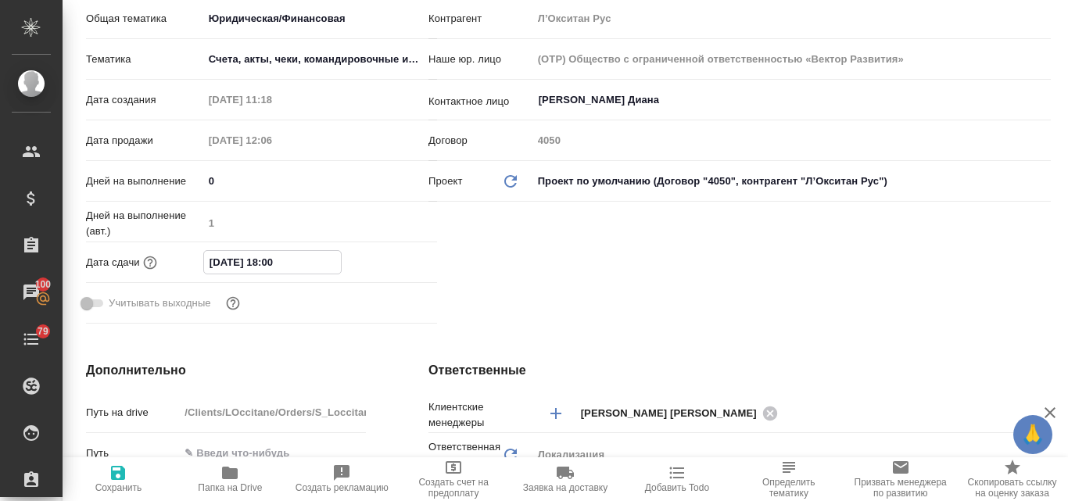
click at [256, 260] on input "15.09.2025 18:00" at bounding box center [272, 262] width 137 height 23
click at [391, 261] on icon "button" at bounding box center [391, 262] width 19 height 19
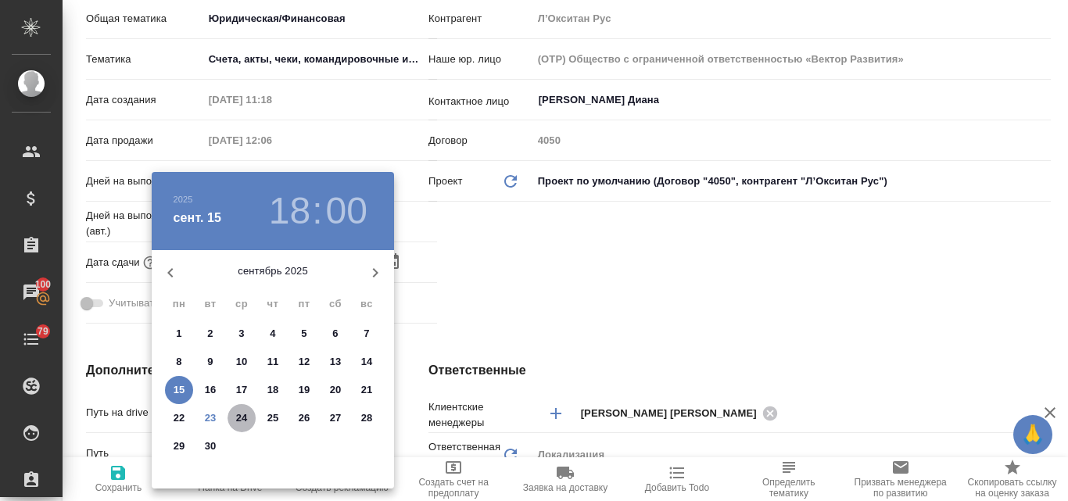
click at [240, 421] on p "24" at bounding box center [242, 418] width 12 height 16
type input "24.09.2025 18:00"
type textarea "x"
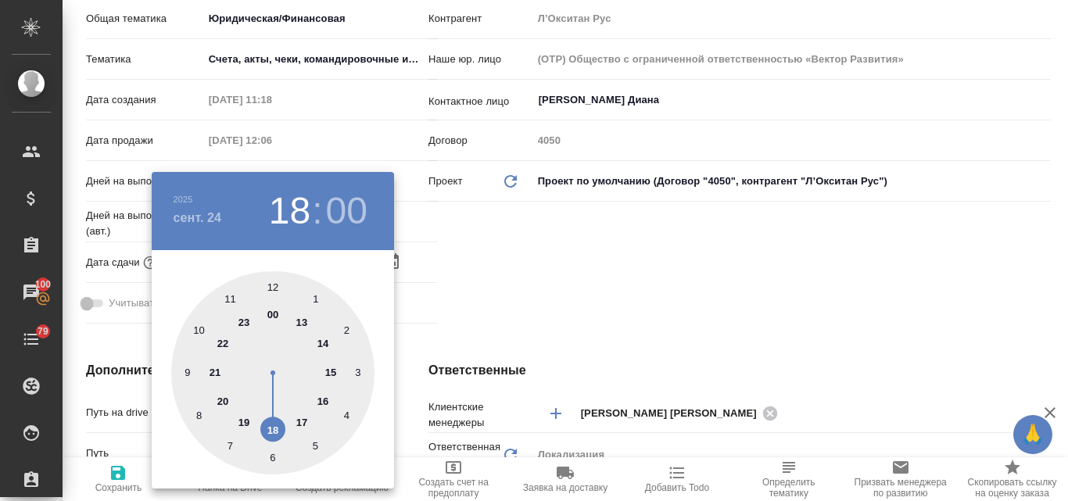
click at [274, 430] on div at bounding box center [272, 372] width 203 height 203
type textarea "x"
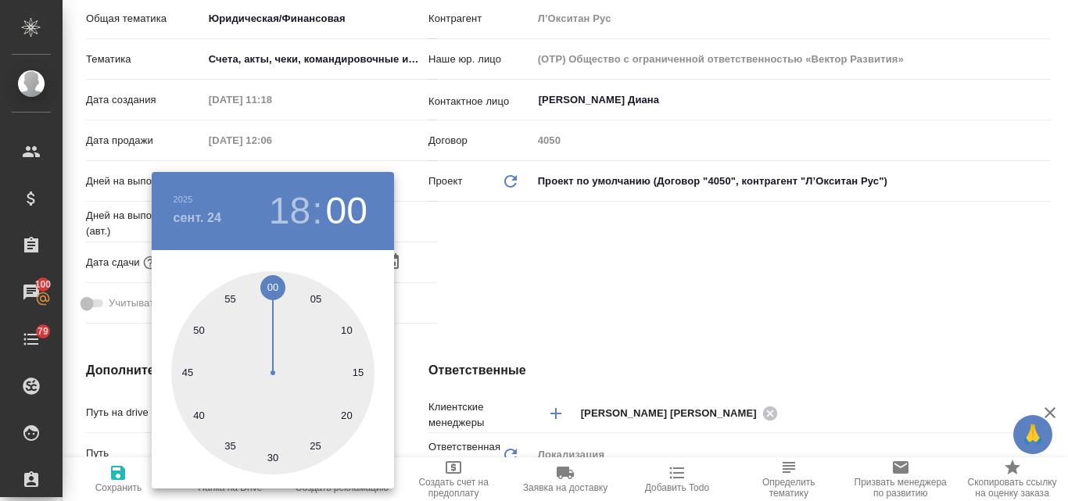
click at [273, 284] on div at bounding box center [272, 372] width 203 height 203
type textarea "x"
click at [555, 271] on div at bounding box center [534, 250] width 1068 height 501
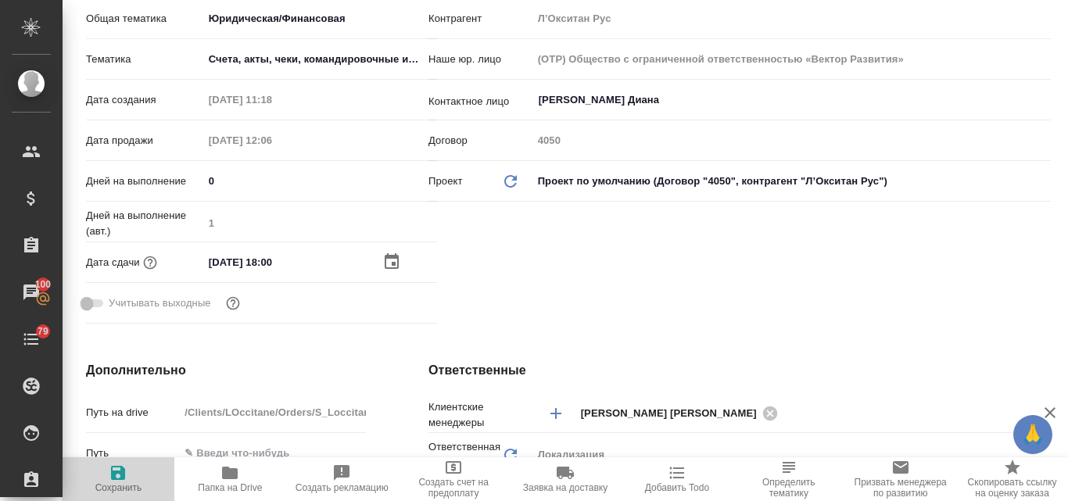
click at [118, 478] on icon "button" at bounding box center [118, 473] width 14 height 14
type textarea "x"
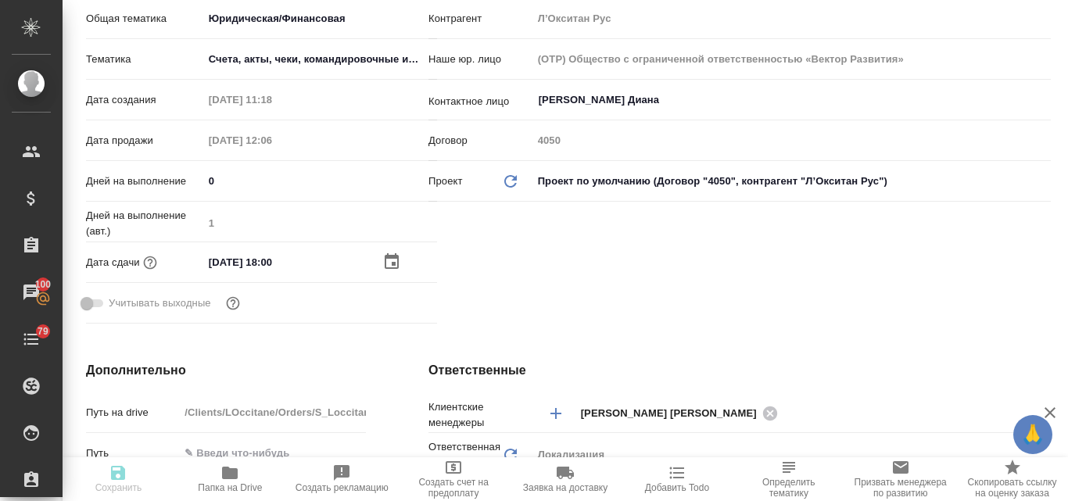
type textarea "x"
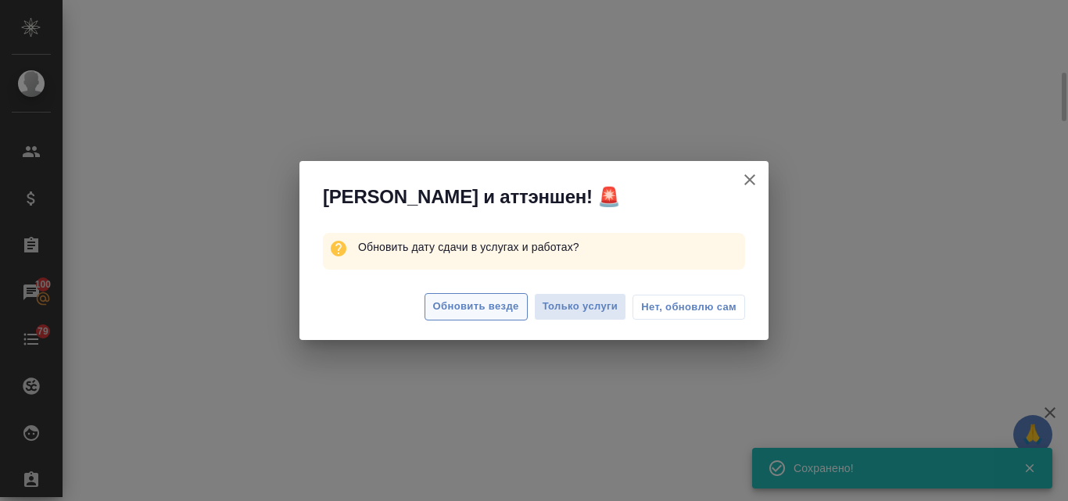
scroll to position [296, 0]
select select "RU"
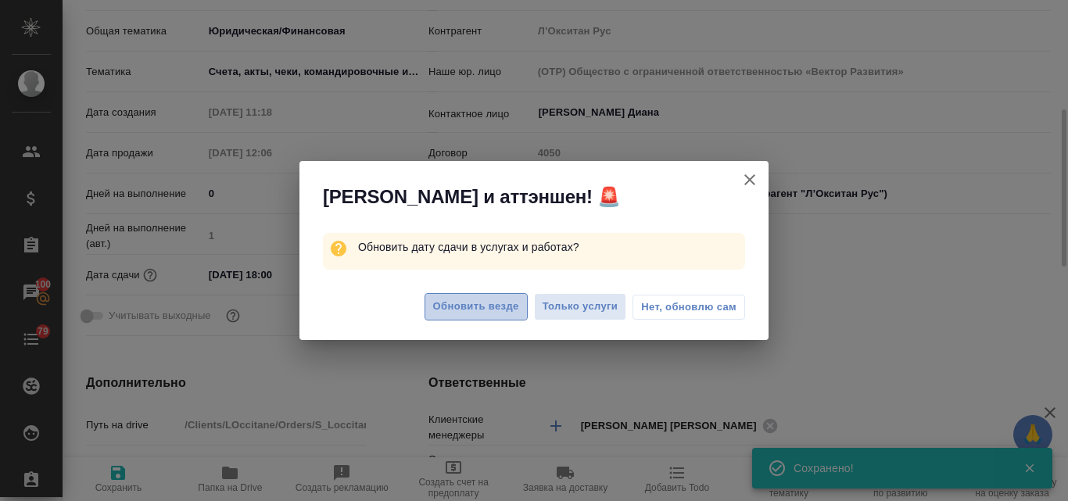
click at [481, 310] on span "Обновить везде" at bounding box center [476, 307] width 86 height 18
type textarea "x"
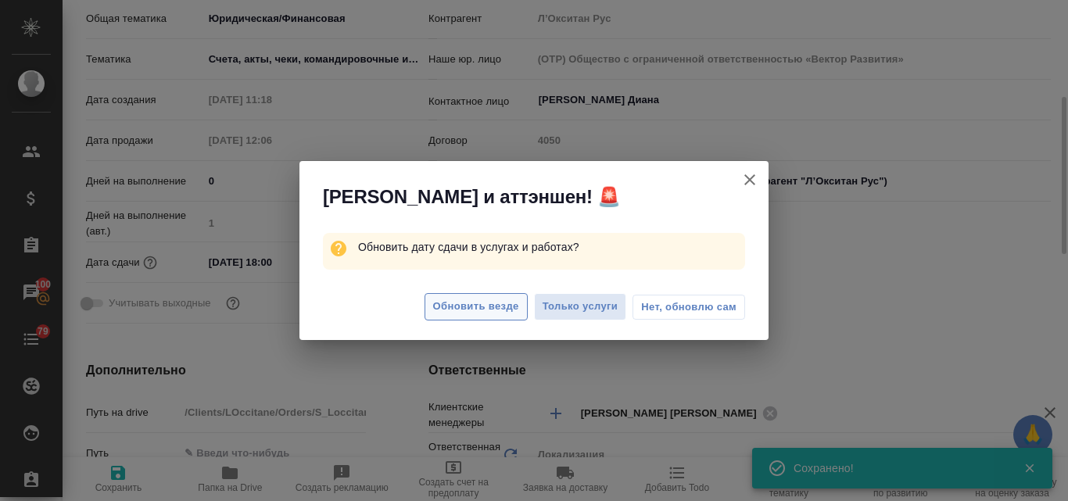
type textarea "x"
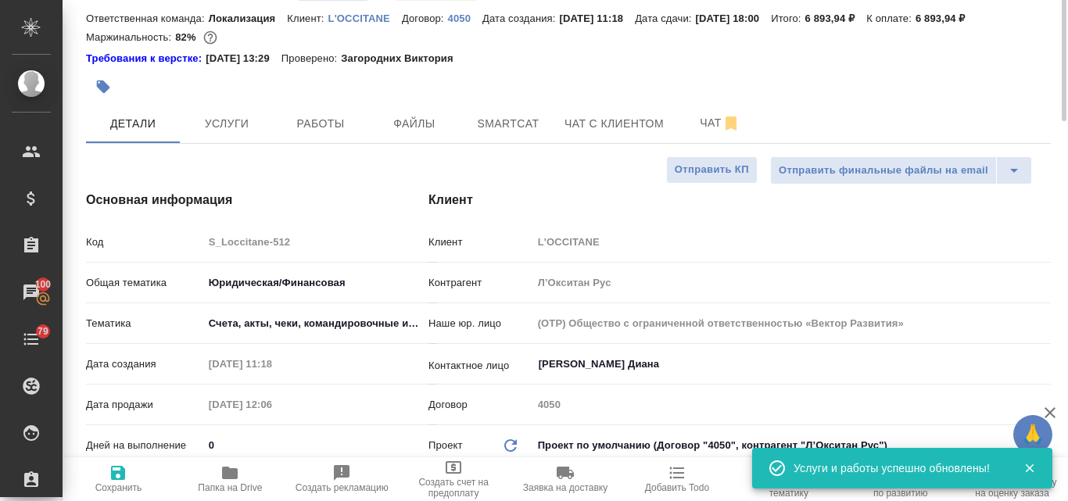
scroll to position [0, 0]
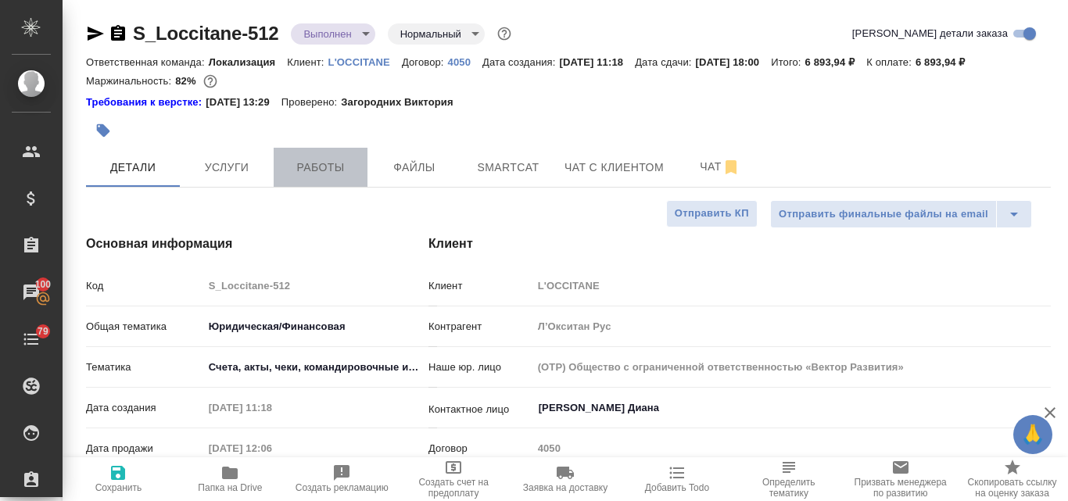
click at [321, 168] on span "Работы" at bounding box center [320, 168] width 75 height 20
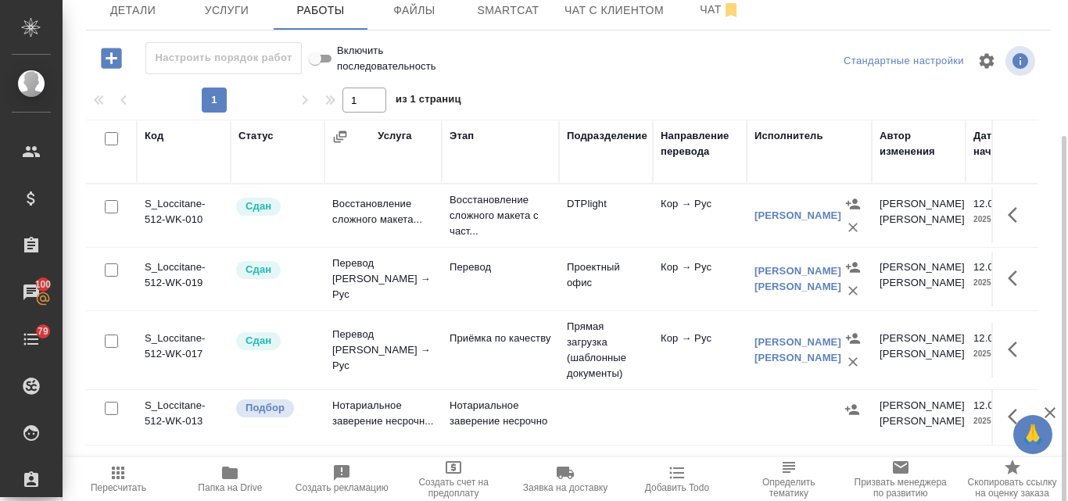
scroll to position [167, 0]
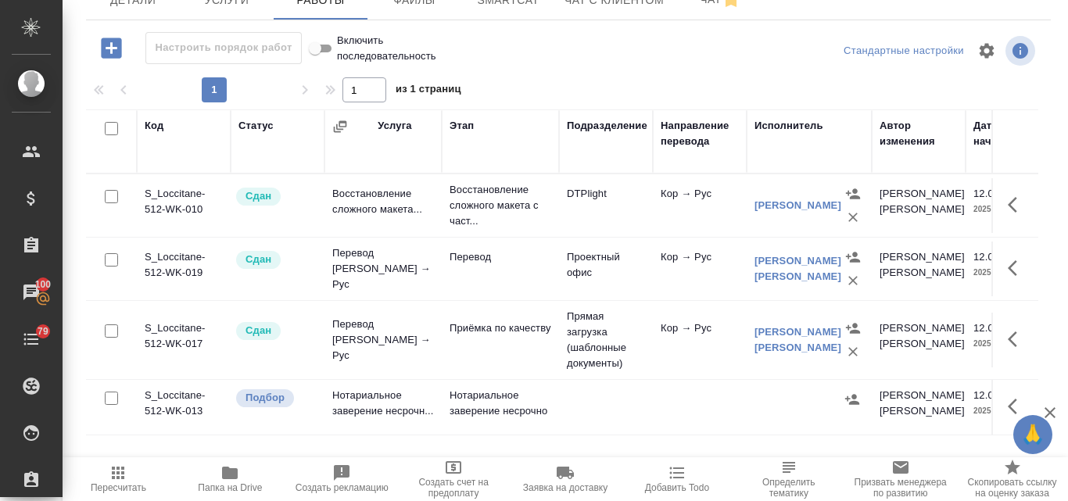
click at [390, 409] on td "Нотариальное заверение несрочн..." at bounding box center [382, 407] width 117 height 55
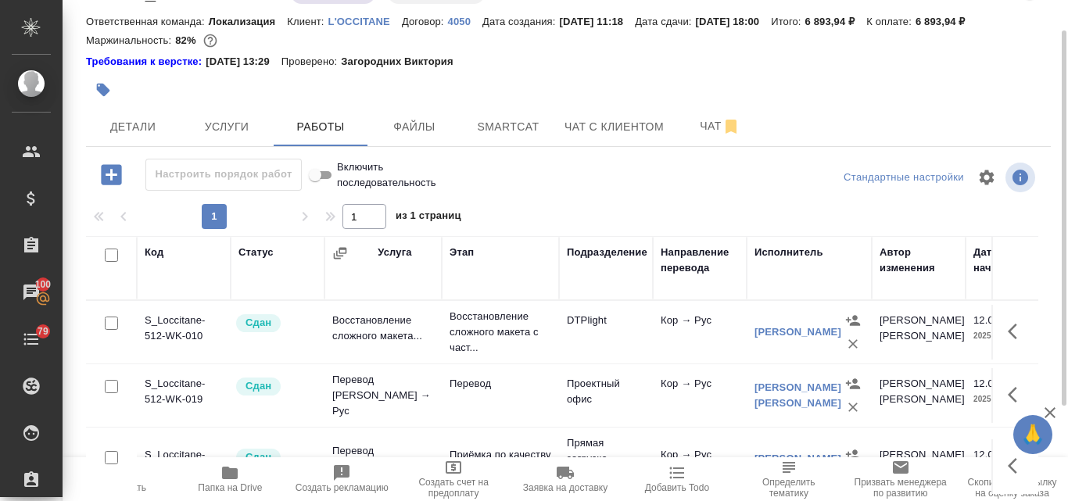
scroll to position [0, 0]
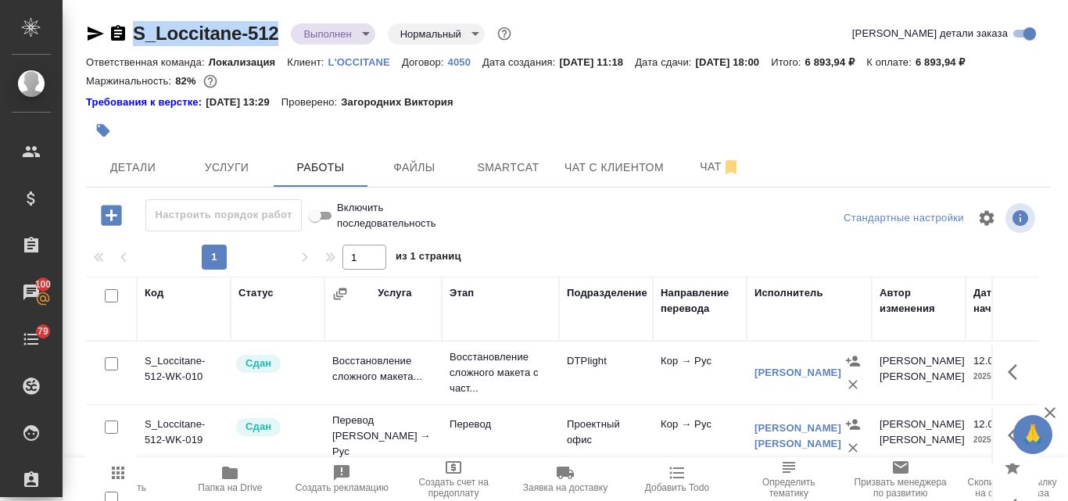
drag, startPoint x: 283, startPoint y: 34, endPoint x: 135, endPoint y: 29, distance: 147.9
click at [135, 29] on div "S_Loccitane-512 Выполнен completed Нормальный normal" at bounding box center [300, 33] width 428 height 25
copy link "S_Loccitane-512"
click at [86, 34] on icon "button" at bounding box center [95, 33] width 19 height 19
copy link "S_Loccitane-512"
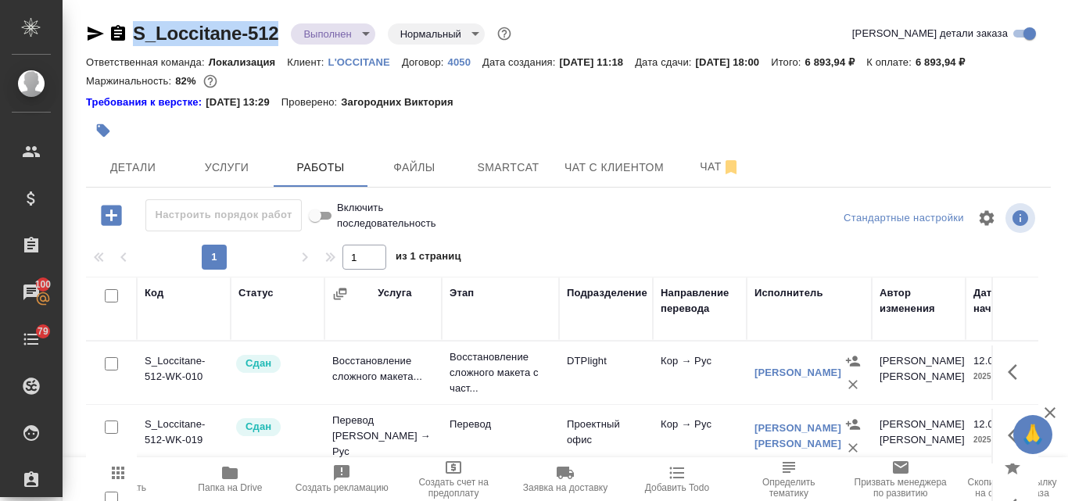
click at [93, 30] on icon "button" at bounding box center [96, 34] width 16 height 14
copy link "S_Loccitane-512"
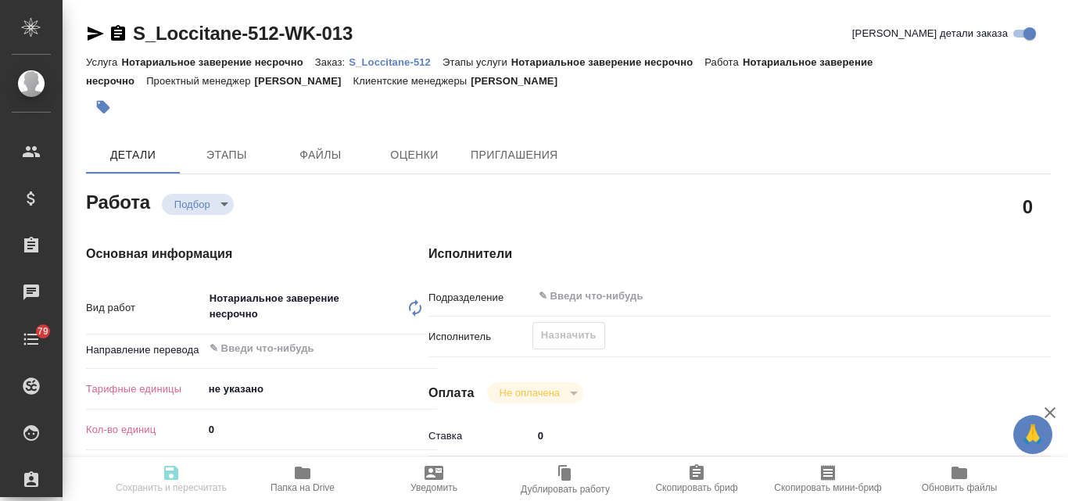
type textarea "x"
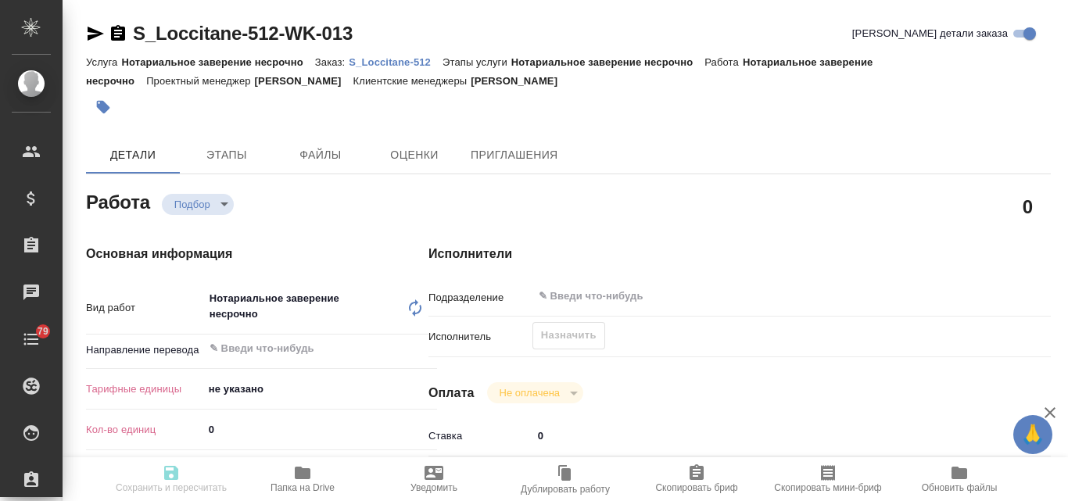
type textarea "x"
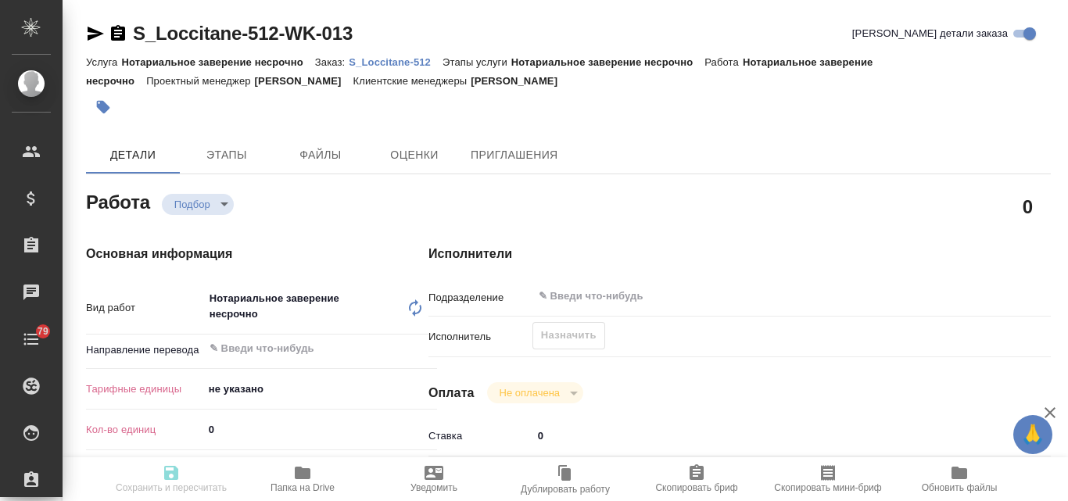
type textarea "x"
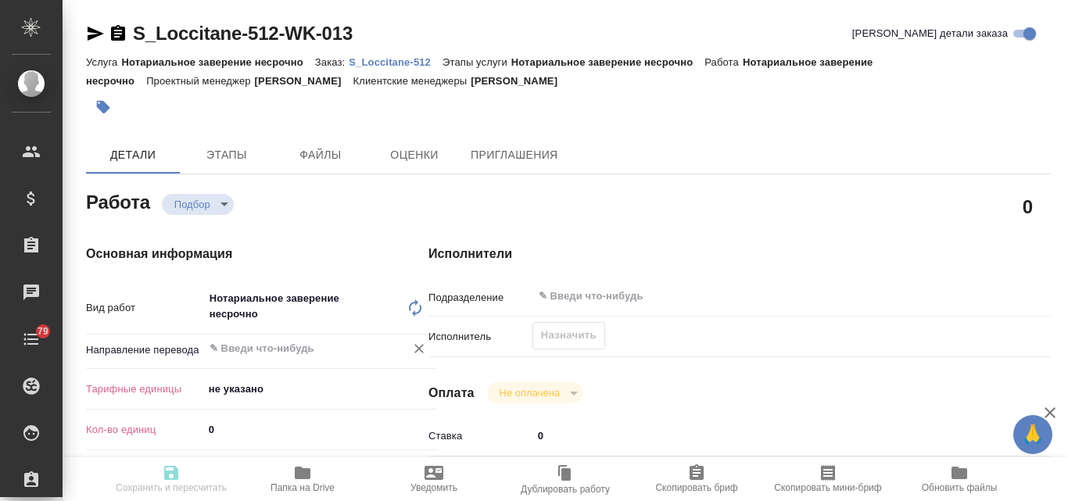
type textarea "x"
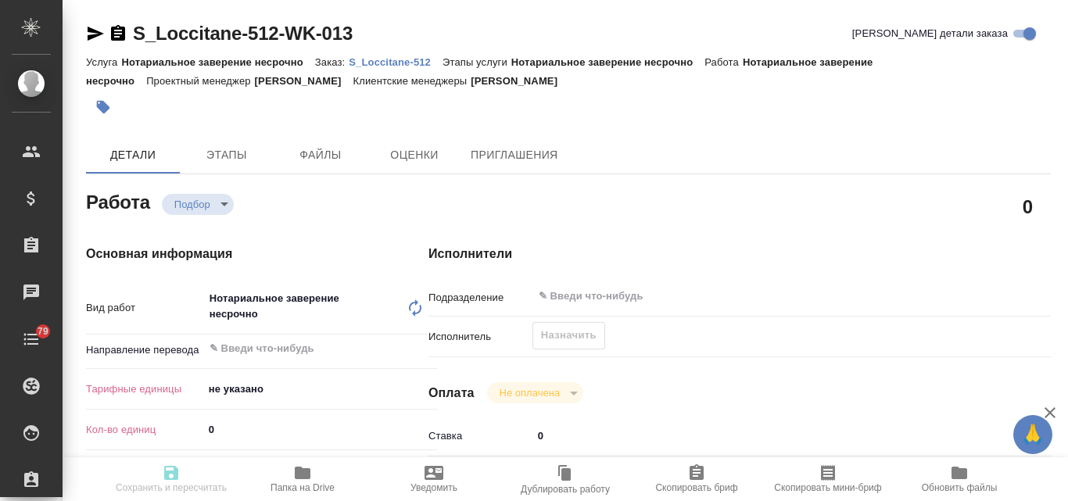
type textarea "x"
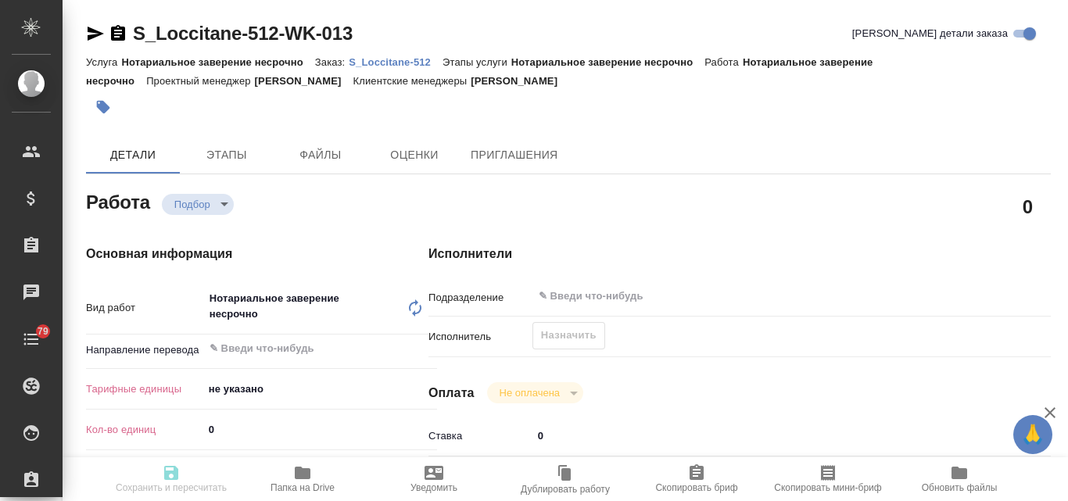
type textarea "x"
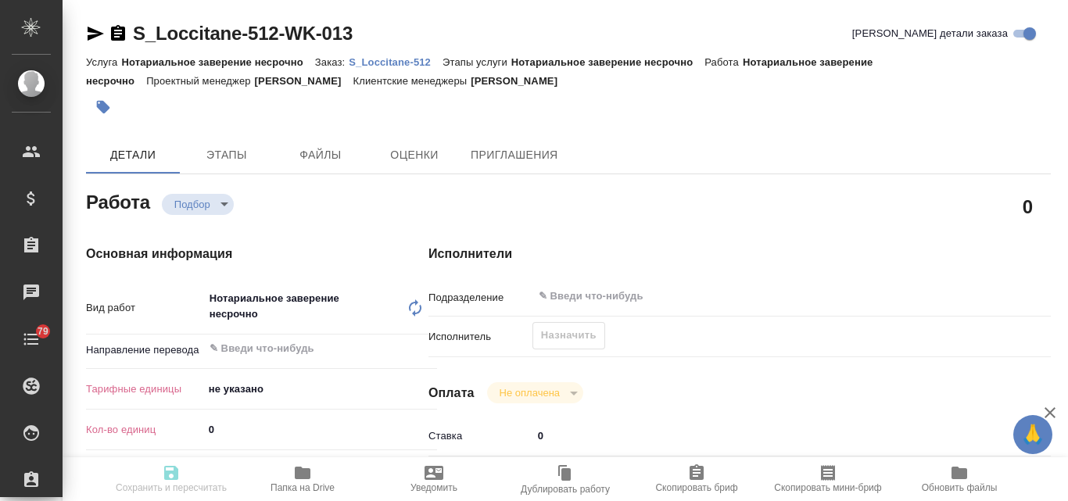
type textarea "x"
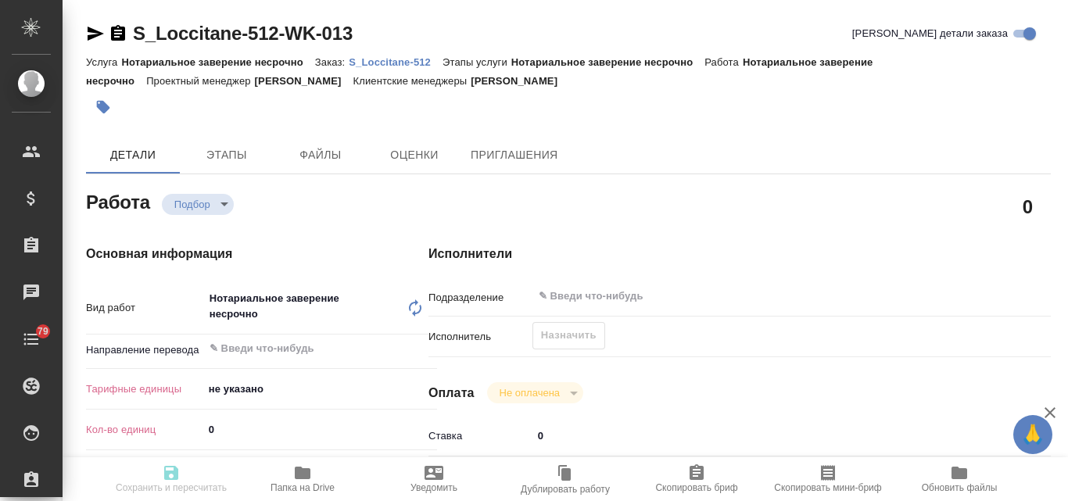
type textarea "x"
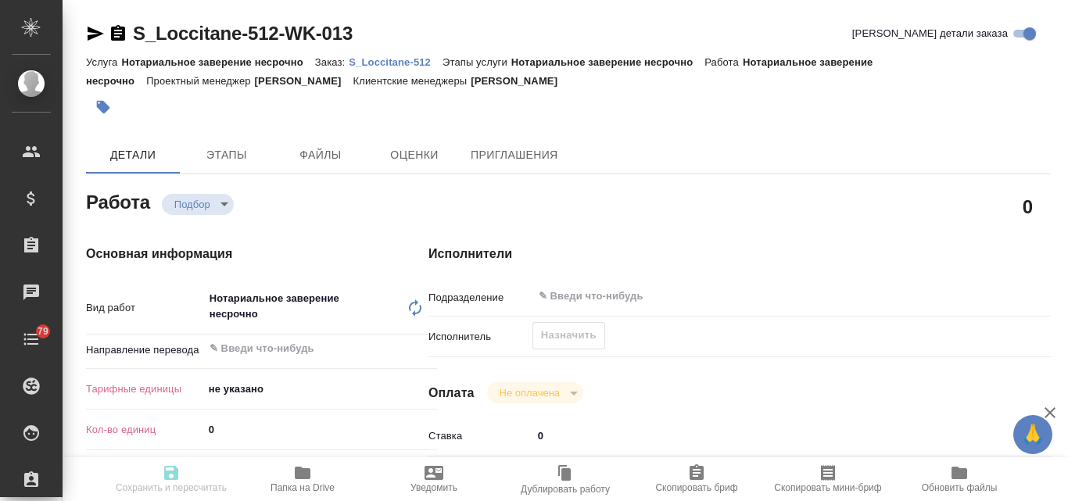
type textarea "x"
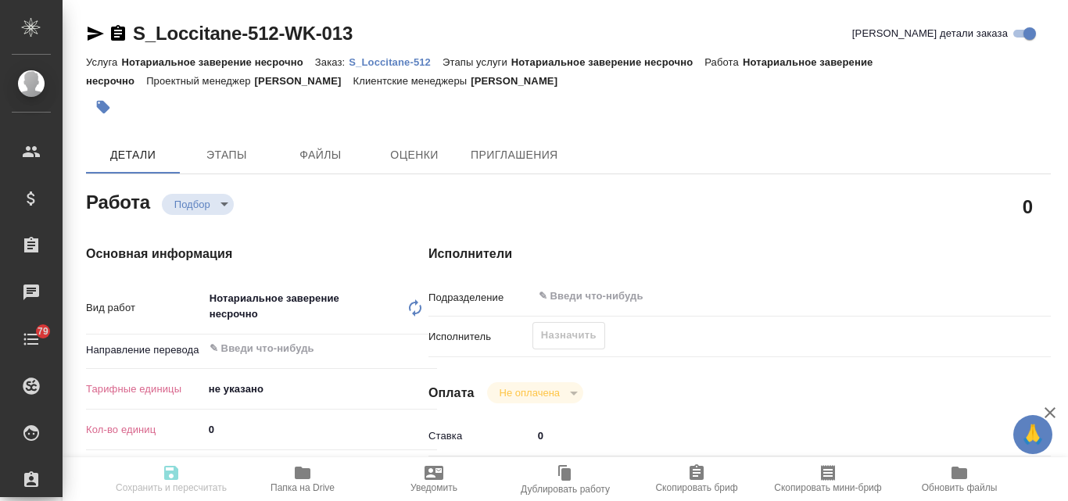
type textarea "x"
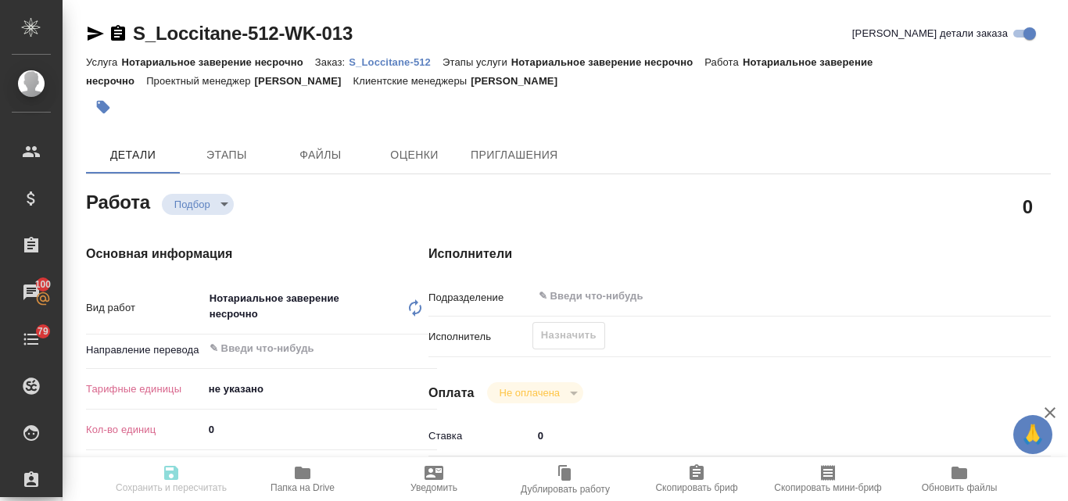
scroll to position [78, 0]
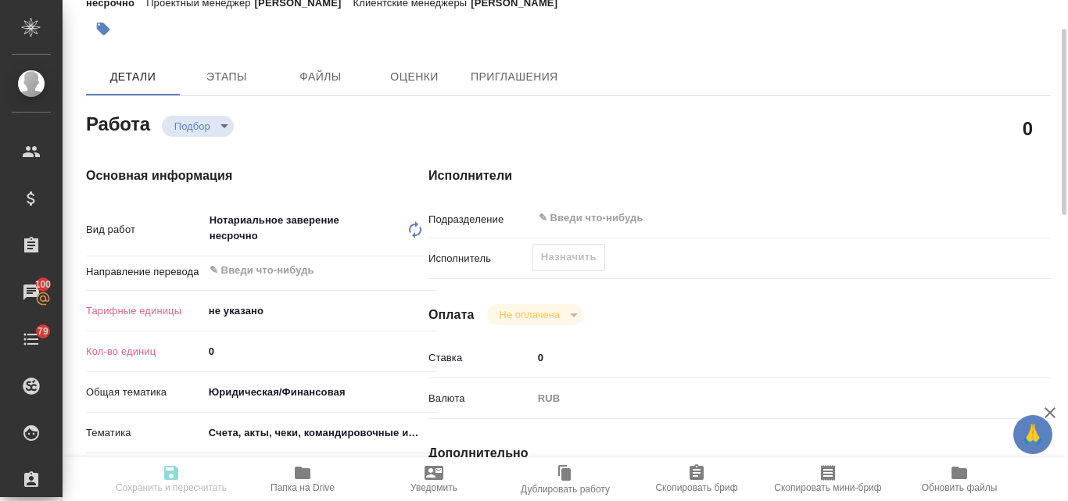
click at [242, 313] on body "🙏 .cls-1 fill:#fff; AWATERA Valyaeva Anna Клиенты Спецификации Заказы 100 Чаты …" at bounding box center [534, 250] width 1068 height 501
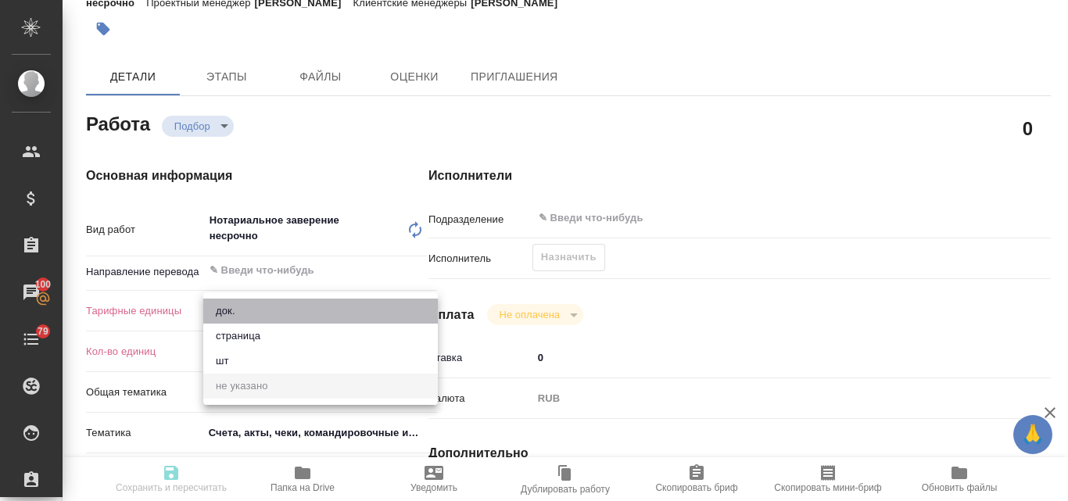
click at [237, 310] on li "док." at bounding box center [320, 311] width 235 height 25
type textarea "x"
type input "5a8b1489cc6b4906c91bfd8b"
type textarea "x"
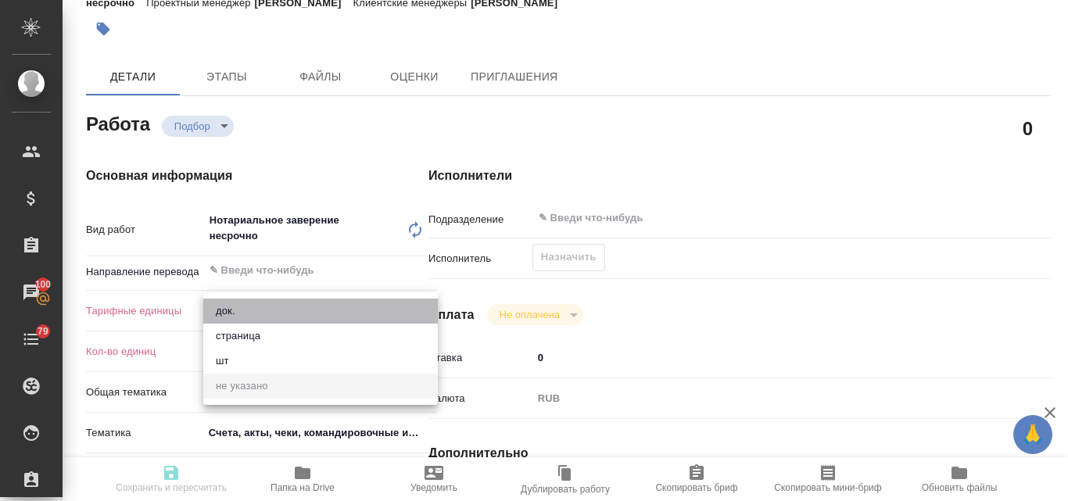
type textarea "x"
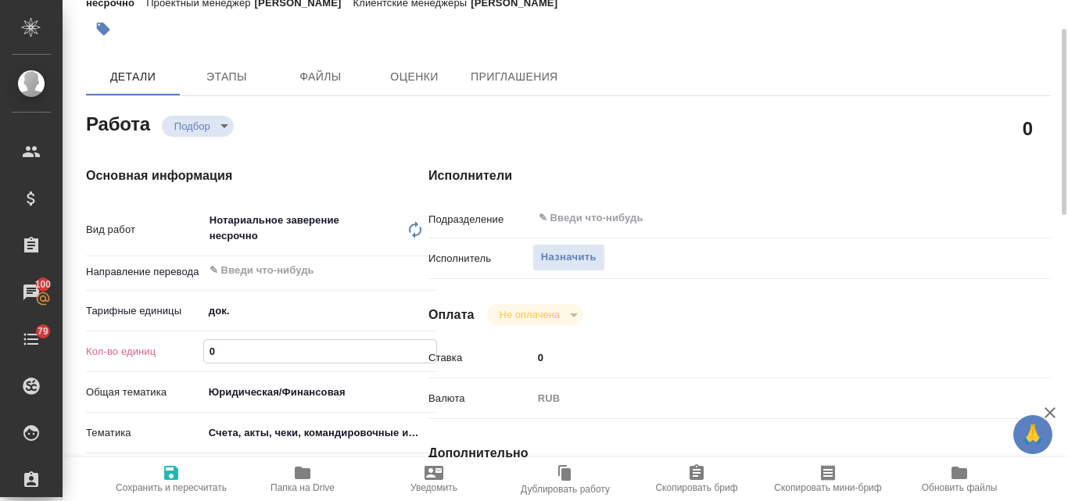
click at [227, 353] on input "0" at bounding box center [320, 351] width 233 height 23
type textarea "x"
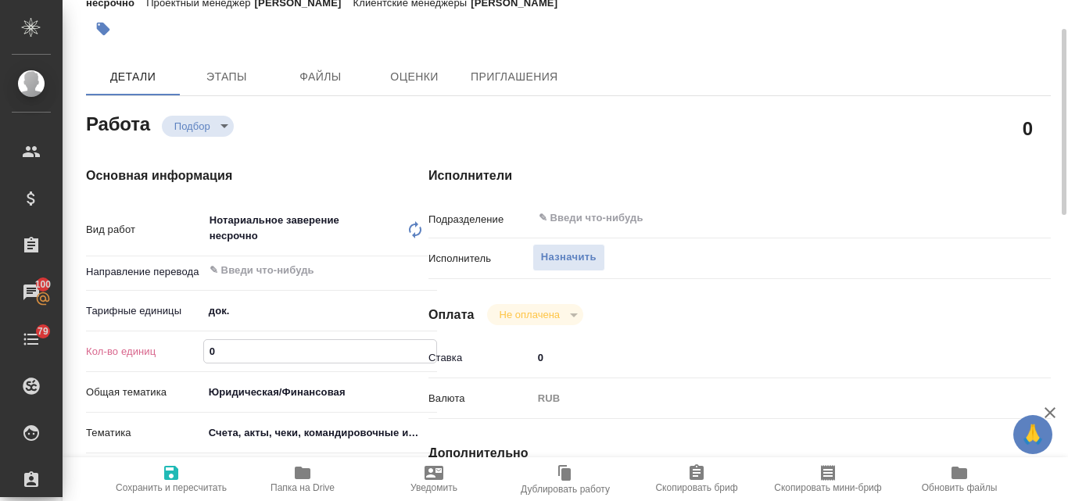
type textarea "x"
type input "2"
type textarea "x"
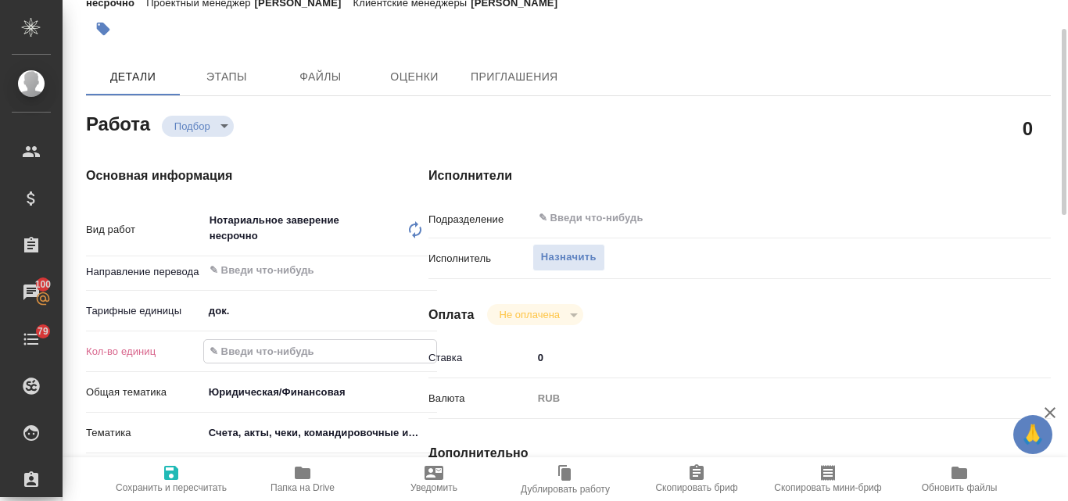
type textarea "x"
type input "2"
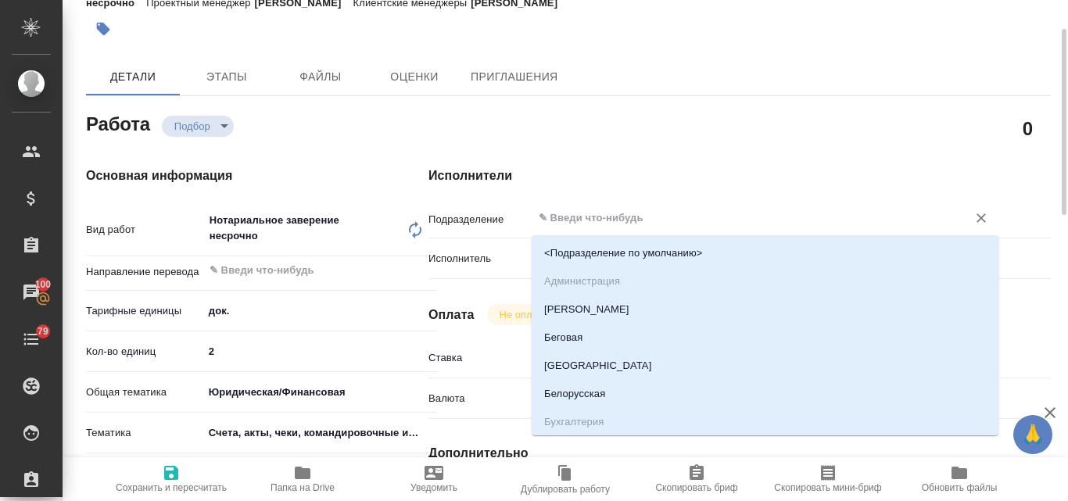
click at [592, 218] on input "text" at bounding box center [739, 218] width 405 height 19
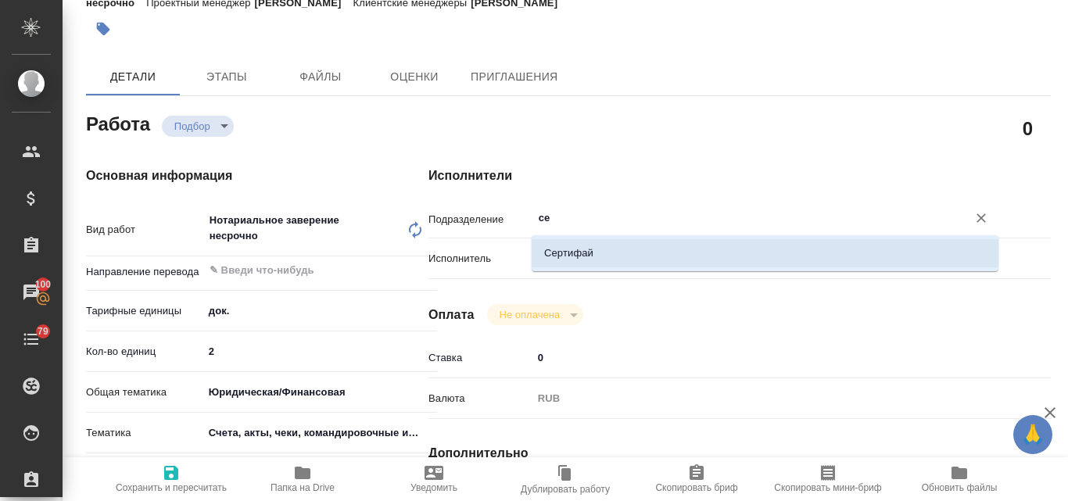
type input "сер"
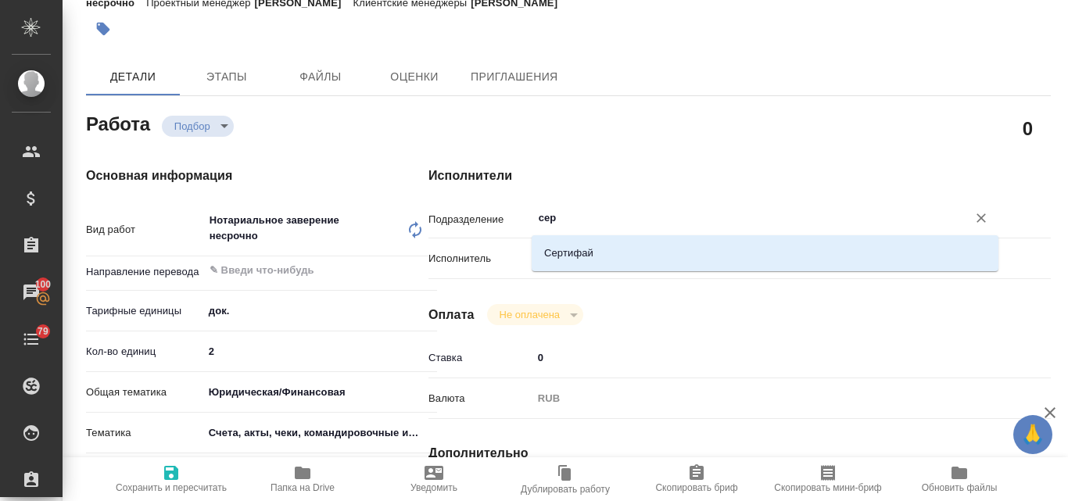
click at [567, 250] on li "Сертифай" at bounding box center [765, 253] width 467 height 28
type textarea "x"
type input "Сертифай"
type textarea "x"
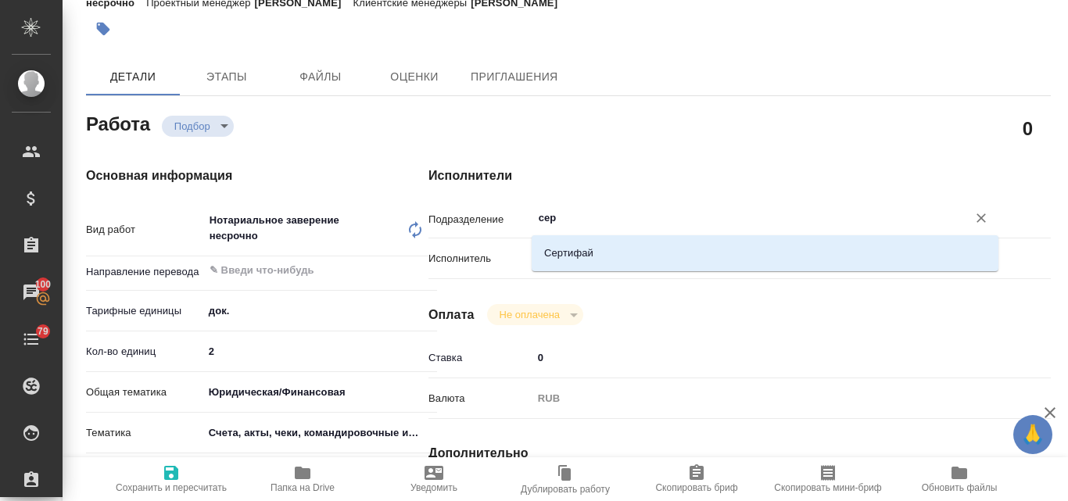
type textarea "x"
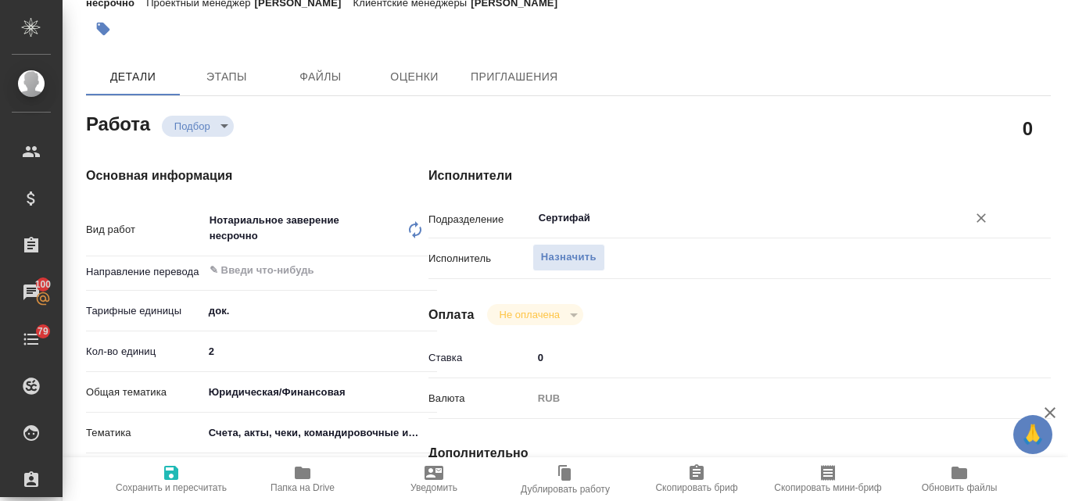
type input "Сертифай"
click at [567, 250] on span "Назначить" at bounding box center [569, 258] width 56 height 18
type textarea "x"
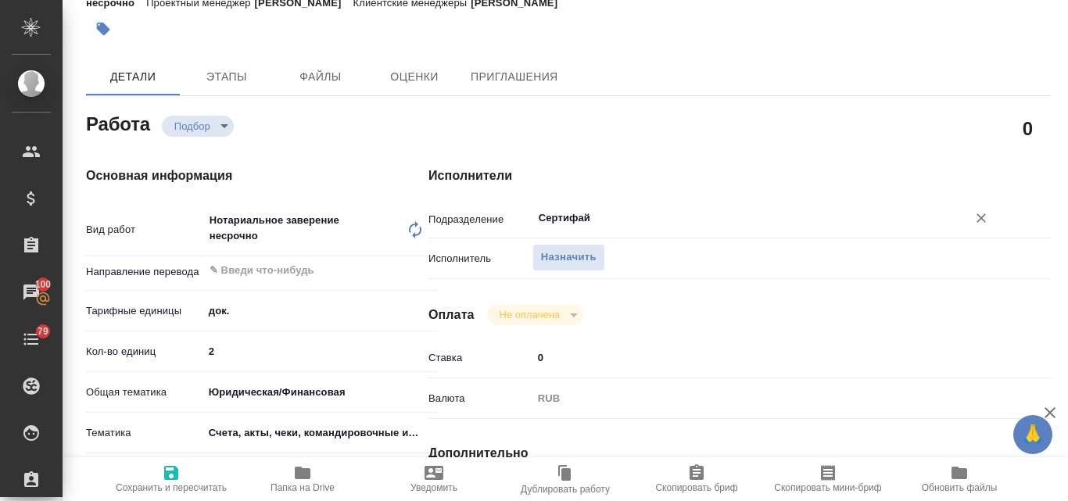
type textarea "x"
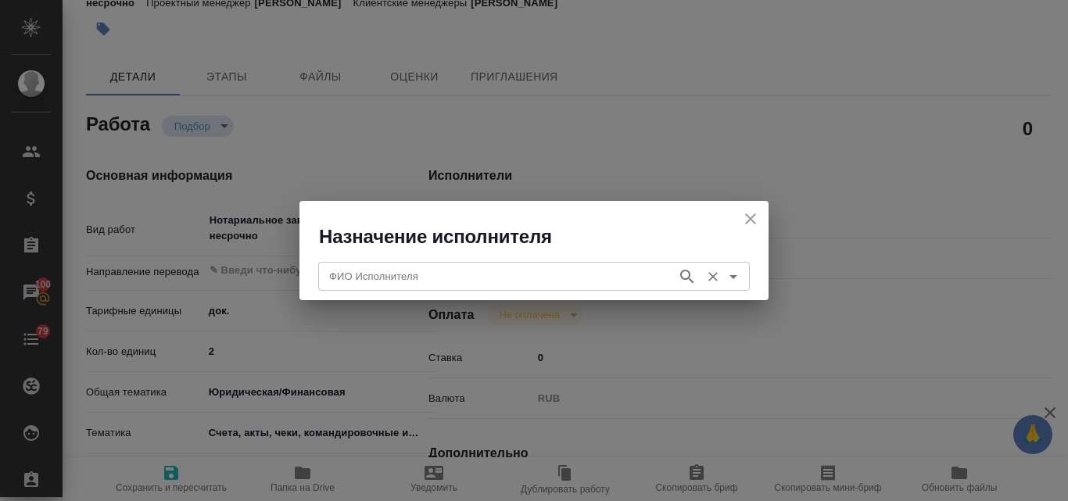
click at [411, 278] on input "ФИО Исполнителя" at bounding box center [496, 276] width 346 height 19
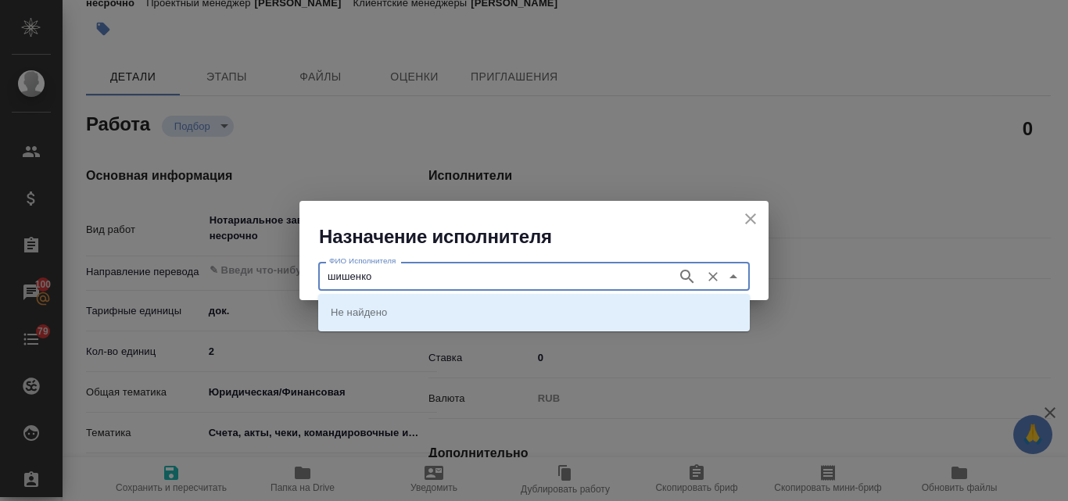
type input "шишенков"
click at [682, 278] on icon "button" at bounding box center [686, 276] width 13 height 13
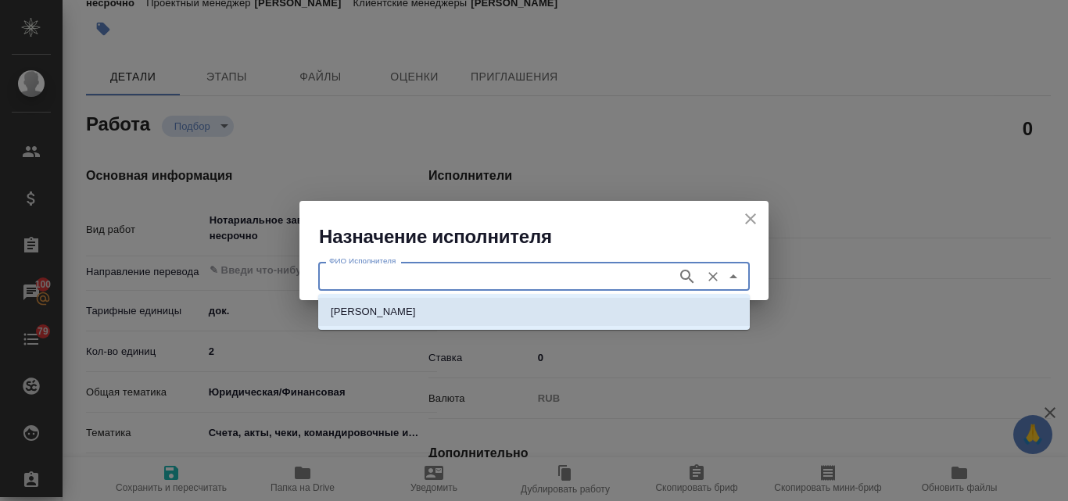
click at [416, 315] on p "[PERSON_NAME]" at bounding box center [373, 312] width 85 height 16
type input "[PERSON_NAME]"
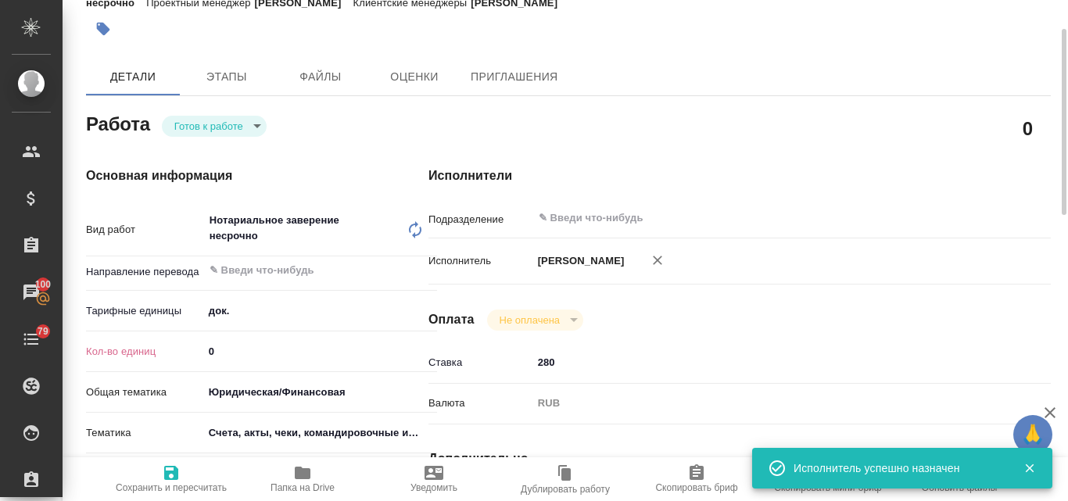
type textarea "x"
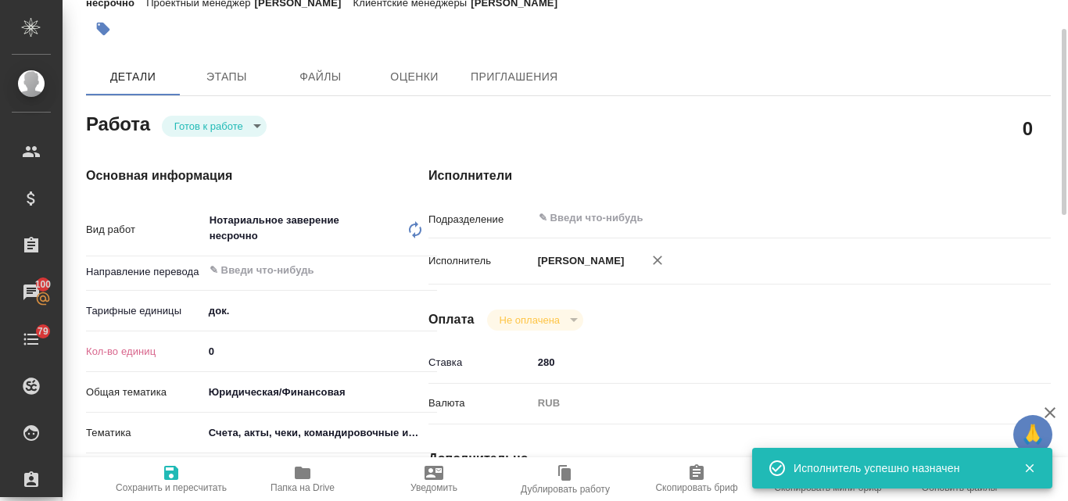
type textarea "x"
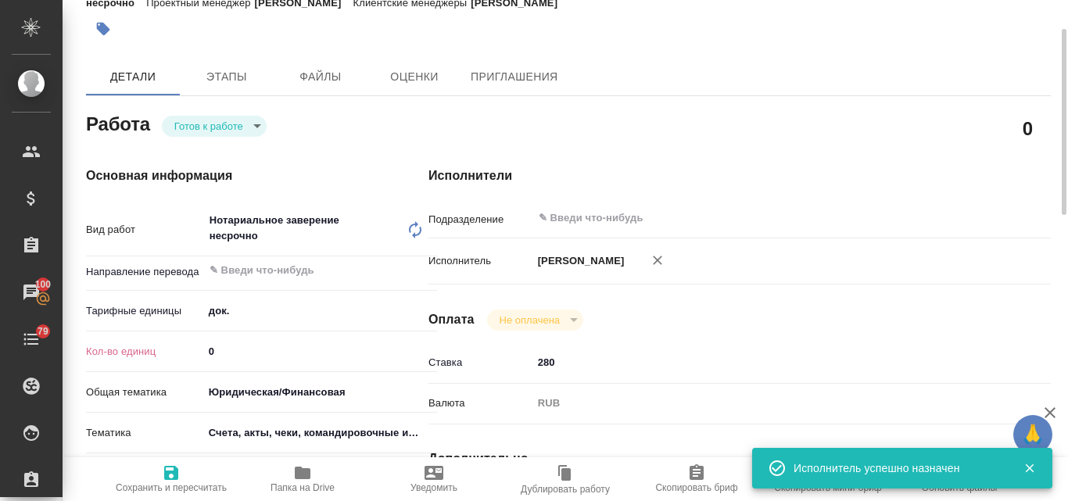
type textarea "x"
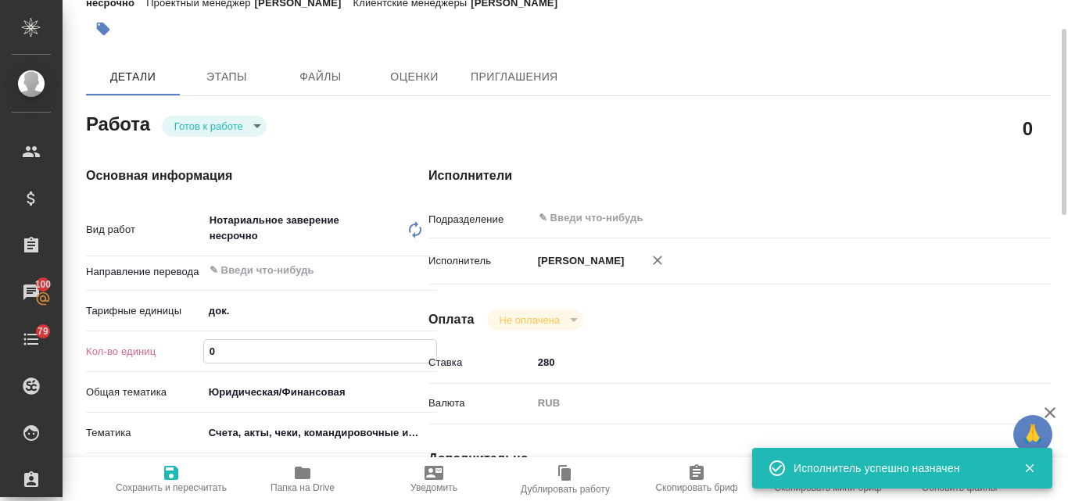
click at [232, 345] on input "0" at bounding box center [320, 351] width 233 height 23
type textarea "x"
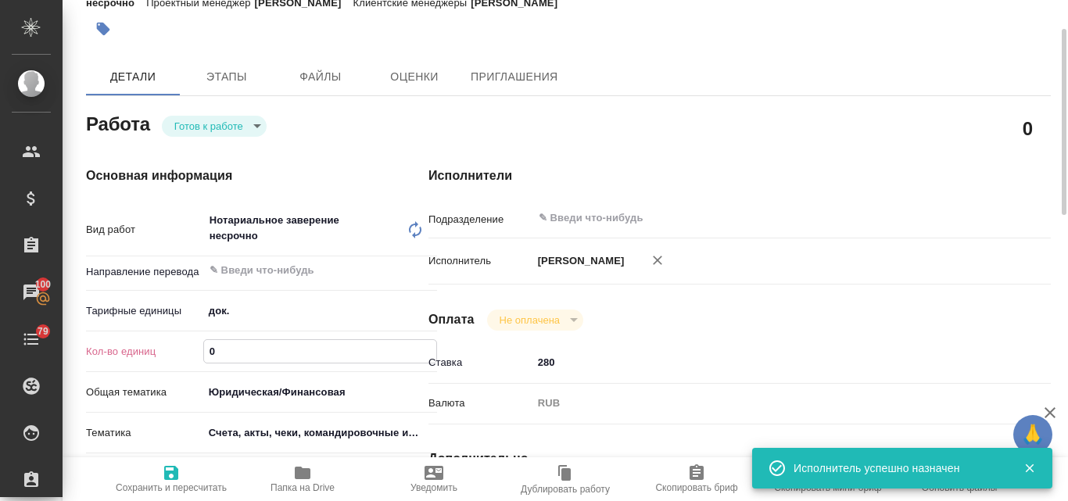
type textarea "x"
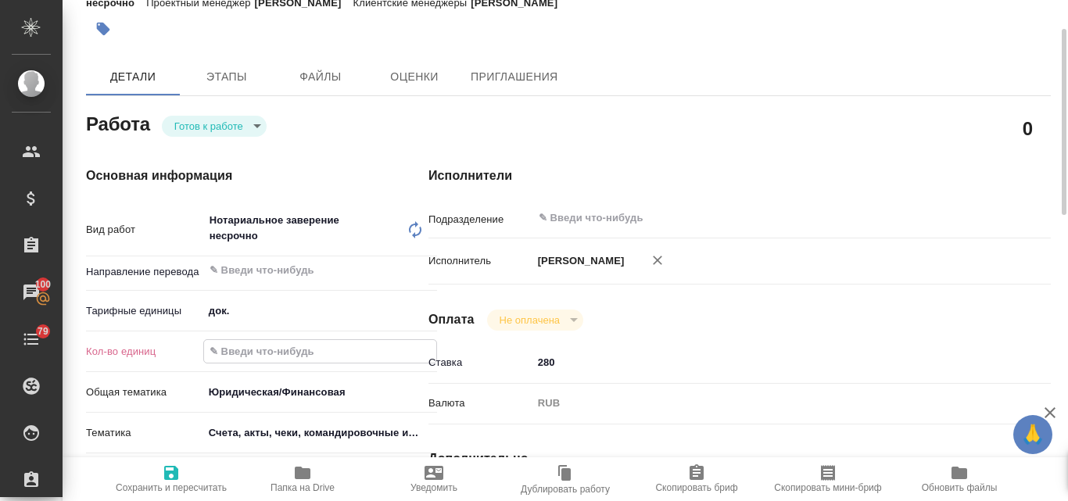
type textarea "x"
type input "2"
type textarea "x"
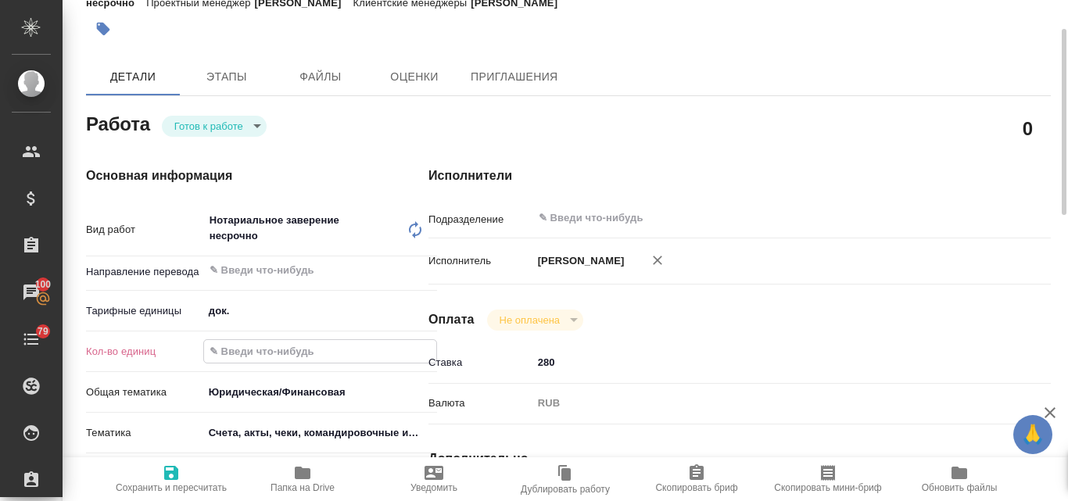
type textarea "x"
type input "2"
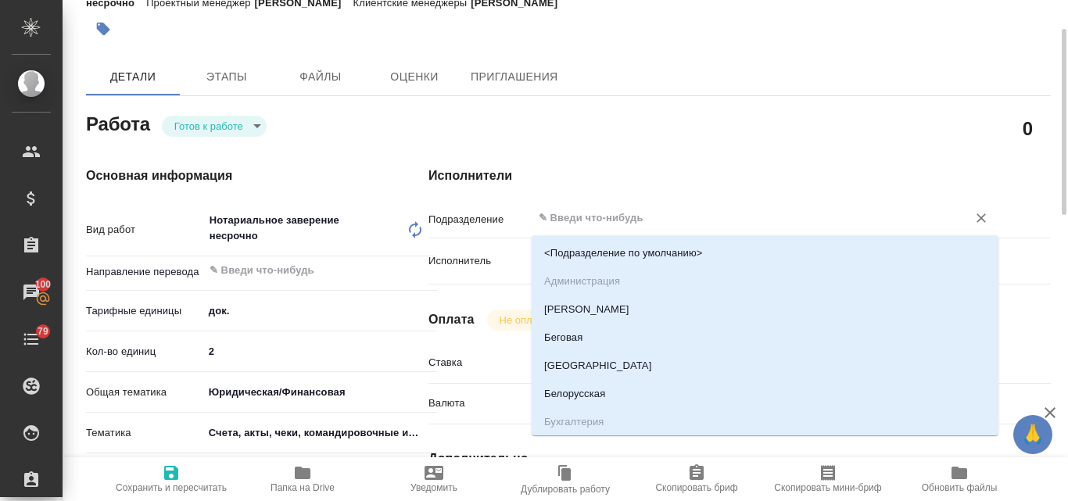
click at [588, 220] on input "text" at bounding box center [739, 218] width 405 height 19
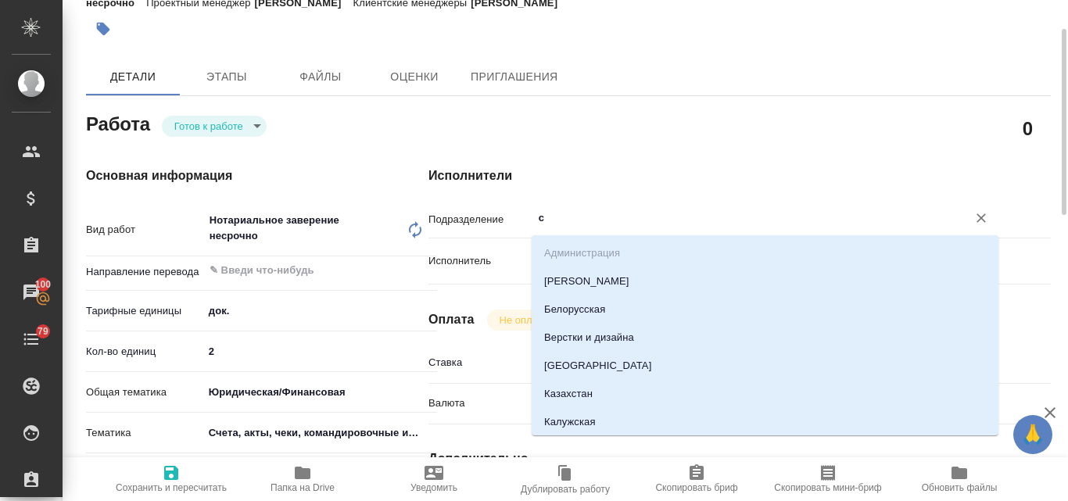
type input "се"
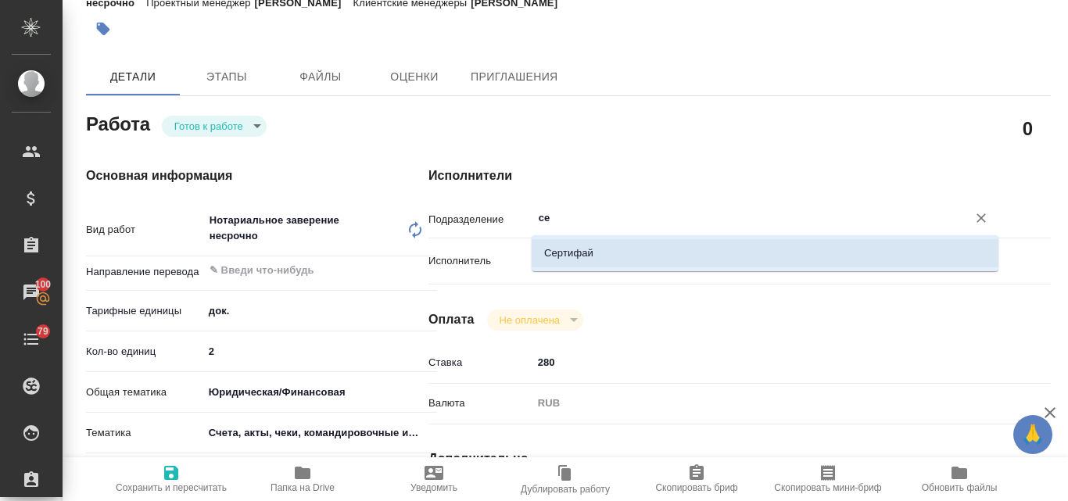
click at [584, 256] on li "Сертифай" at bounding box center [765, 253] width 467 height 28
type textarea "x"
type input "Сертифай"
type textarea "x"
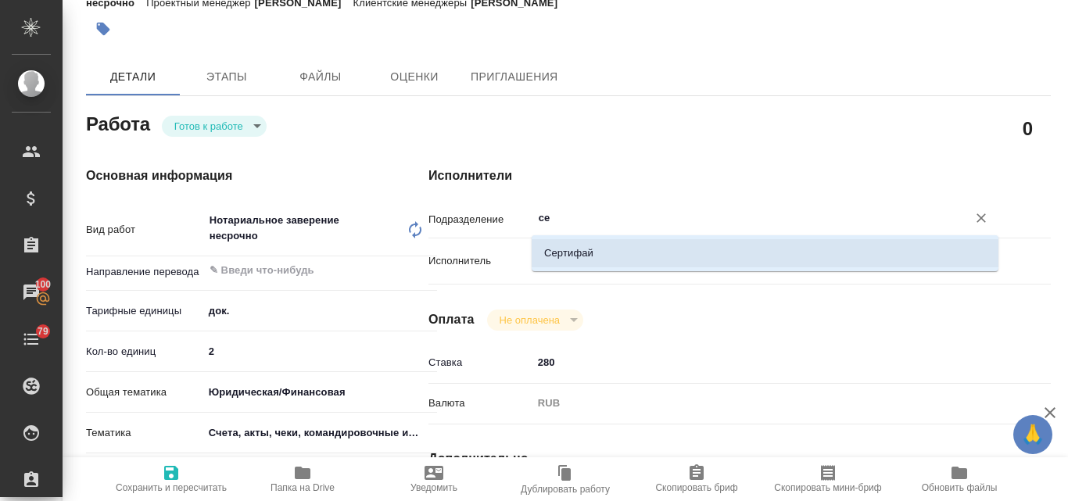
type textarea "x"
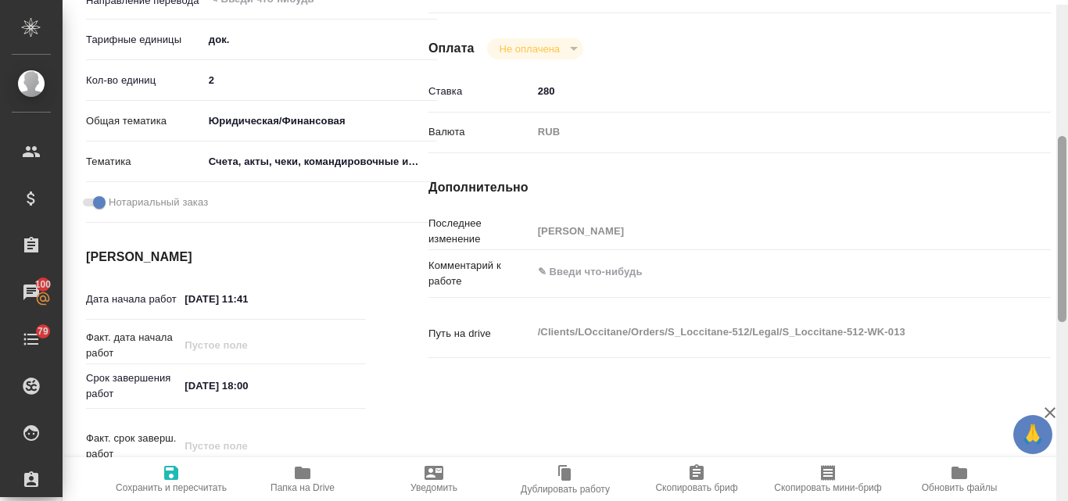
scroll to position [346, 0]
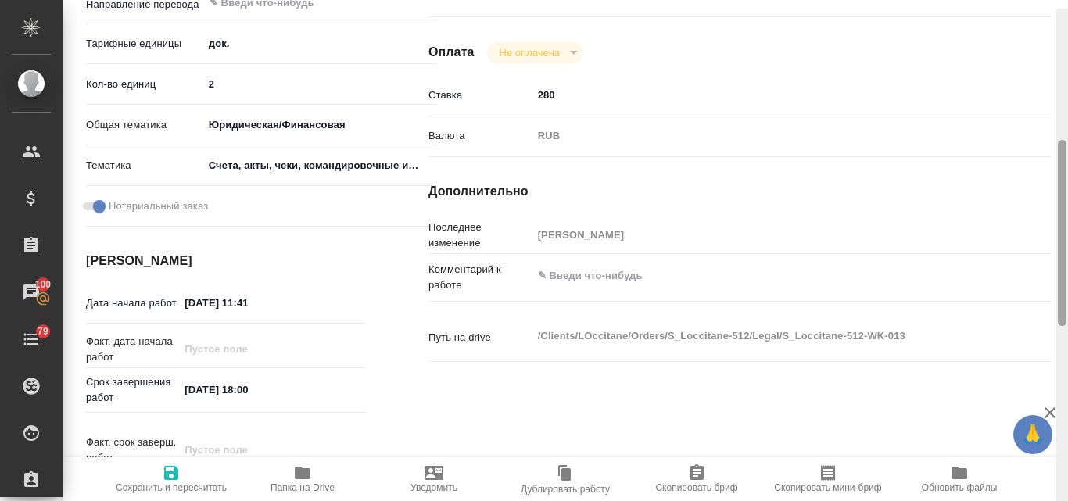
drag, startPoint x: 1064, startPoint y: 118, endPoint x: 1046, endPoint y: 217, distance: 100.9
click at [1046, 217] on div "S_Loccitane-512-WK-013 Кратко детали заказа Услуга Нотариальное заверение несро…" at bounding box center [565, 250] width 1005 height 501
type input "Сертифай"
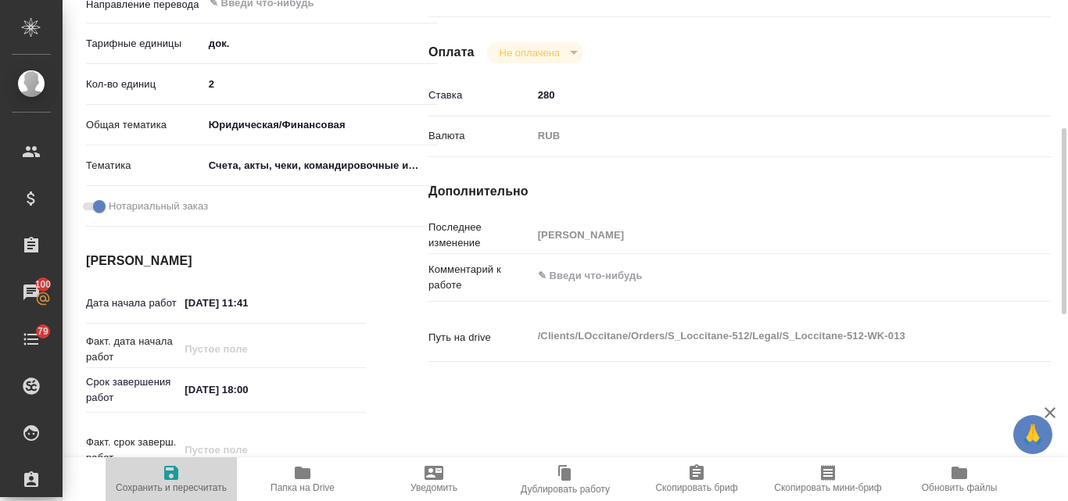
click at [173, 476] on icon "button" at bounding box center [171, 473] width 19 height 19
type textarea "x"
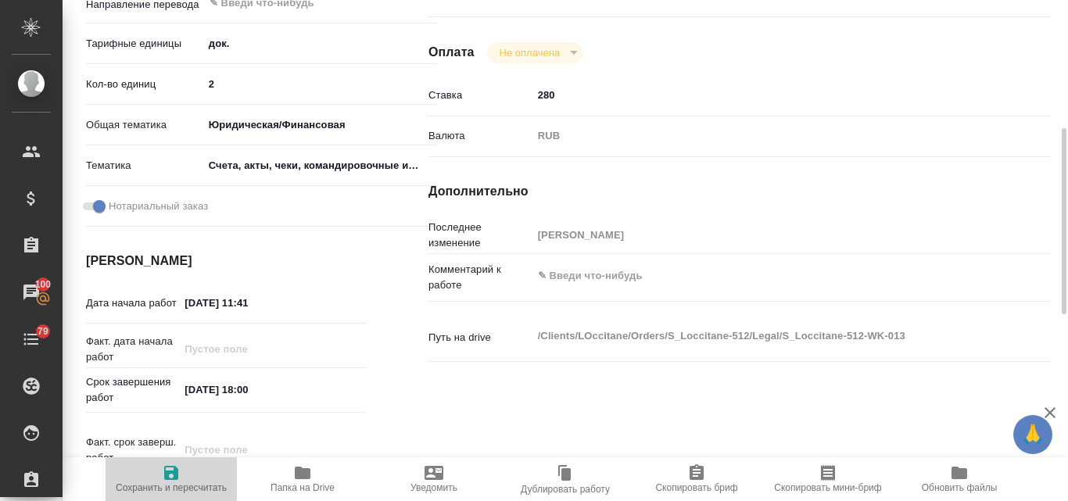
type textarea "x"
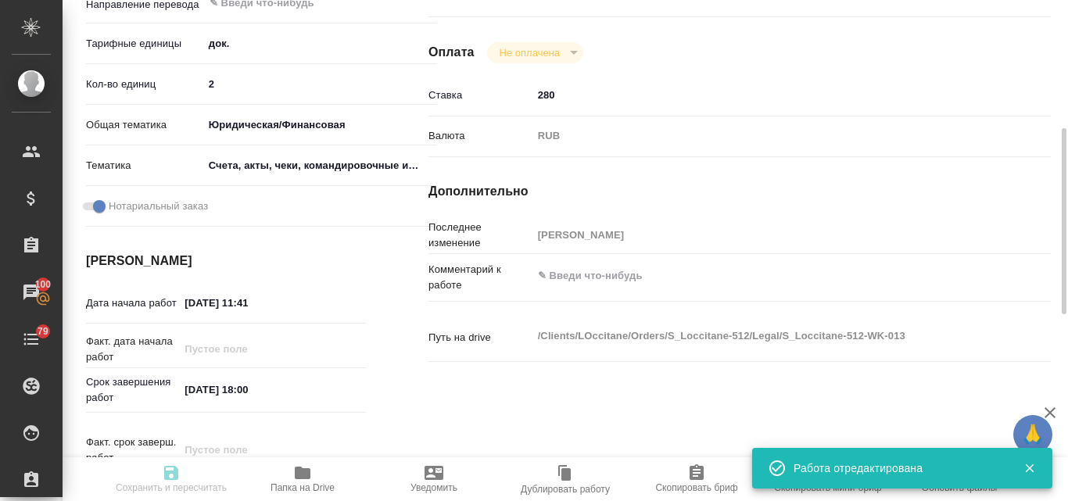
type input "readyForWork"
type textarea "Нотариальное заверение несрочно"
type textarea "x"
type input "5a8b1489cc6b4906c91bfd8b"
type input "2"
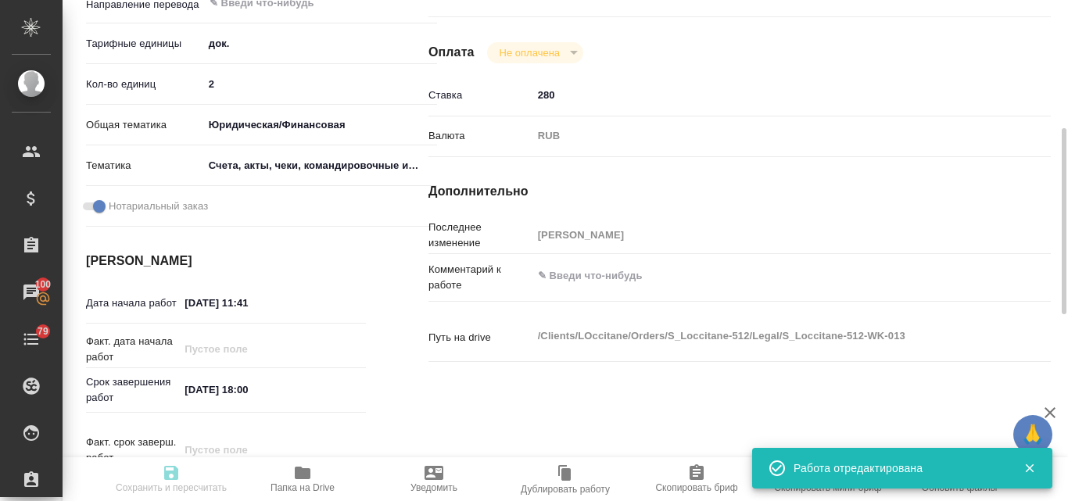
type input "yr-fn"
type input "5f647205b73bc97568ca66c0"
checkbox input "true"
type input "12.09.2025 11:41"
type input "24.09.2025 18:00"
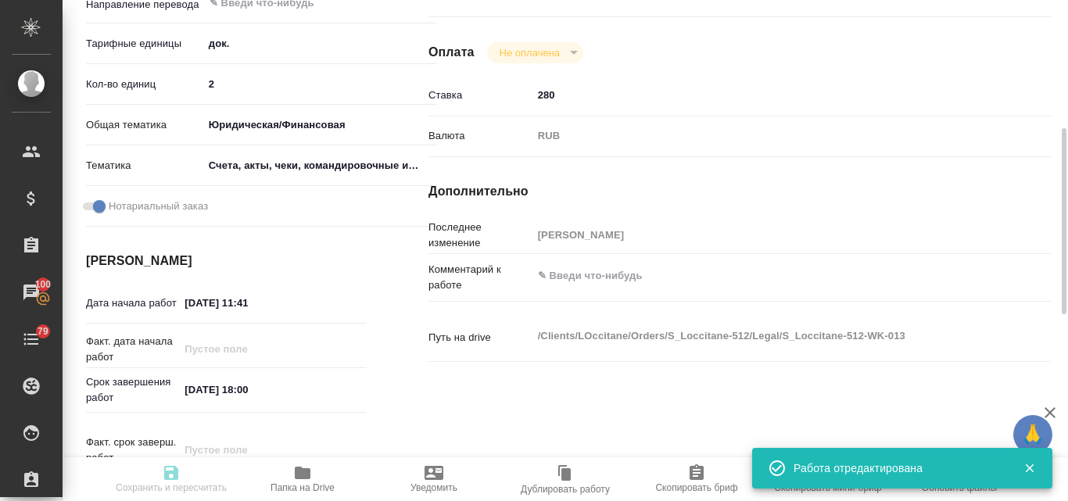
type input "24.09.2025 18:00"
type input "Сертифай"
type input "notPayed"
type input "280"
type input "RUB"
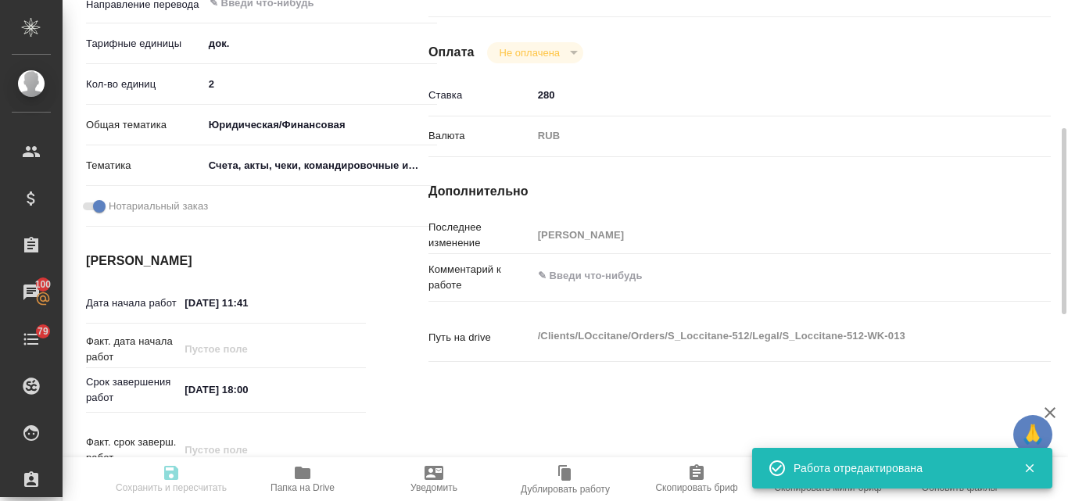
type input "Валяева Анна"
type textarea "x"
type textarea "/Clients/LOccitane/Orders/S_Loccitane-512/Legal/S_Loccitane-512-WK-013"
type textarea "x"
type input "S_Loccitane-512"
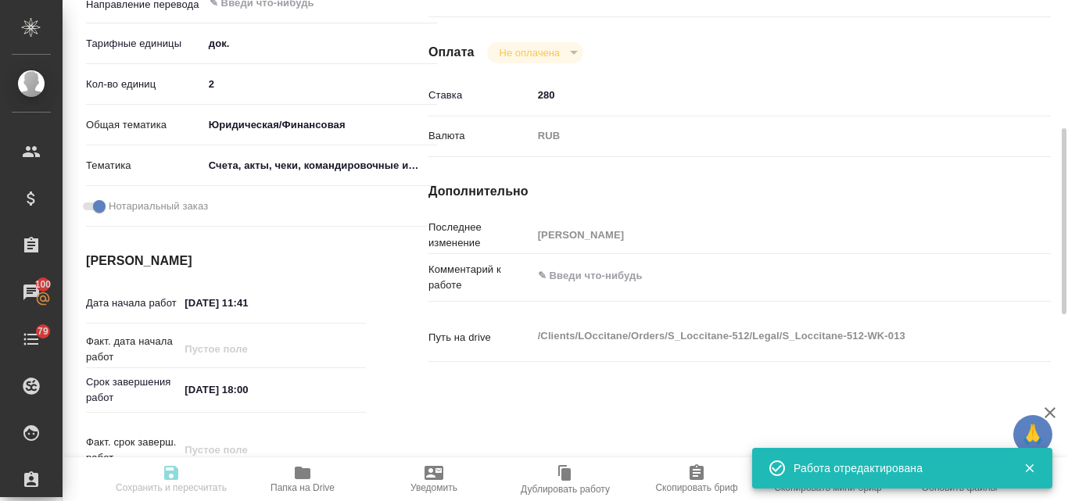
type input "Нотариальное заверение несрочно"
type input "Валяева Анна"
type input "Малофеева Екатерина"
type input "/Clients/LOccitane/Orders/S_Loccitane-512"
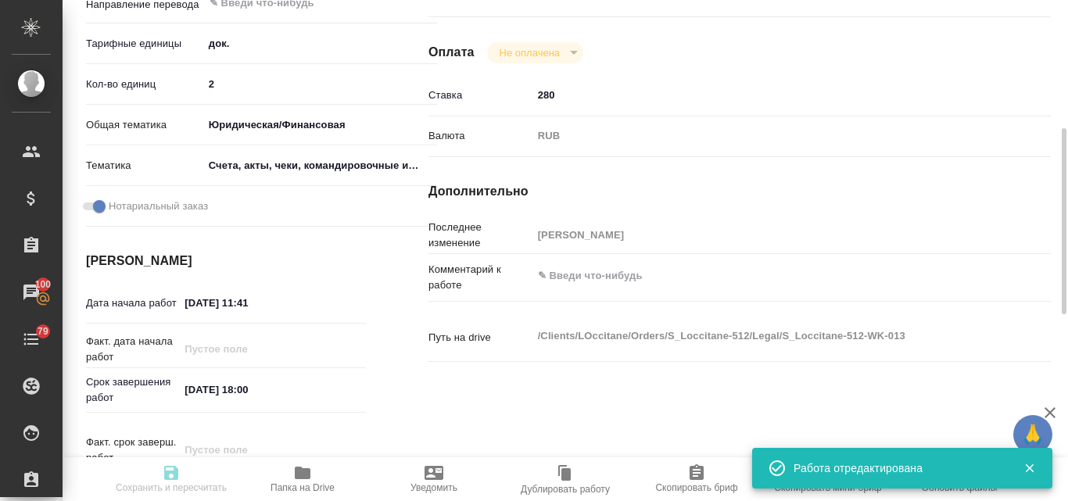
type textarea "x"
type textarea "Примите в работу на перевод с корейского, пожалуйста. Укажите сроки работ."
type textarea "x"
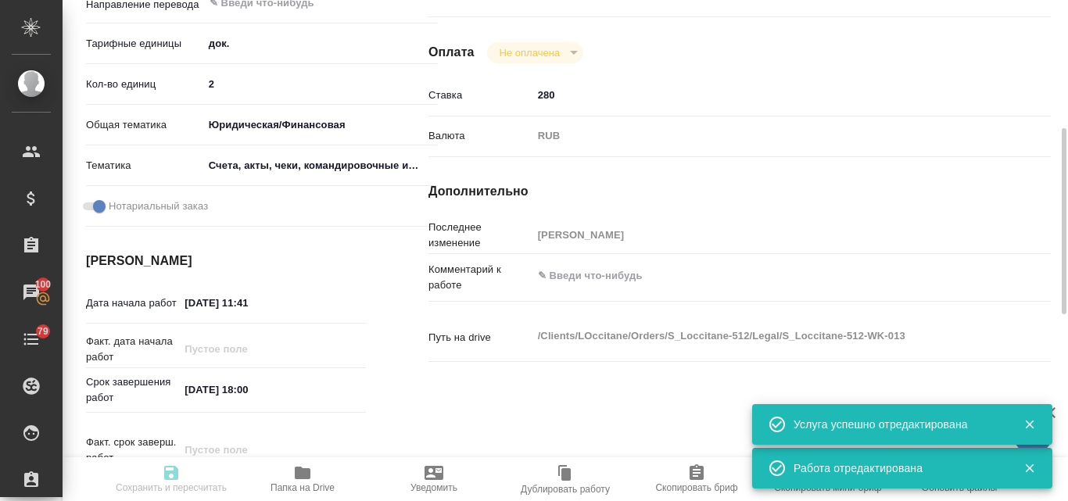
type textarea "x"
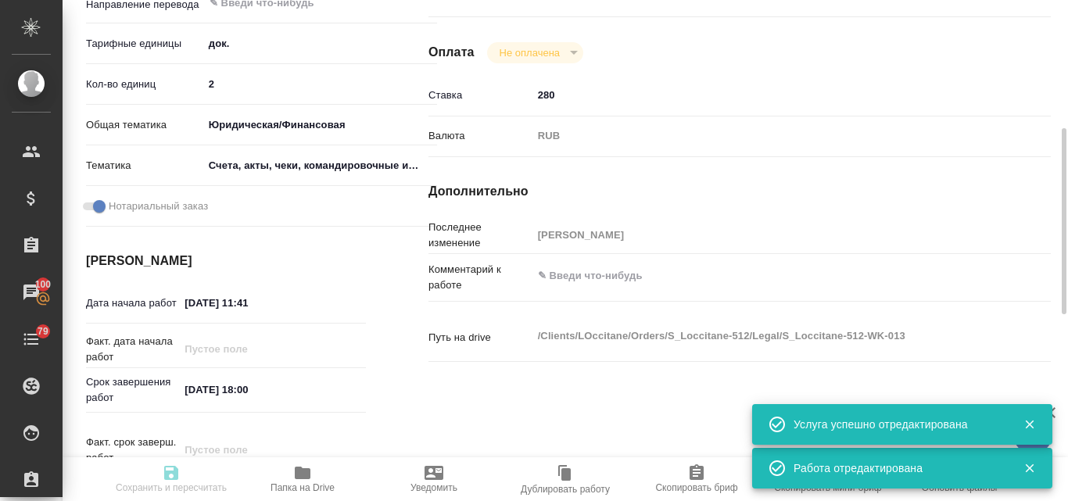
type textarea "x"
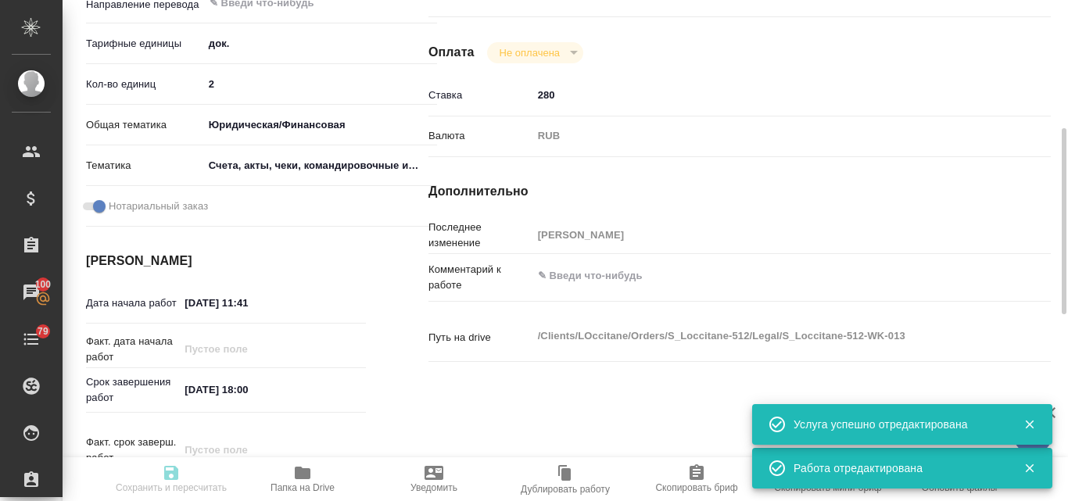
type textarea "x"
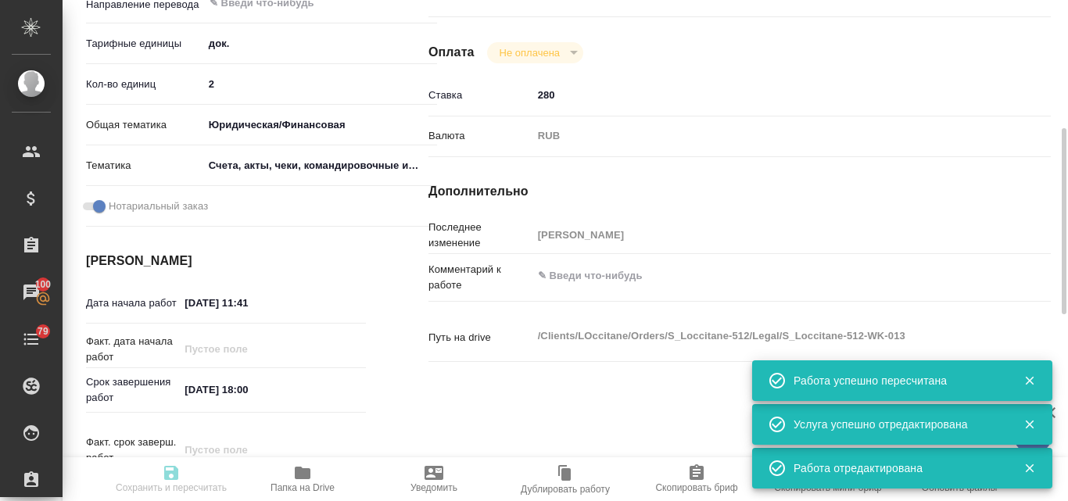
type input "readyForWork"
type textarea "Нотариальное заверение несрочно"
type textarea "x"
type input "5a8b1489cc6b4906c91bfd8b"
type input "2"
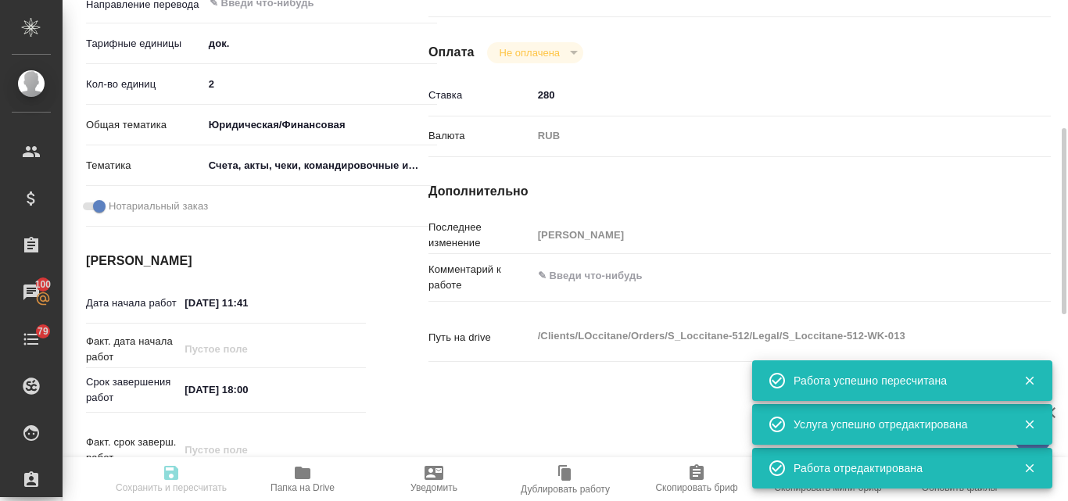
type input "yr-fn"
type input "5f647205b73bc97568ca66c0"
checkbox input "true"
type input "12.09.2025 11:41"
type input "24.09.2025 18:00"
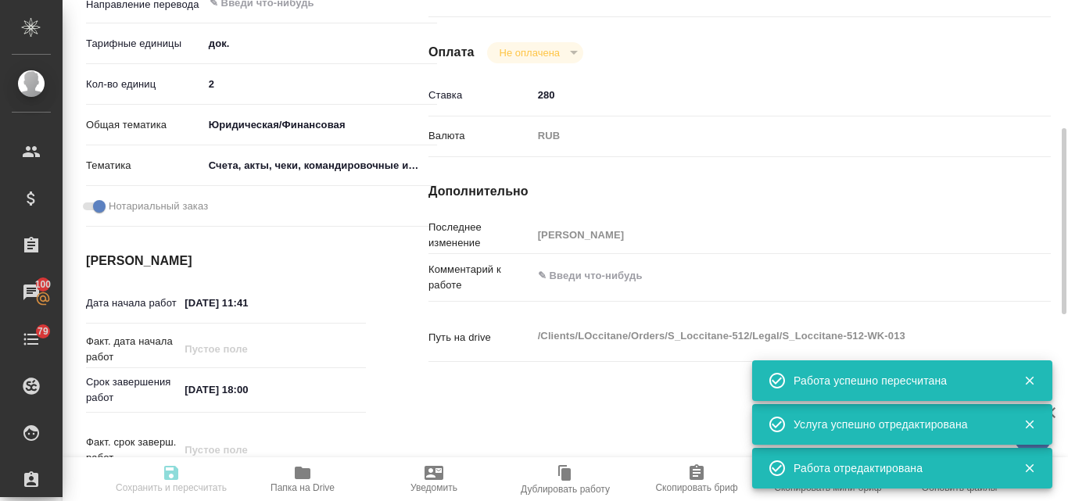
type input "24.09.2025 18:00"
type input "Сертифай"
type input "notPayed"
type input "280"
type input "RUB"
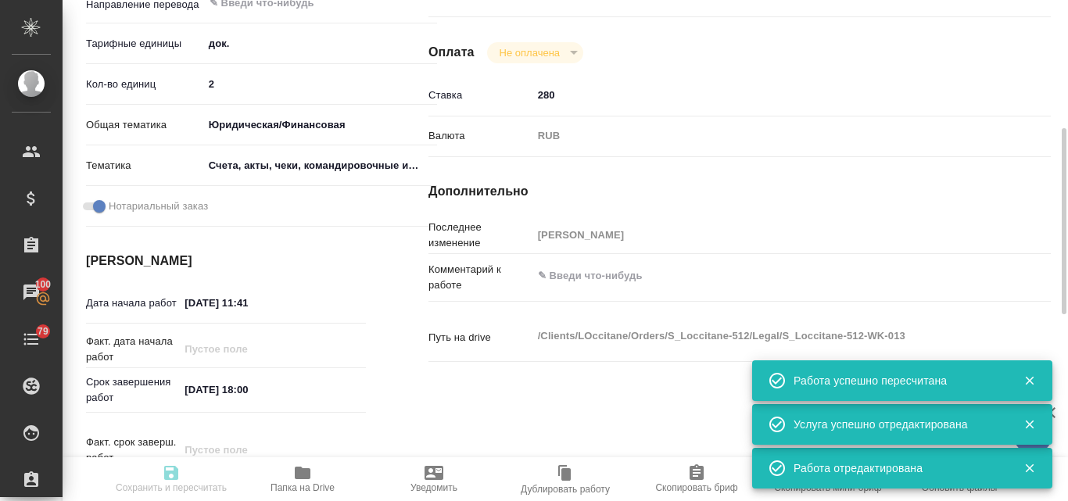
type input "Валяева Анна"
type textarea "x"
type textarea "/Clients/LOccitane/Orders/S_Loccitane-512/Legal/S_Loccitane-512-WK-013"
type textarea "x"
type input "S_Loccitane-512"
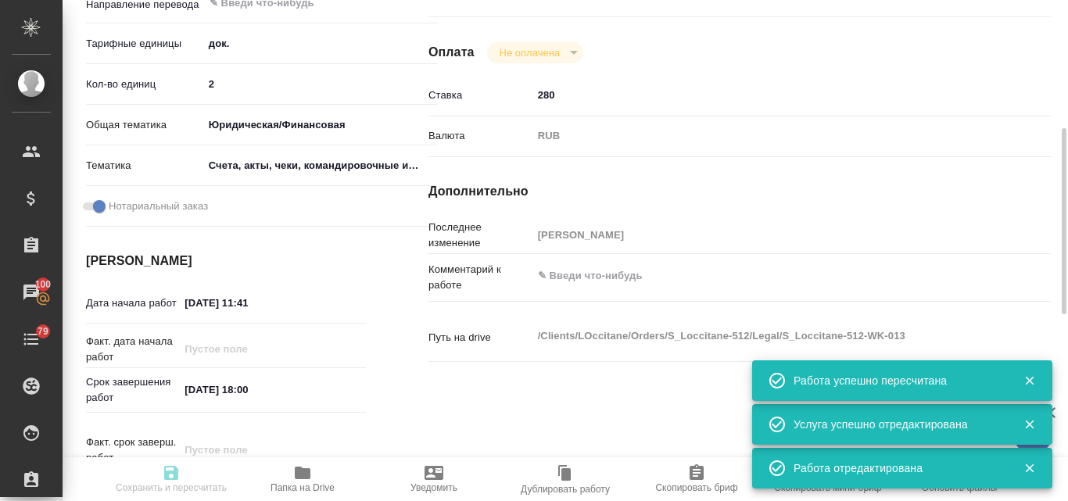
type input "Нотариальное заверение несрочно"
type input "Валяева Анна"
type input "Малофеева Екатерина"
type input "/Clients/LOccitane/Orders/S_Loccitane-512"
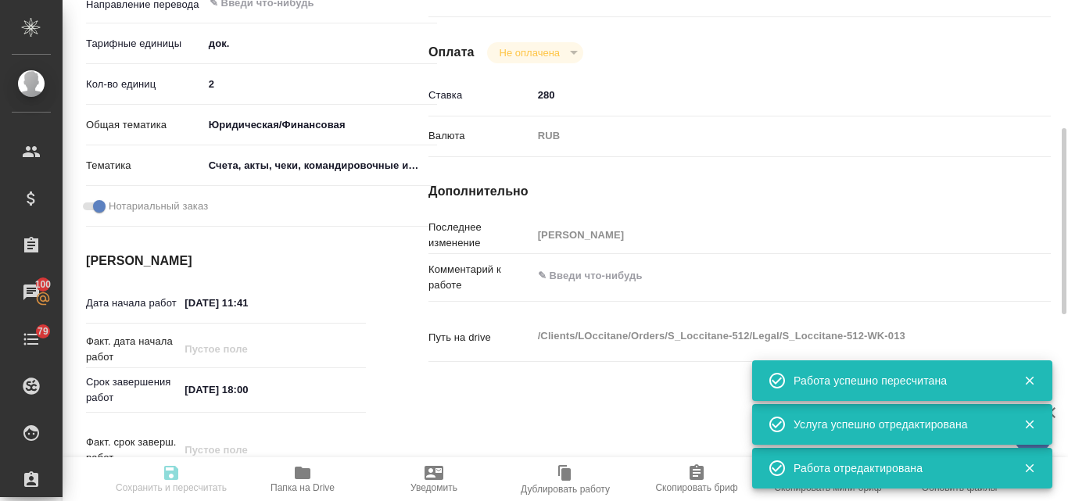
type textarea "x"
type textarea "Примите в работу на перевод с корейского, пожалуйста. Укажите сроки работ."
type textarea "x"
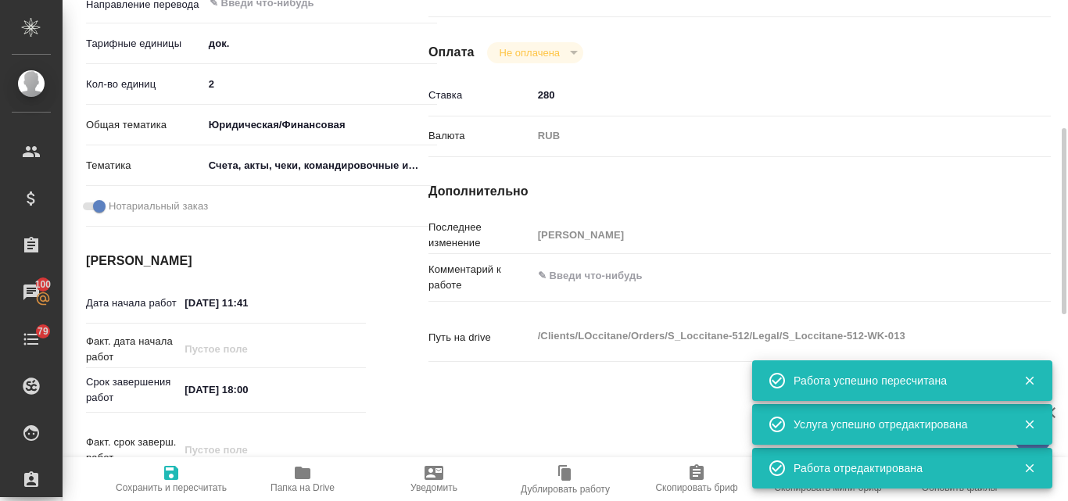
type textarea "x"
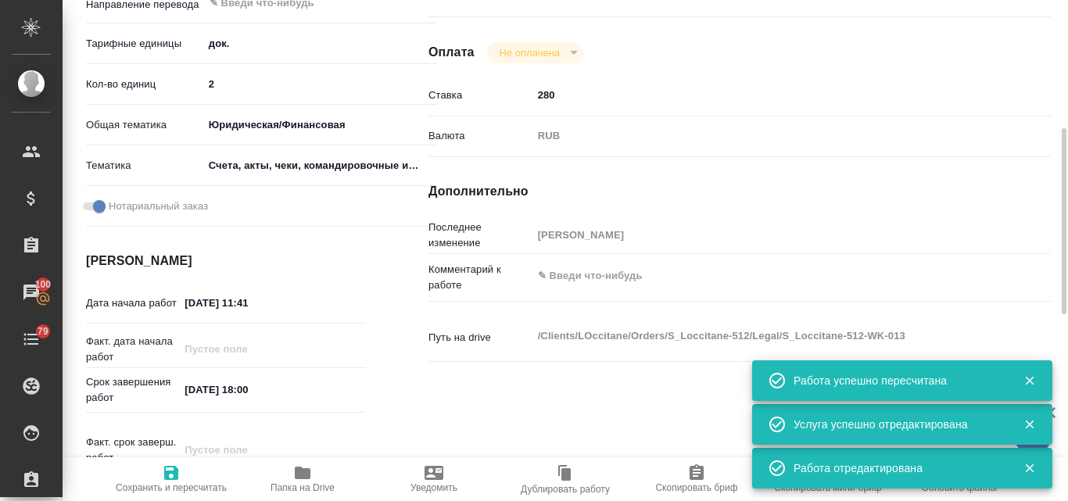
type textarea "x"
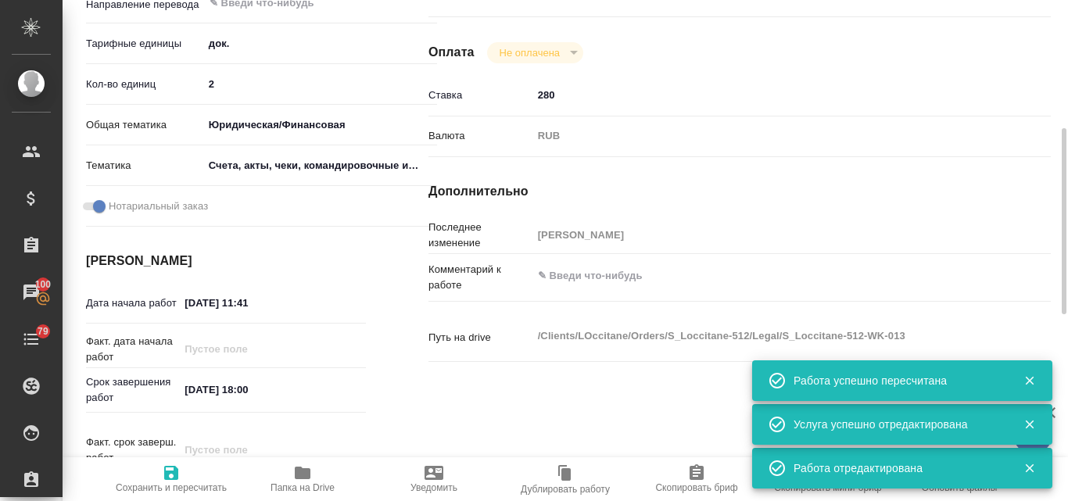
type textarea "x"
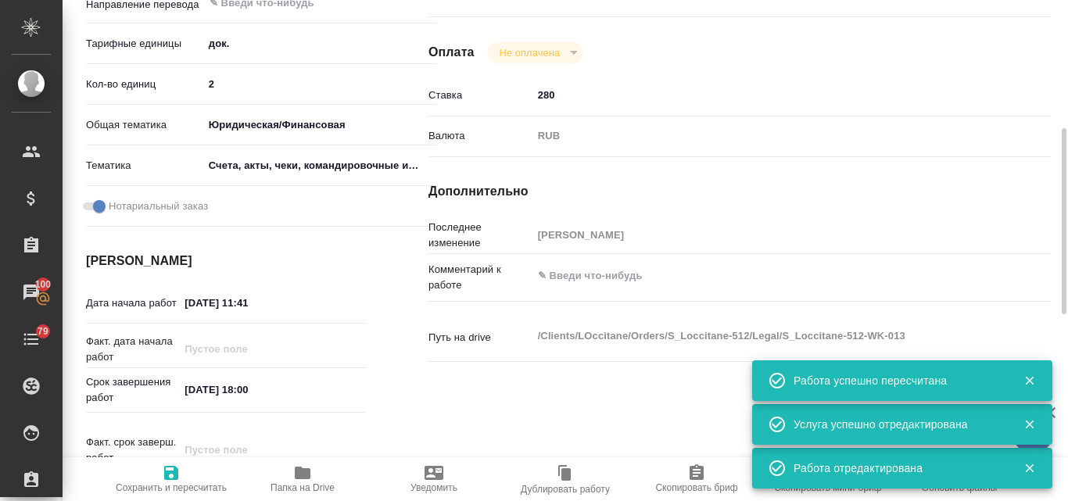
type textarea "x"
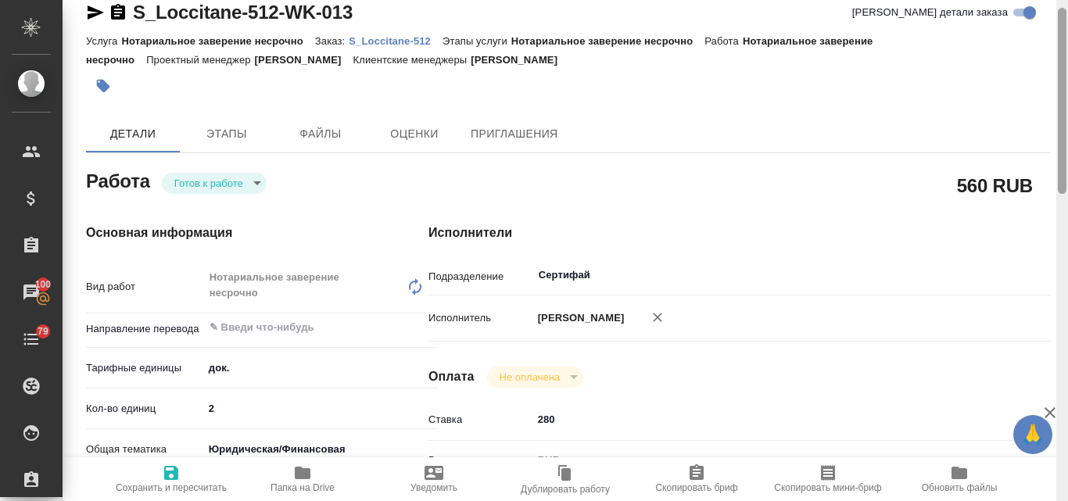
scroll to position [0, 0]
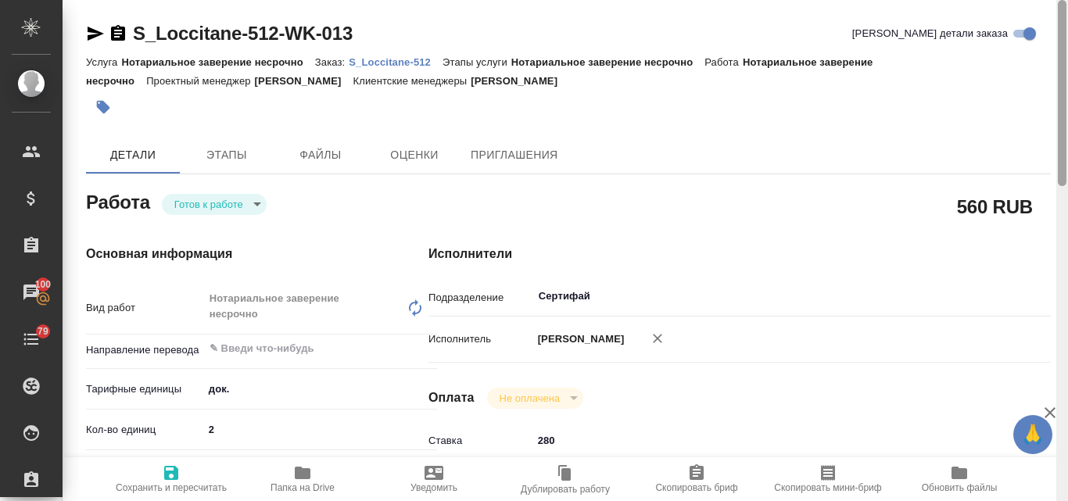
drag, startPoint x: 1061, startPoint y: 237, endPoint x: 1044, endPoint y: 66, distance: 172.1
click at [1044, 66] on div "S_Loccitane-512-WK-013 Кратко детали заказа Услуга Нотариальное заверение несро…" at bounding box center [565, 250] width 1005 height 501
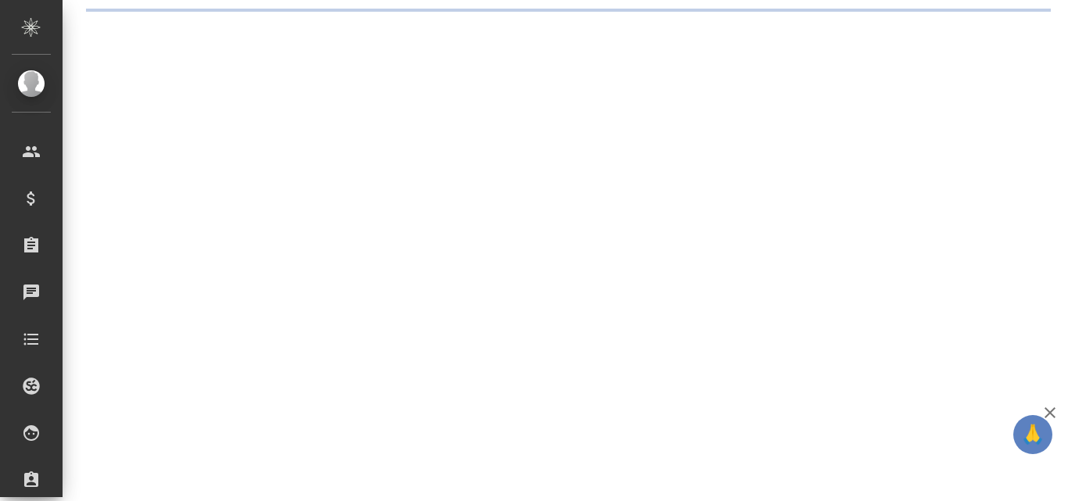
select select "RU"
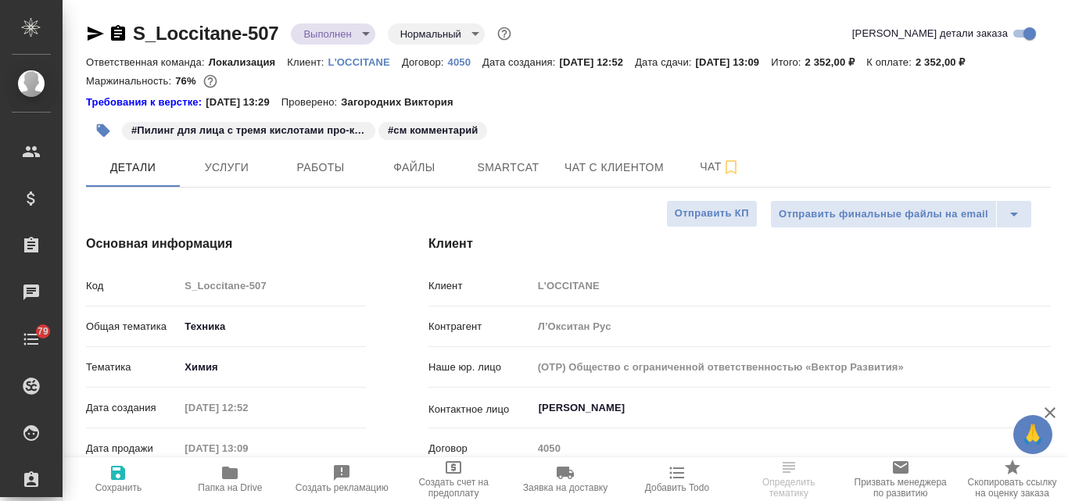
type textarea "x"
click at [322, 170] on span "Работы" at bounding box center [320, 168] width 75 height 20
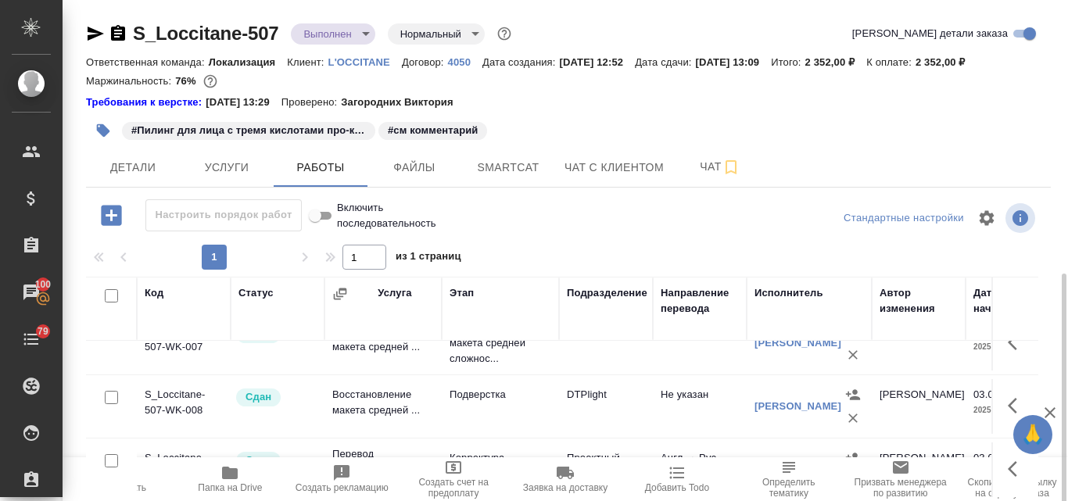
scroll to position [156, 0]
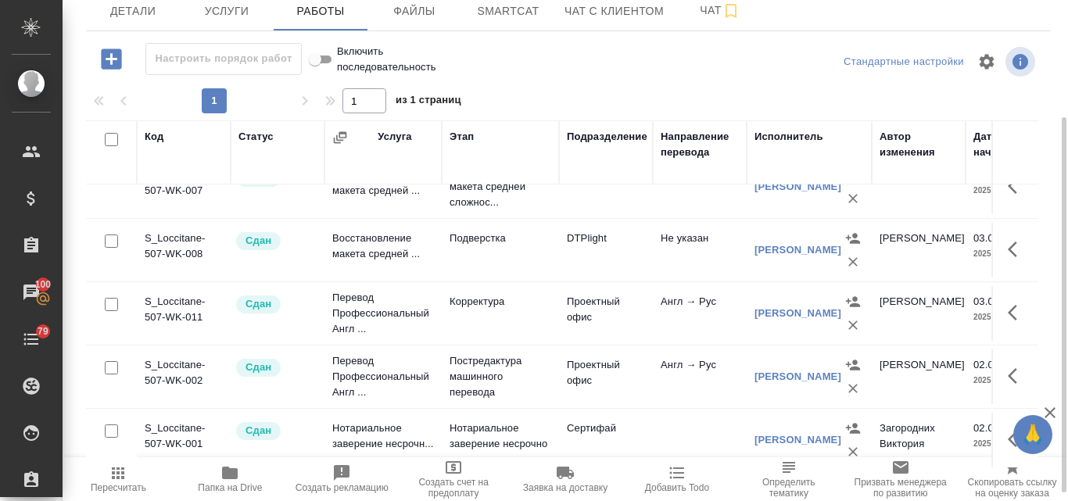
click at [396, 413] on td "Нотариальное заверение несрочн..." at bounding box center [382, 440] width 117 height 55
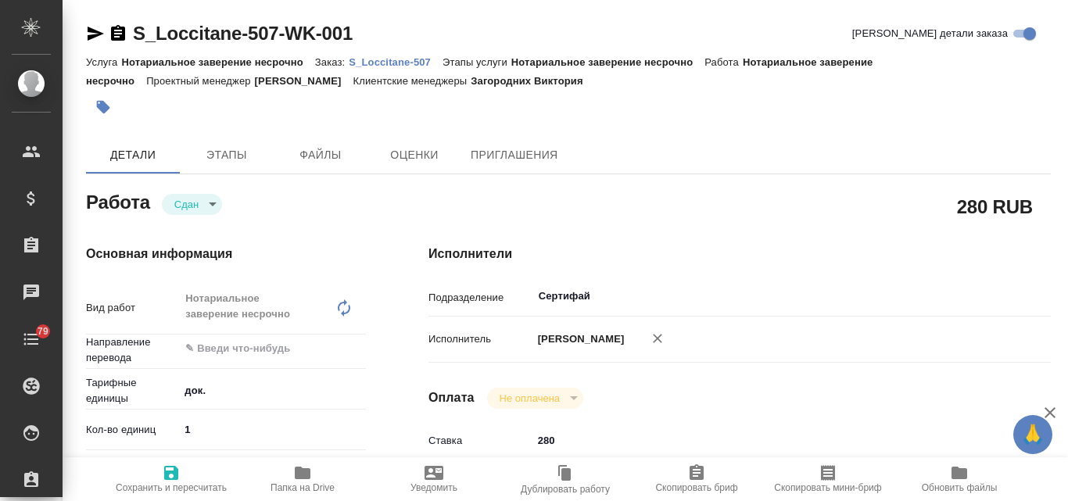
type textarea "x"
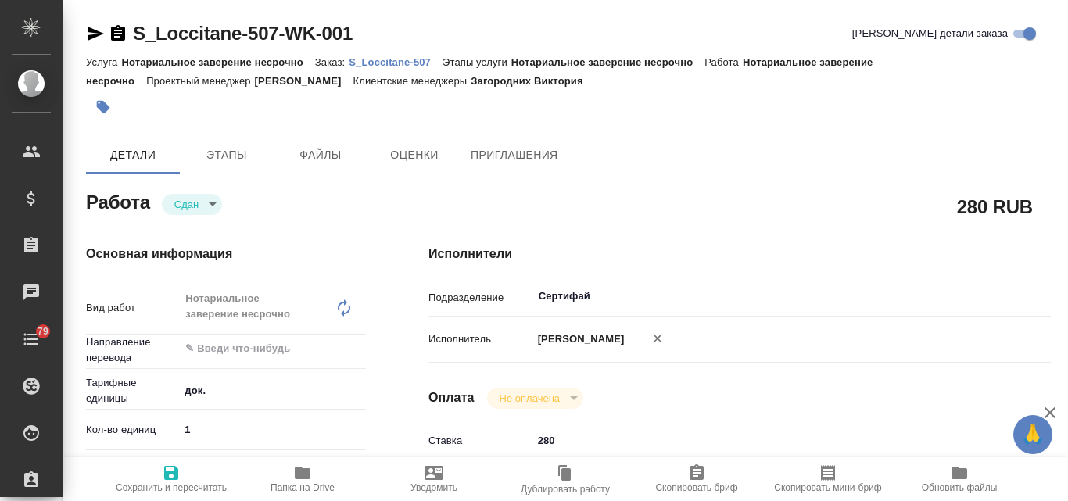
type textarea "x"
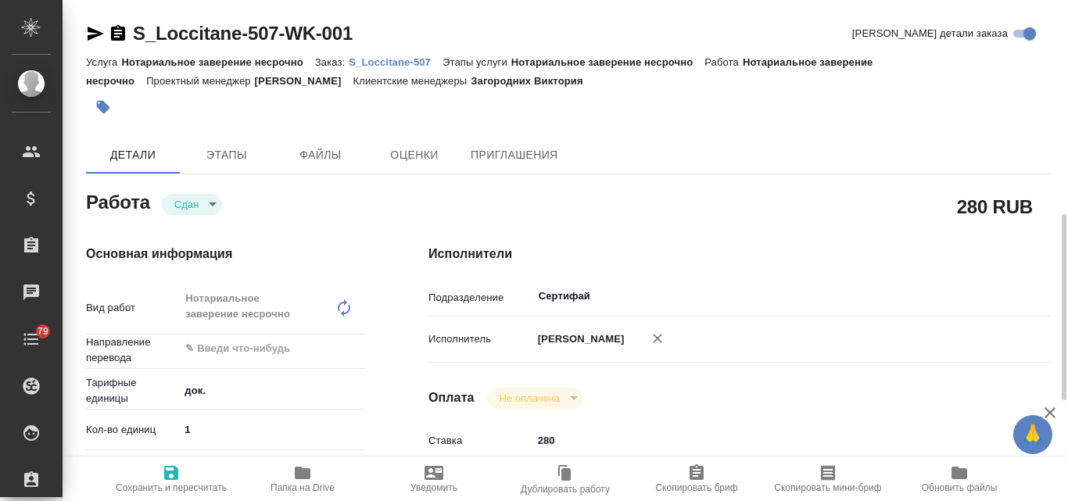
scroll to position [235, 0]
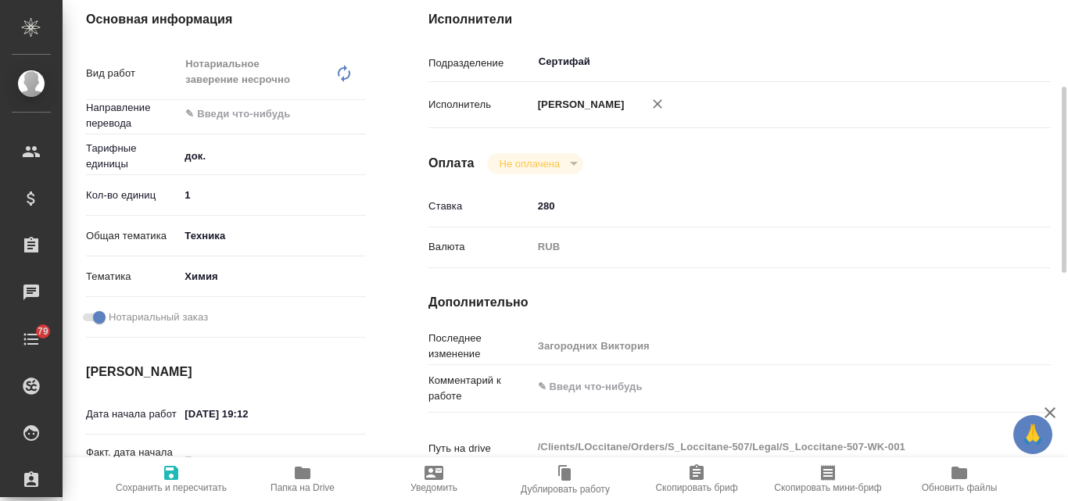
type textarea "x"
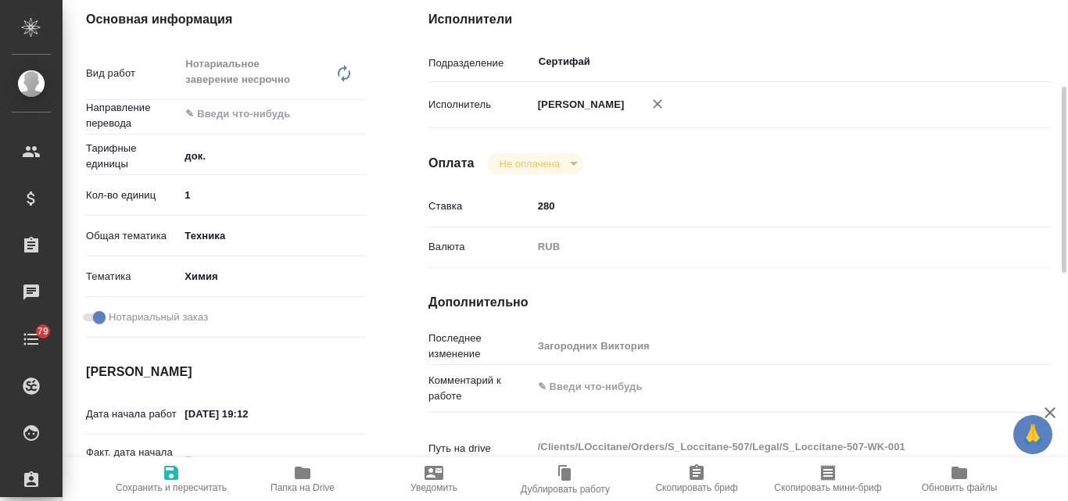
type textarea "x"
